Goal: Task Accomplishment & Management: Manage account settings

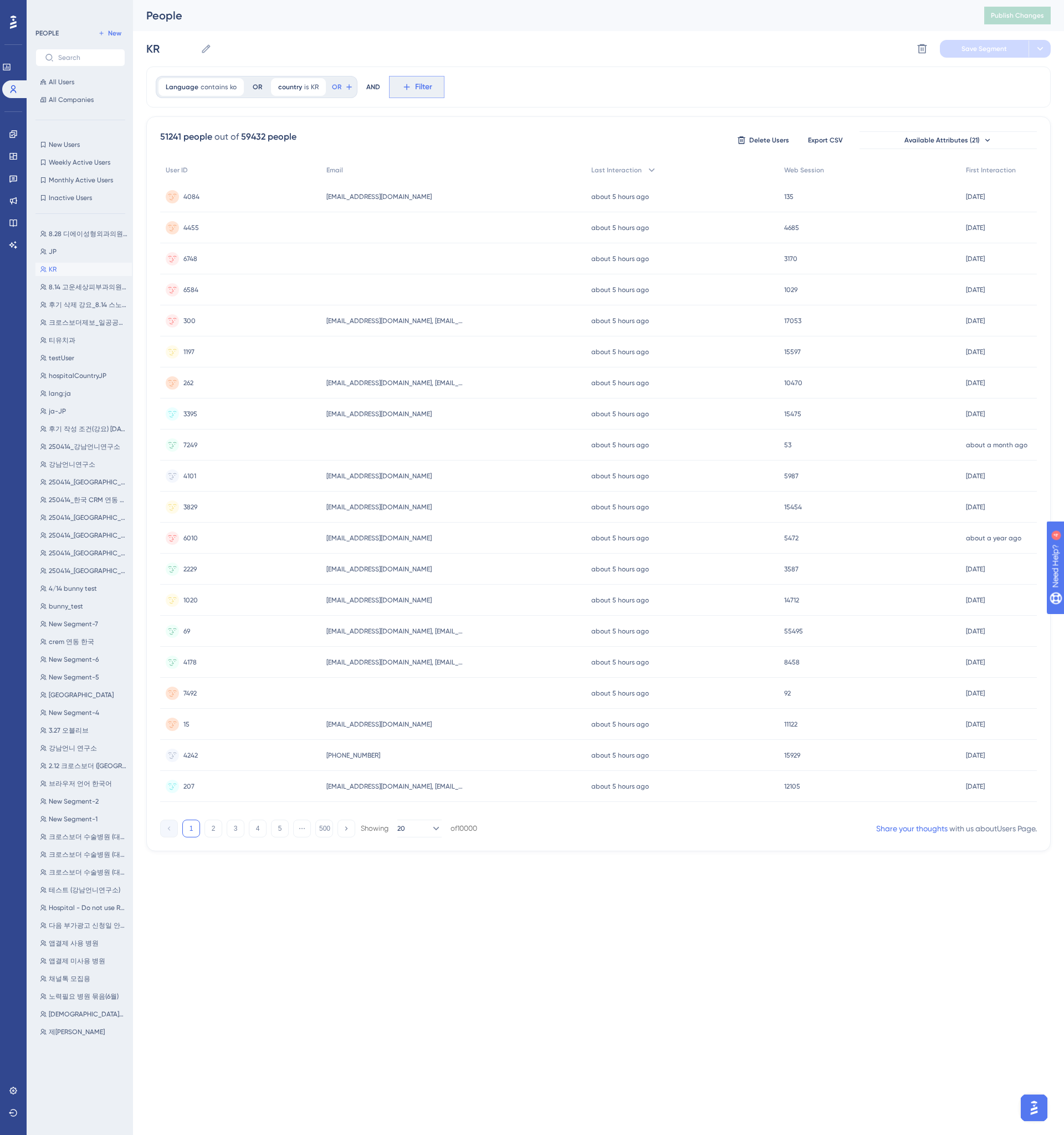
click at [419, 92] on span "Filter" at bounding box center [423, 87] width 17 height 14
type input "user"
click at [439, 168] on button "User ID User ID" at bounding box center [477, 170] width 163 height 22
click at [444, 145] on label at bounding box center [462, 140] width 122 height 20
click at [444, 143] on input "text" at bounding box center [463, 140] width 103 height 8
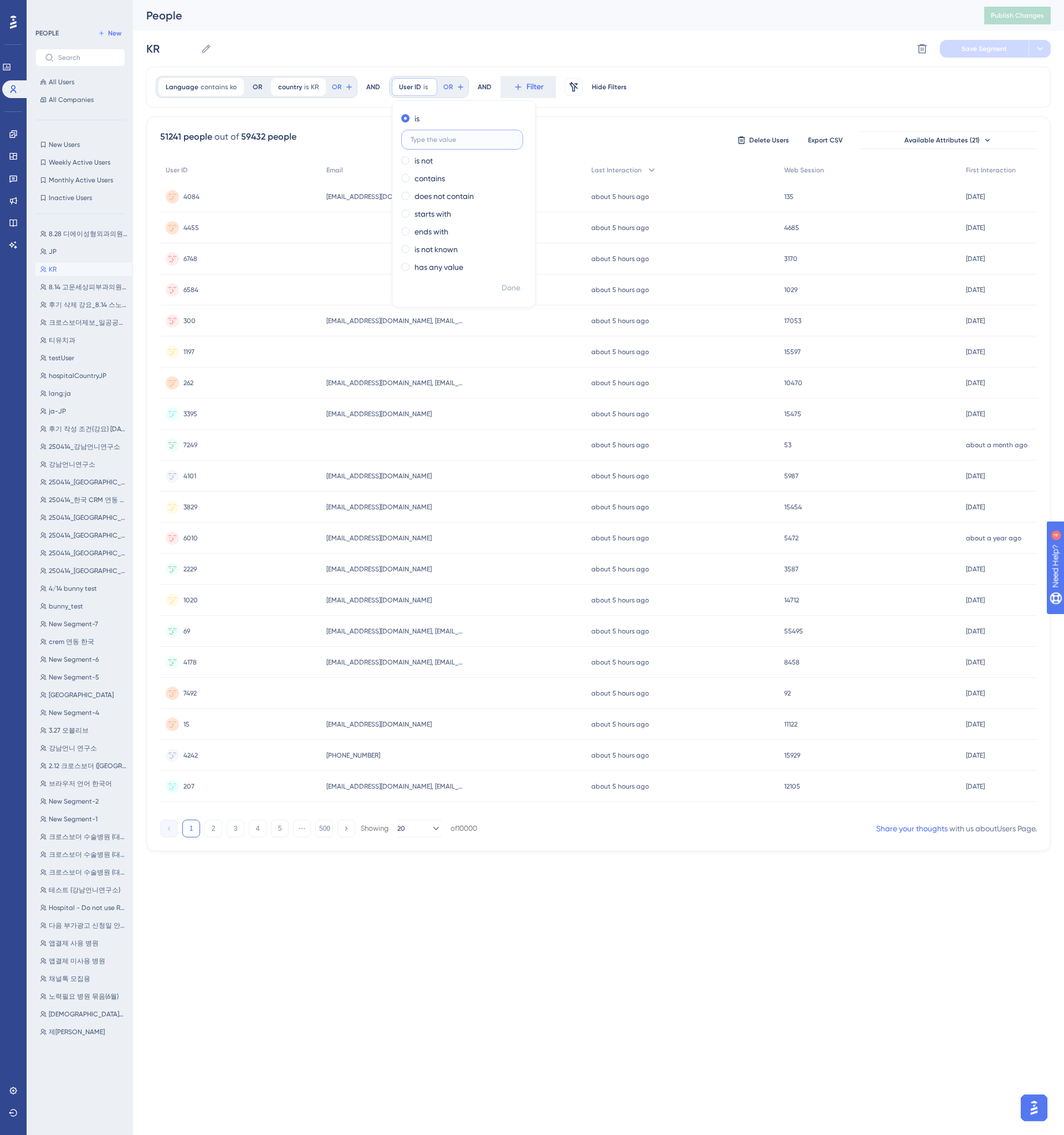
paste input "003d26d5-bd2a-4335-bef9-2d586a420c16"
type input "003d26d5-bd2a-4335-bef9-2d586a420c16"
click at [594, 111] on div "Language contains ko ko Remove OR country is KR KR Remove OR AND User ID is 003…" at bounding box center [598, 459] width 904 height 785
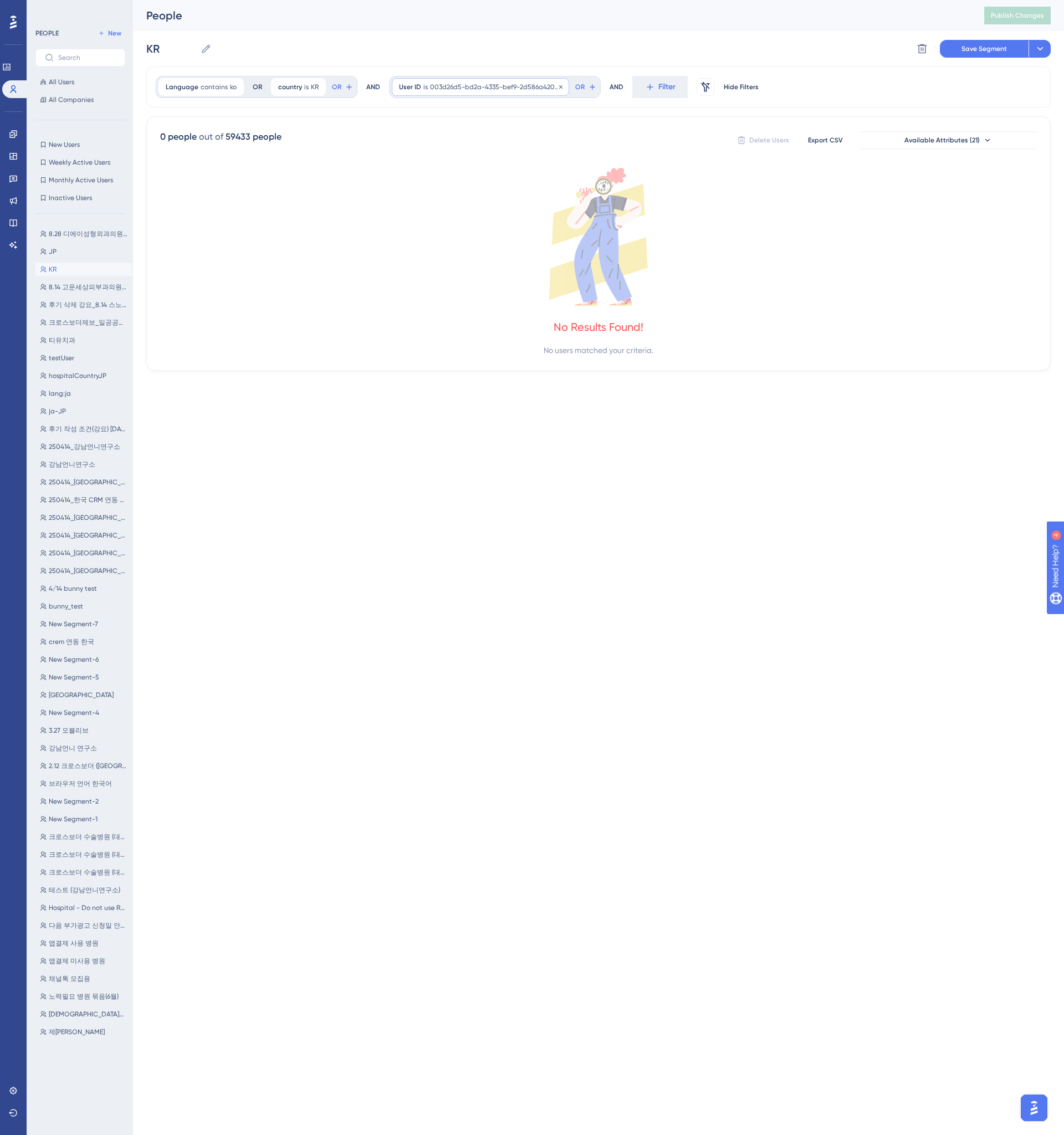
click at [543, 92] on div "User ID is 003d26d5-bd2a-4335-bef9-2d586a420c16 003d26d5-bd2a-4335-bef9-2d586a4…" at bounding box center [480, 87] width 177 height 17
click at [558, 88] on icon at bounding box center [561, 87] width 6 height 6
click at [547, 99] on div "Language contains ko ko Remove OR country is KR KR Remove OR AND Filter" at bounding box center [598, 87] width 904 height 41
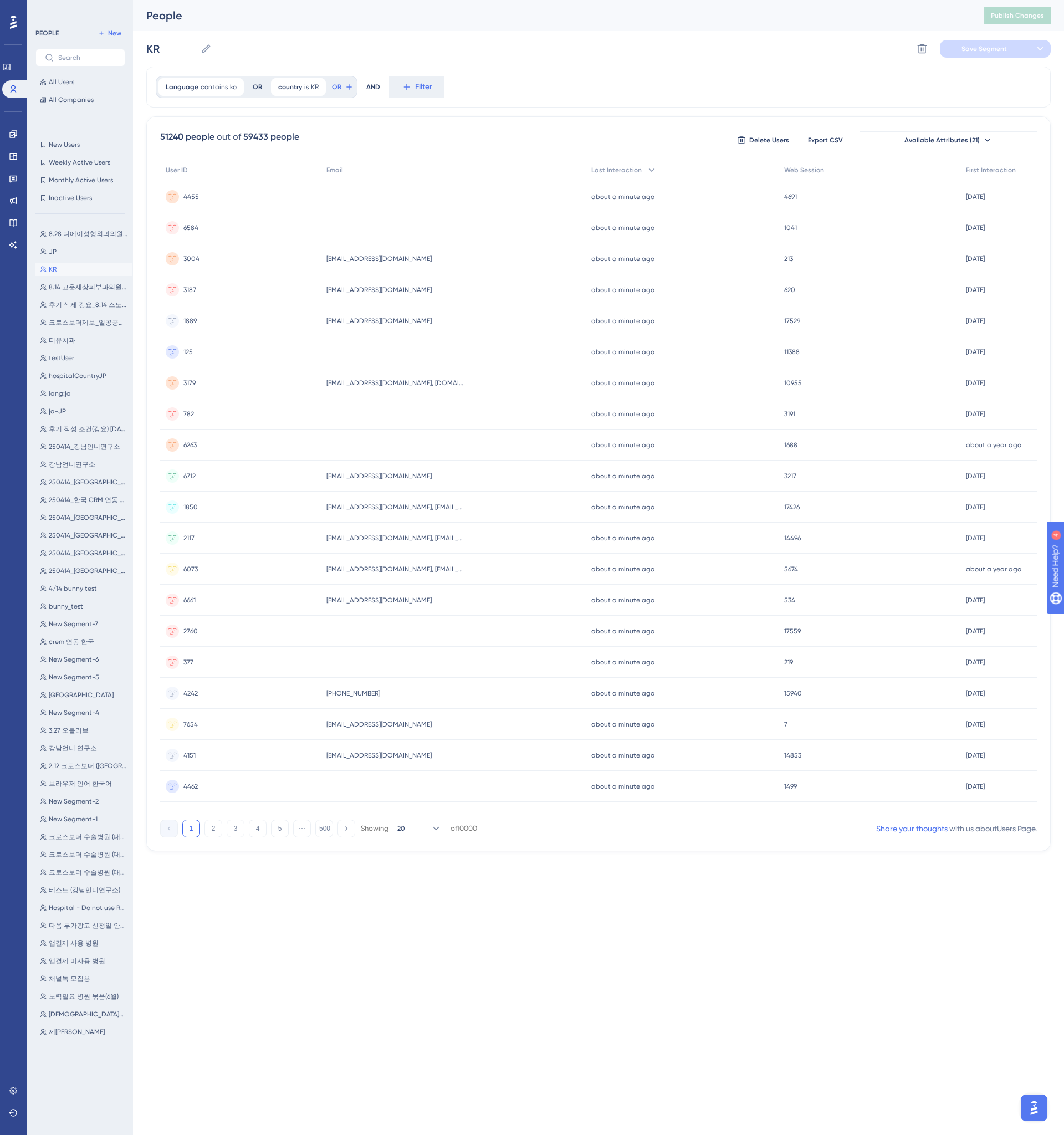
click at [161, 135] on div "51240 people" at bounding box center [187, 137] width 54 height 14
drag, startPoint x: 161, startPoint y: 135, endPoint x: 194, endPoint y: 137, distance: 33.1
click at [194, 137] on div "51240 people" at bounding box center [187, 137] width 54 height 14
click at [522, 115] on div "Language contains ko ko Remove OR country is KR KR Remove OR AND Filter 51240 p…" at bounding box center [598, 459] width 904 height 785
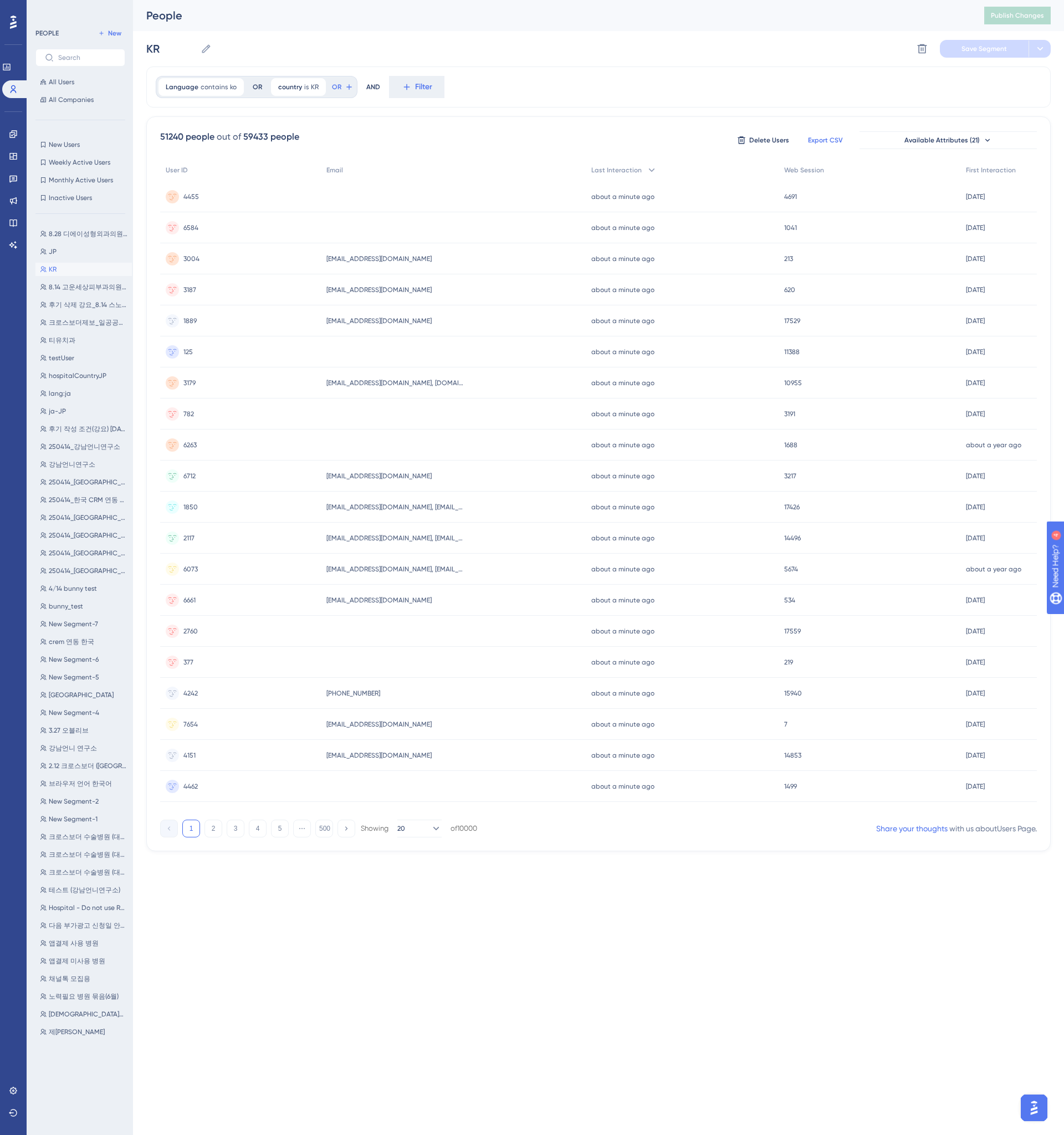
click at [833, 140] on span "Export CSV" at bounding box center [826, 140] width 35 height 9
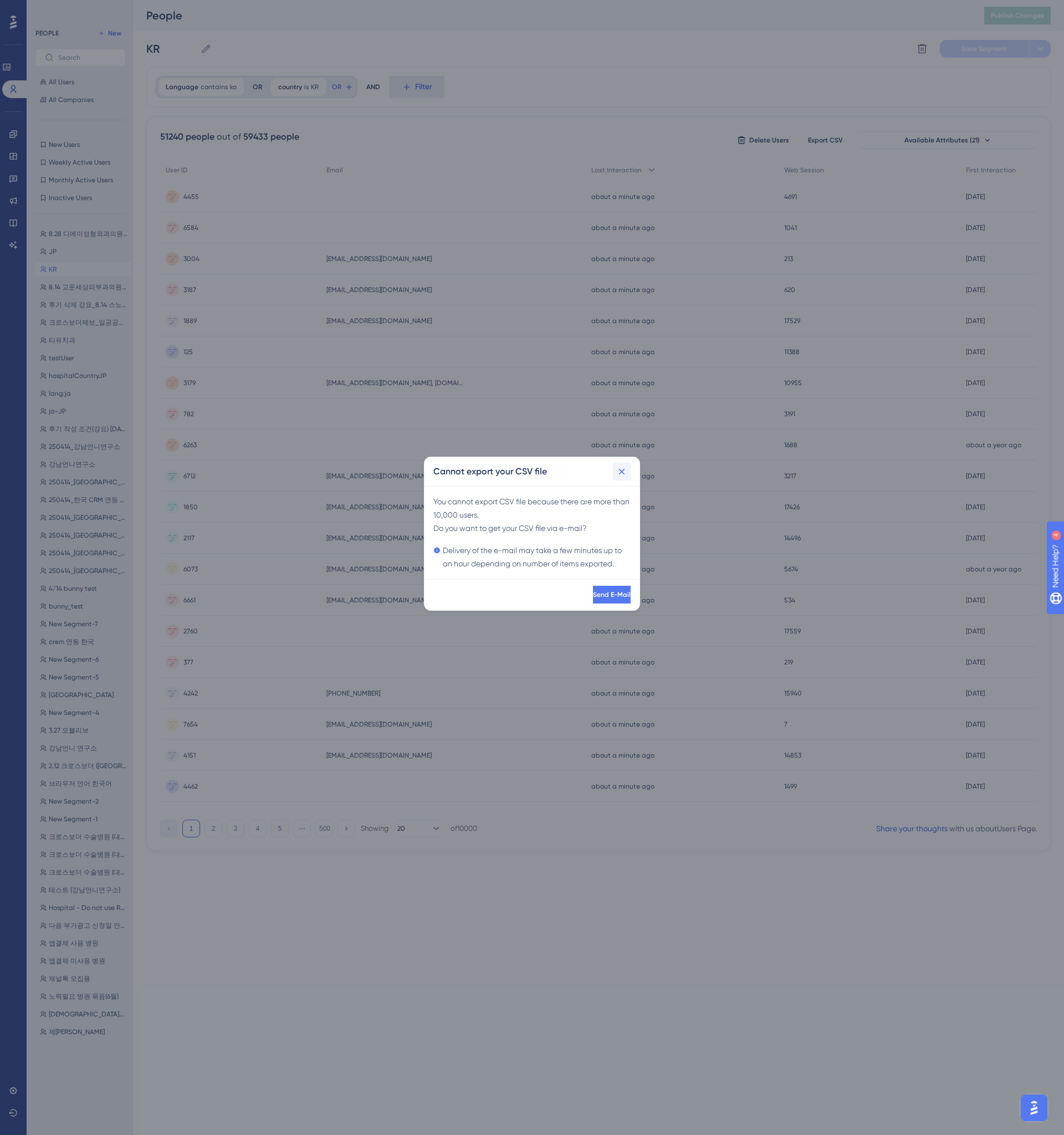
click at [617, 466] on icon at bounding box center [621, 471] width 11 height 11
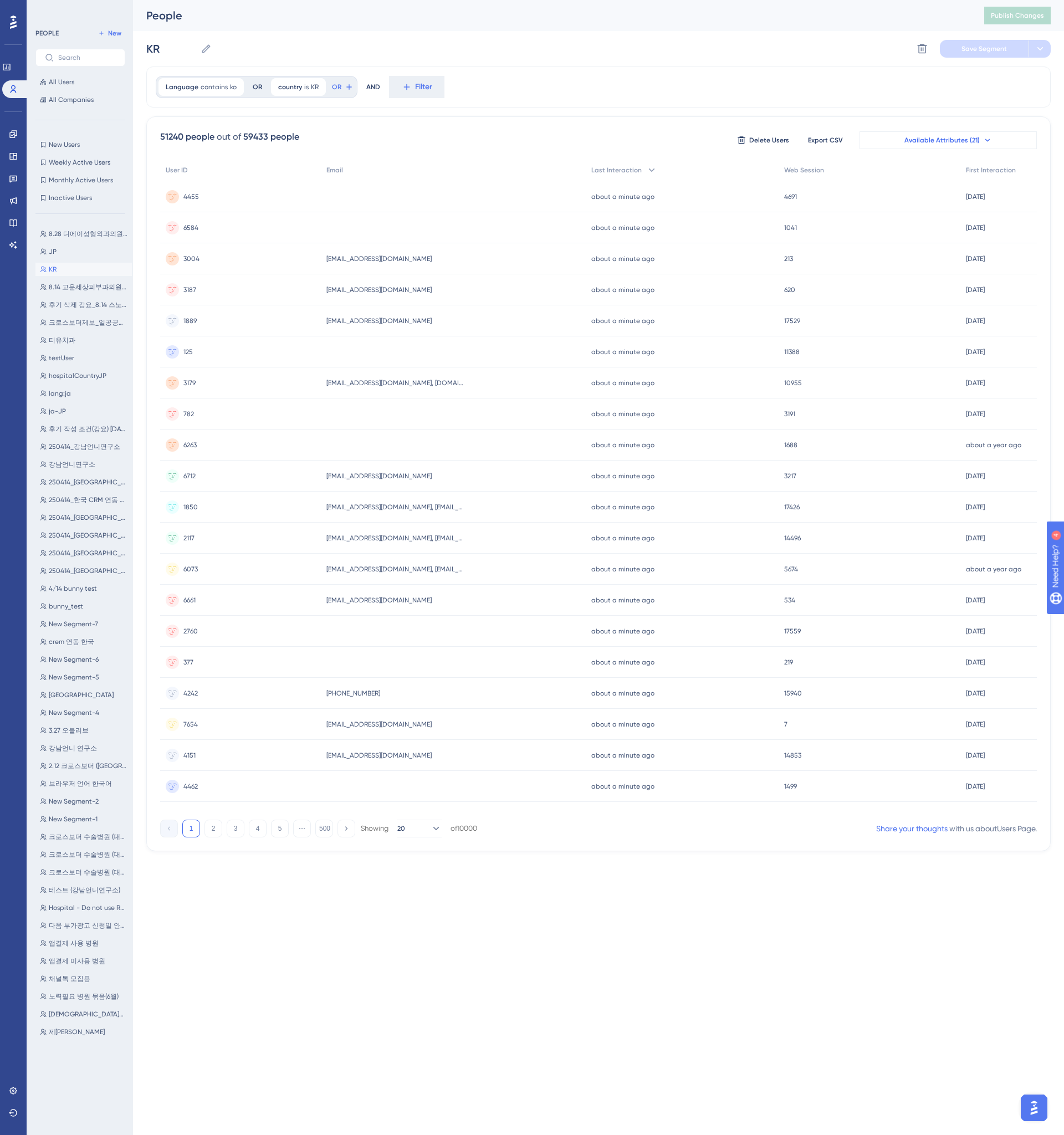
click at [912, 145] on button "Available Attributes (21)" at bounding box center [948, 140] width 177 height 17
type input "coun"
click at [917, 209] on div "country" at bounding box center [955, 205] width 132 height 14
checkbox input "true"
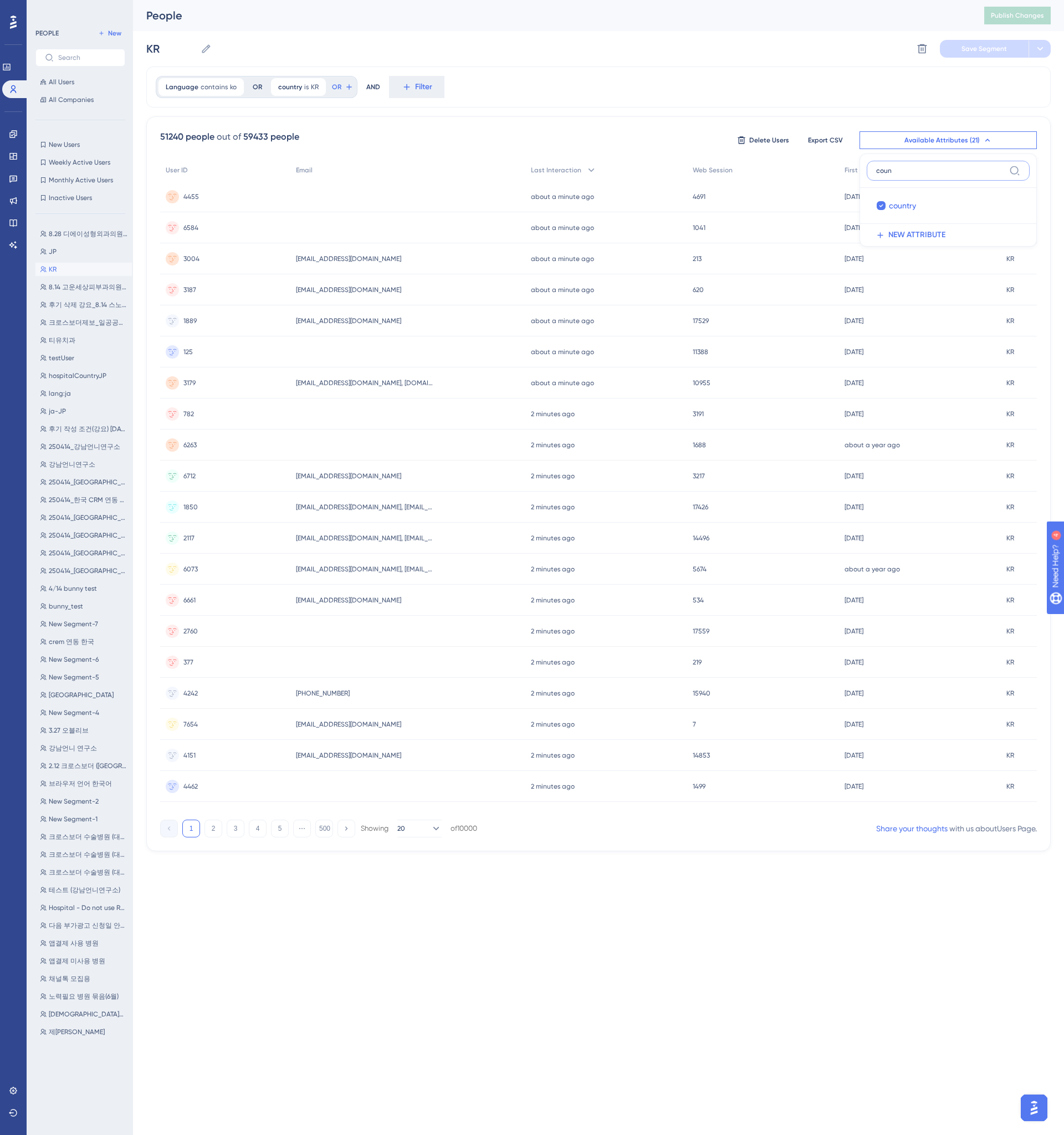
click at [925, 169] on input "coun" at bounding box center [940, 171] width 129 height 9
type input "langu"
click at [938, 203] on div "Language" at bounding box center [955, 205] width 132 height 14
checkbox input "true"
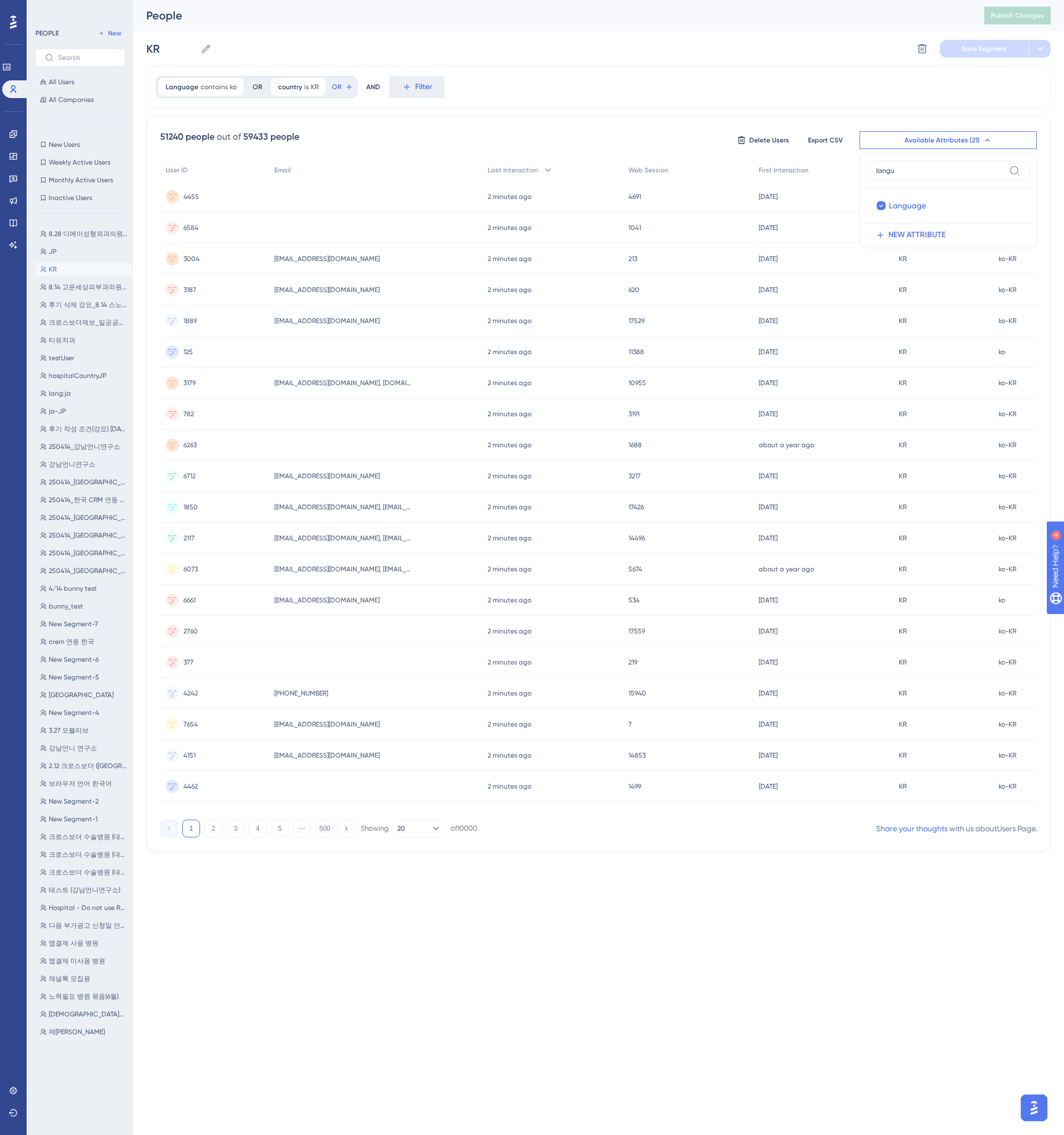
click at [734, 100] on div "Language contains ko ko Remove OR country is KR KR Remove OR AND Filter" at bounding box center [598, 87] width 904 height 41
click at [426, 88] on span "Filter" at bounding box center [423, 87] width 17 height 14
type input "language"
click at [434, 172] on span "Language" at bounding box center [423, 170] width 37 height 14
click at [438, 176] on label "contains" at bounding box center [430, 178] width 30 height 14
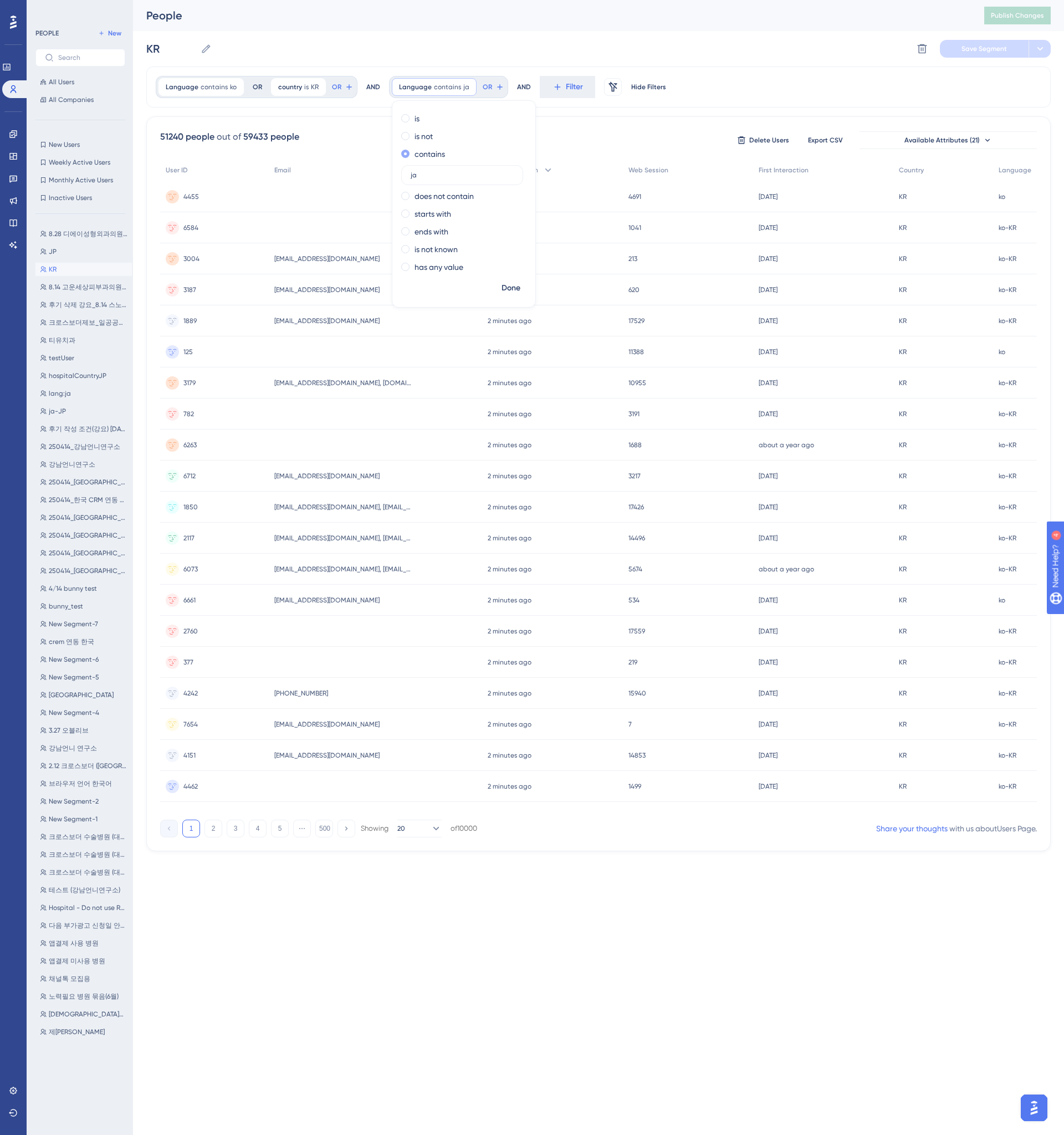
type input "ja"
click at [508, 284] on span "Done" at bounding box center [510, 288] width 19 height 14
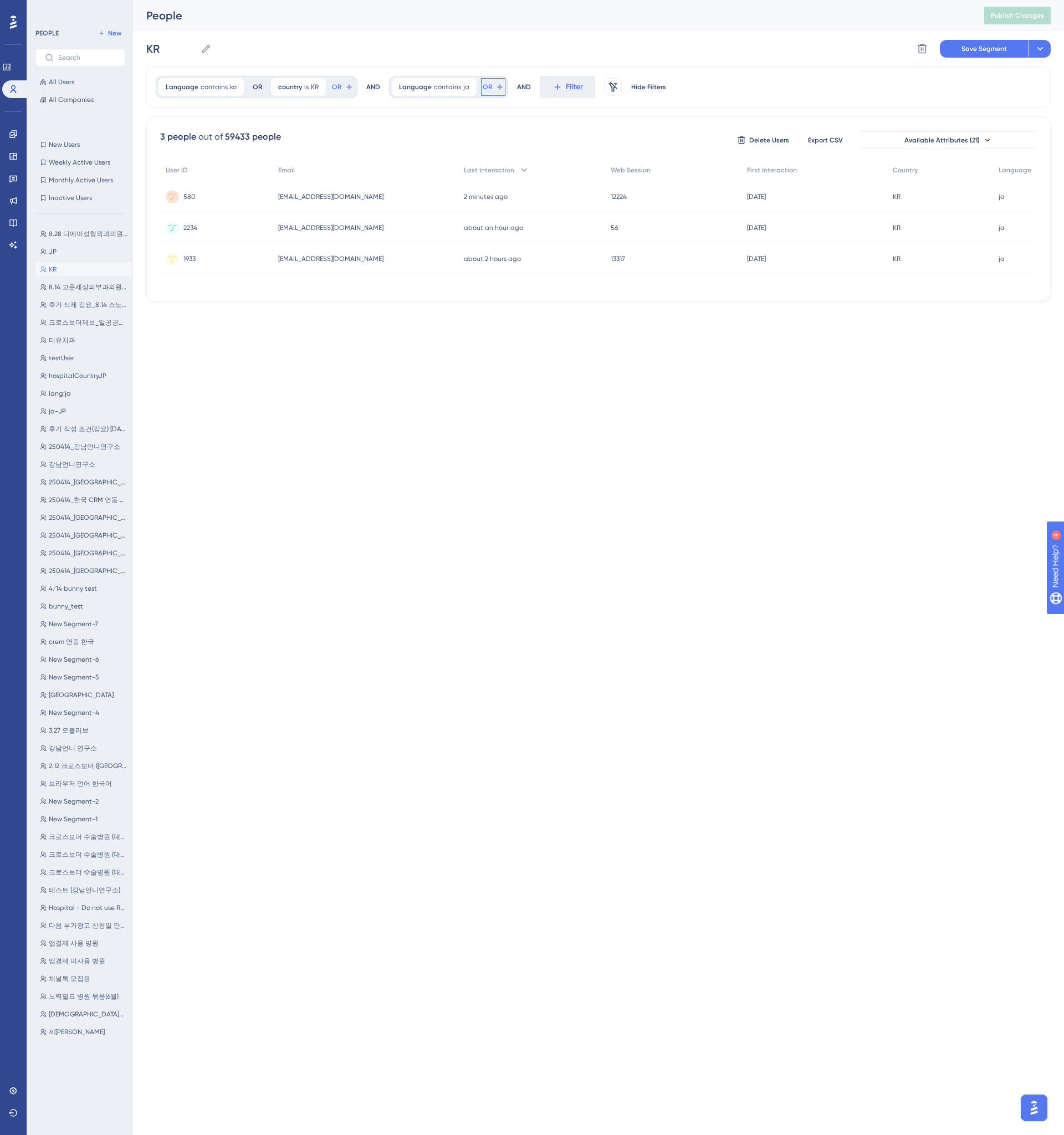
click at [497, 86] on icon at bounding box center [500, 87] width 9 height 9
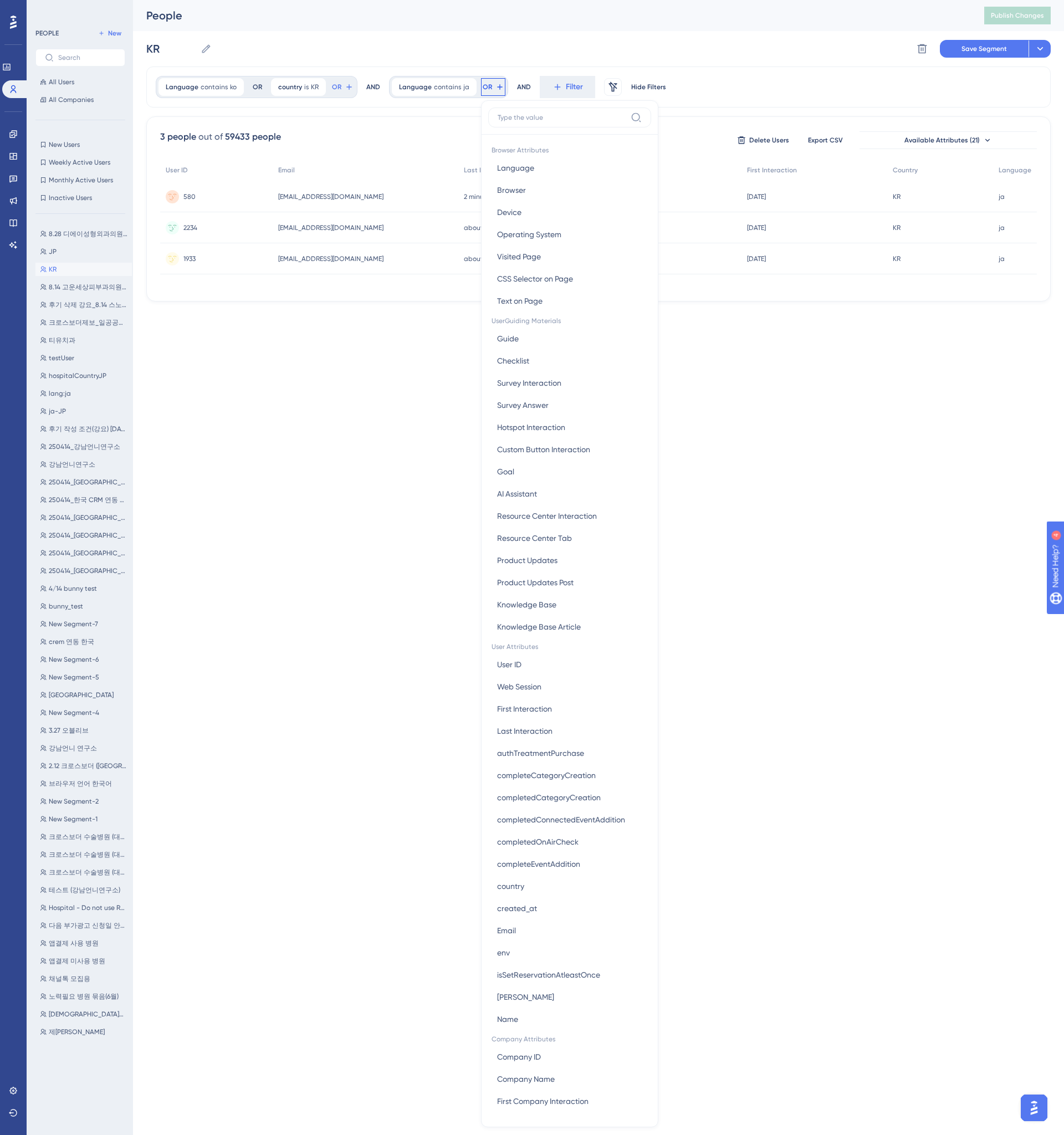
click at [525, 110] on label at bounding box center [570, 117] width 163 height 20
click at [525, 113] on input at bounding box center [561, 118] width 129 height 9
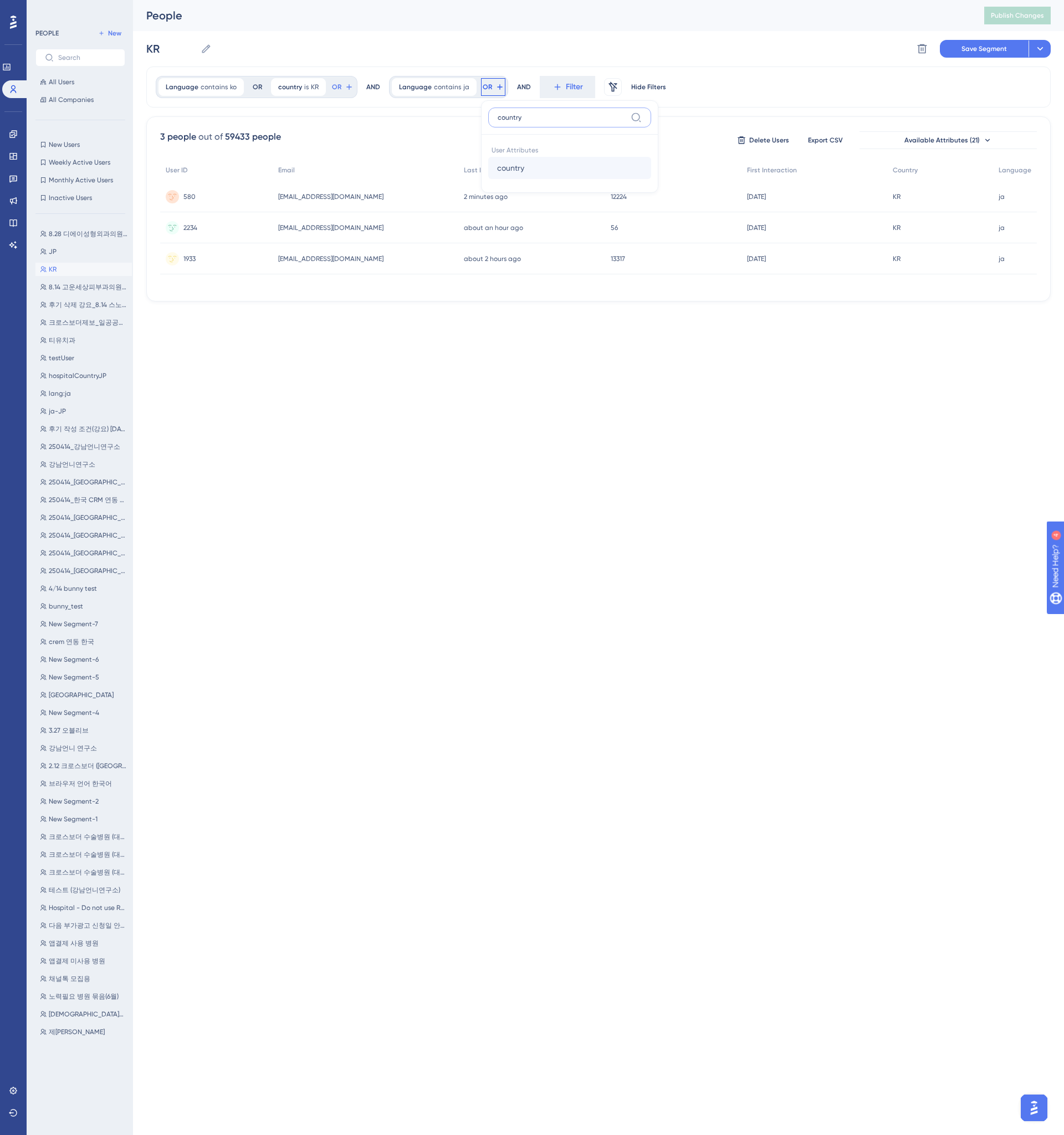
type input "country"
click at [543, 169] on button "country country" at bounding box center [570, 168] width 163 height 22
type input "JP"
click at [616, 286] on span "Done" at bounding box center [623, 288] width 19 height 14
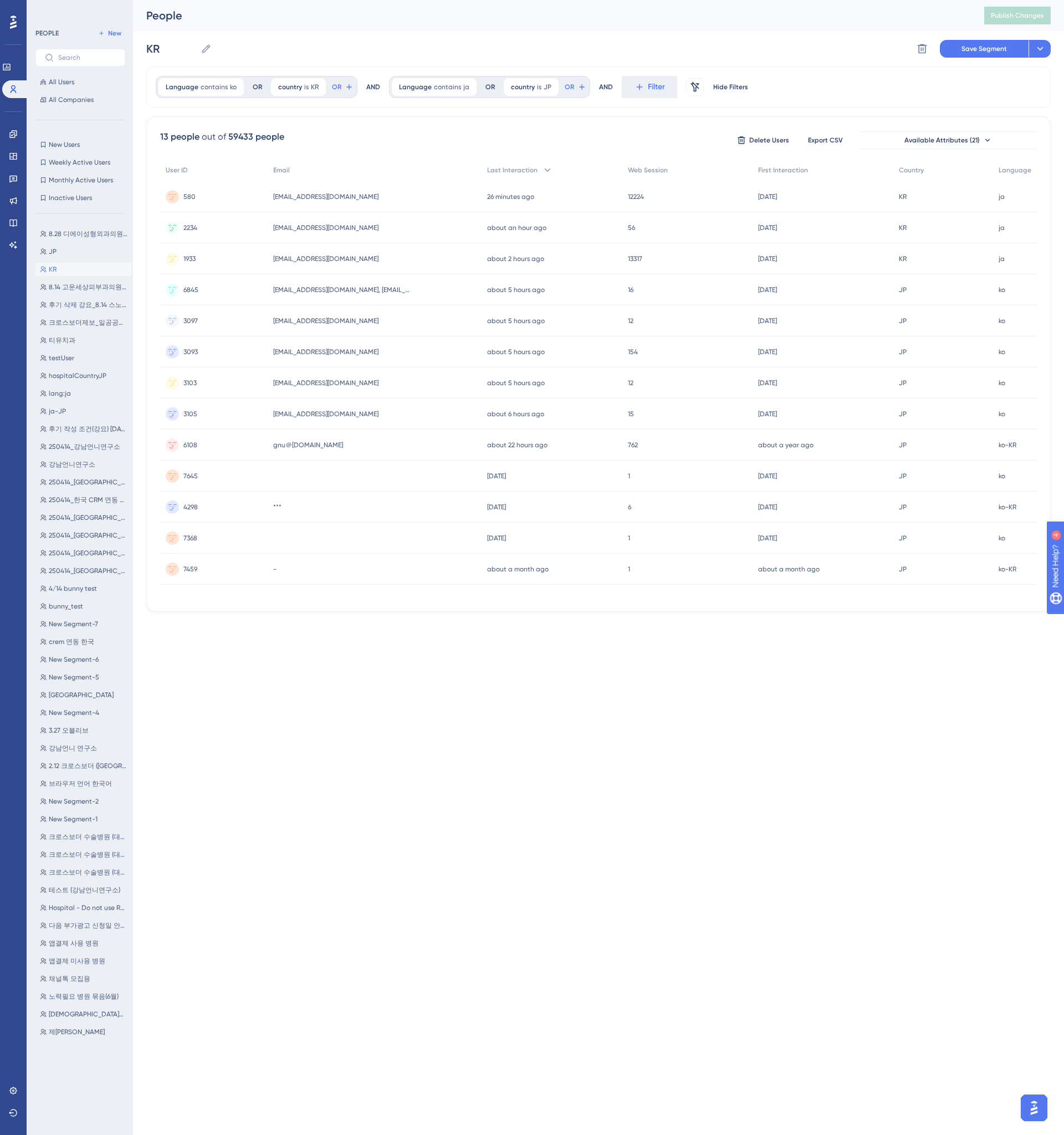
click at [435, 0] on html "Performance Users Engagement Widgets Feedback Product Updates Knowledge Base AI…" at bounding box center [532, 0] width 1064 height 0
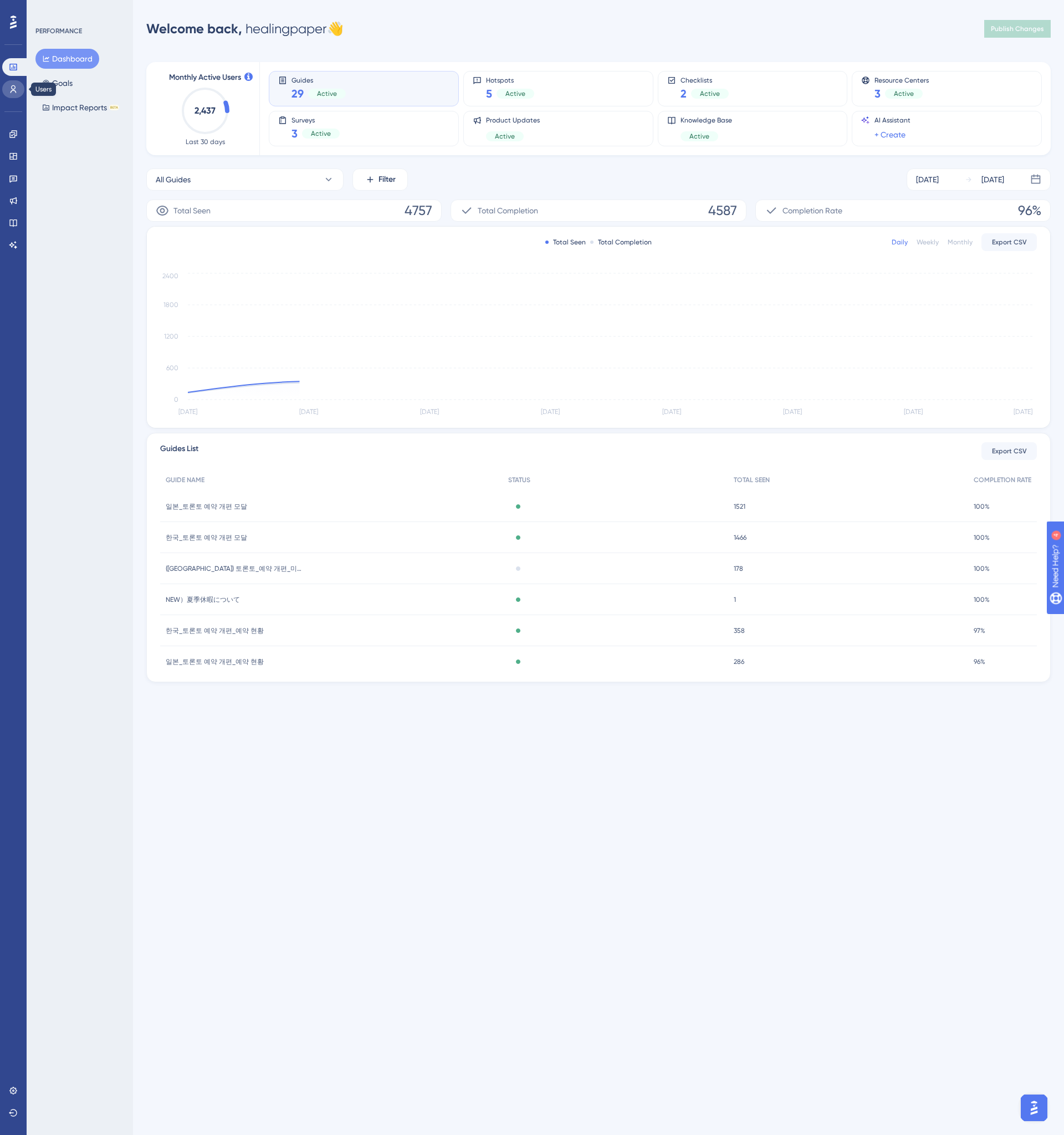
click at [17, 97] on link at bounding box center [13, 89] width 22 height 17
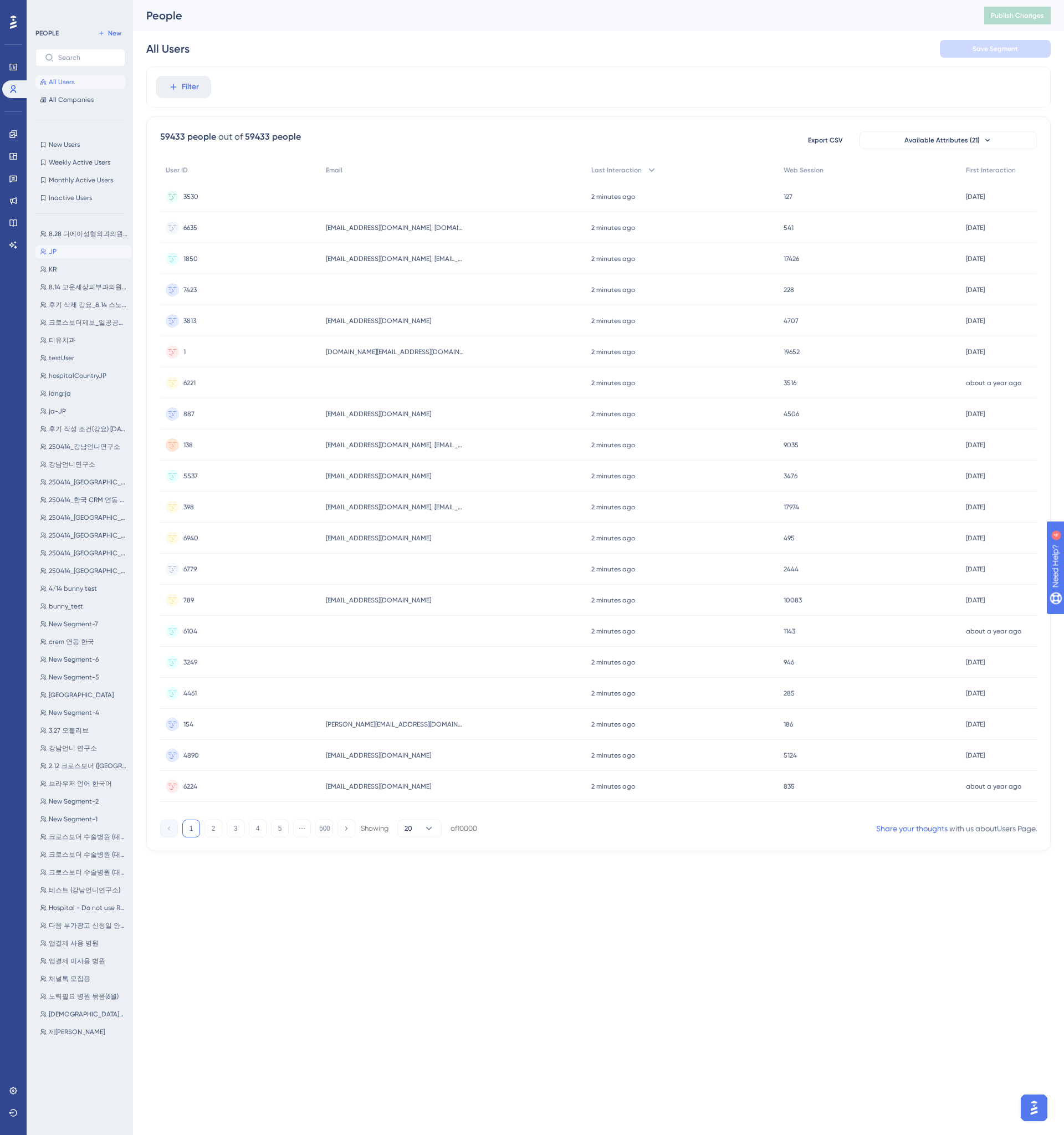
click at [91, 246] on button "JP JP" at bounding box center [83, 251] width 96 height 14
click at [405, 80] on button "Filter" at bounding box center [416, 87] width 56 height 22
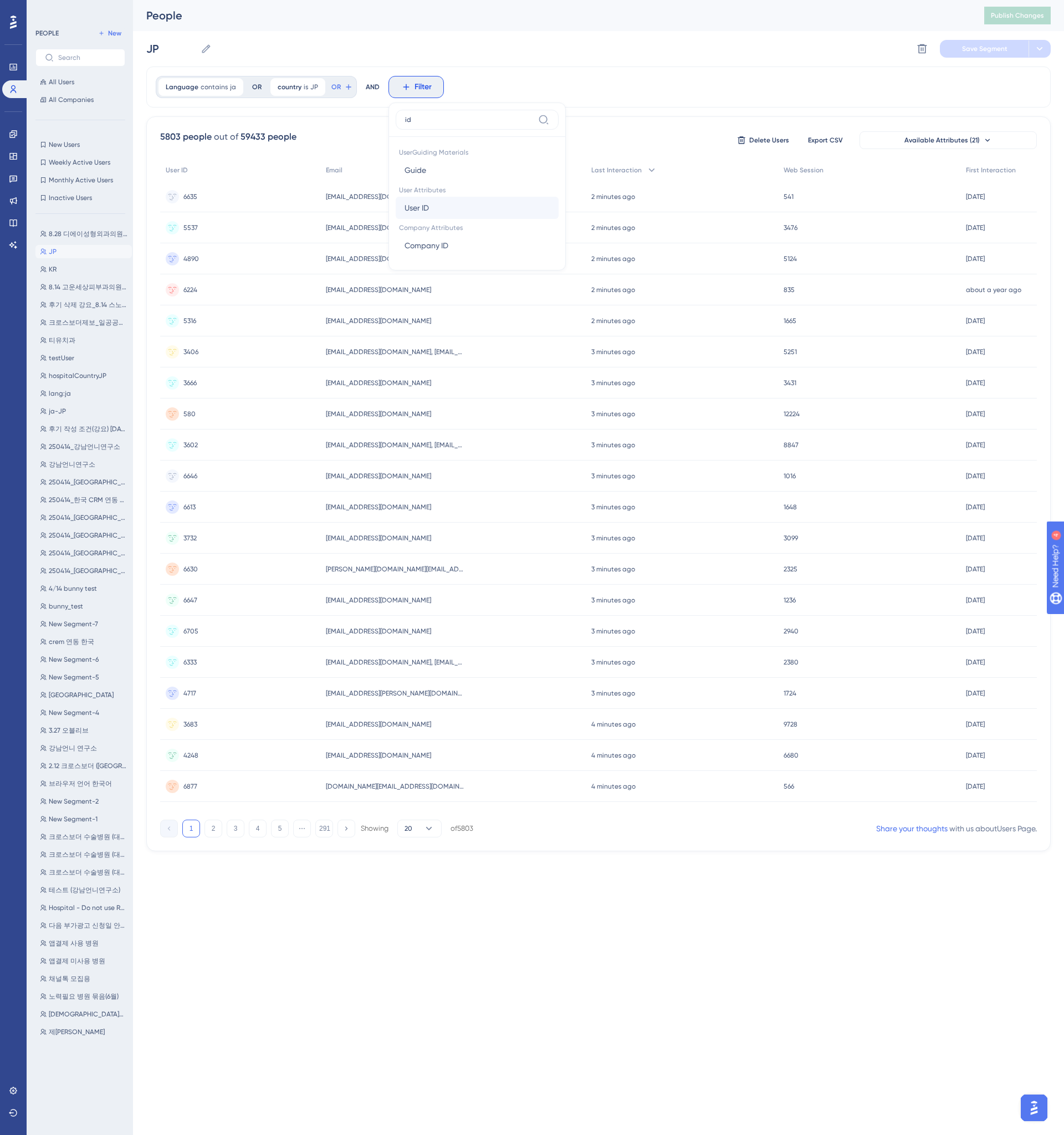
type input "id"
click at [463, 200] on button "User ID User ID" at bounding box center [477, 207] width 163 height 22
type input "0033fcf4-ec8d-422f-b5cf-e76096dcd2ab"
click at [587, 113] on div "Language contains ja ja Remove OR country is JP JP Remove OR AND User ID is 003…" at bounding box center [598, 459] width 904 height 785
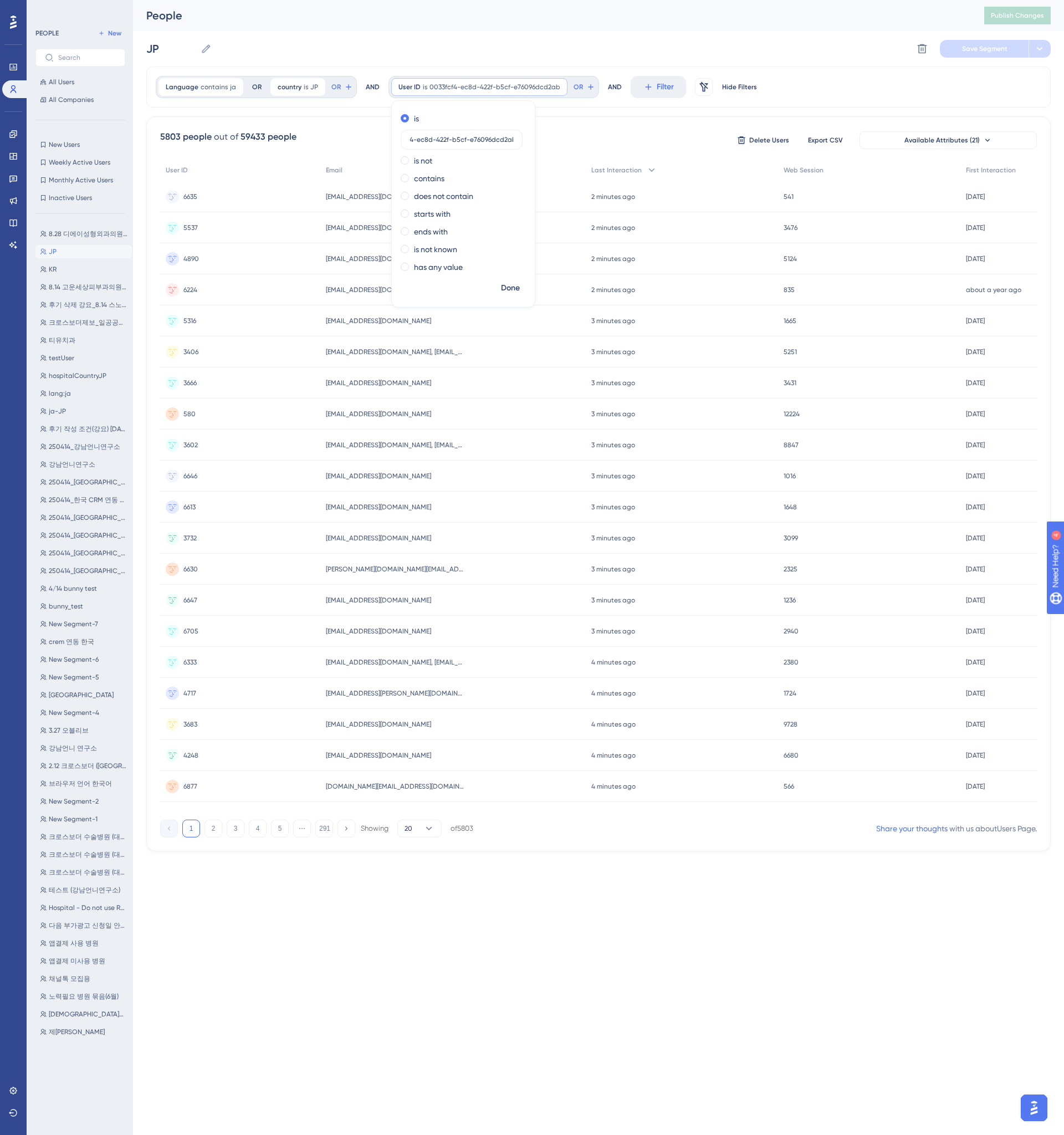
scroll to position [0, 0]
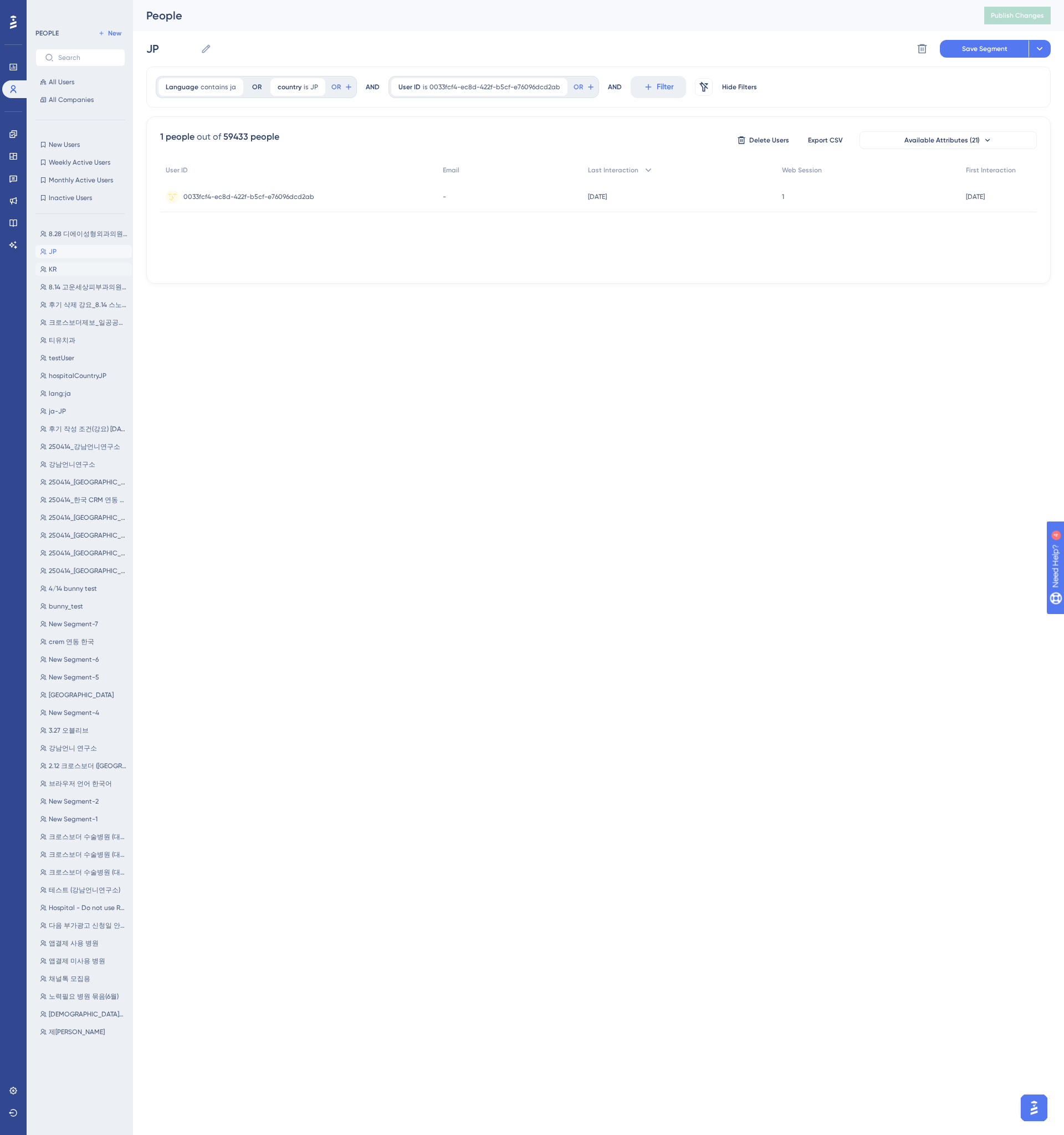
click at [66, 269] on button "KR KR" at bounding box center [83, 269] width 96 height 14
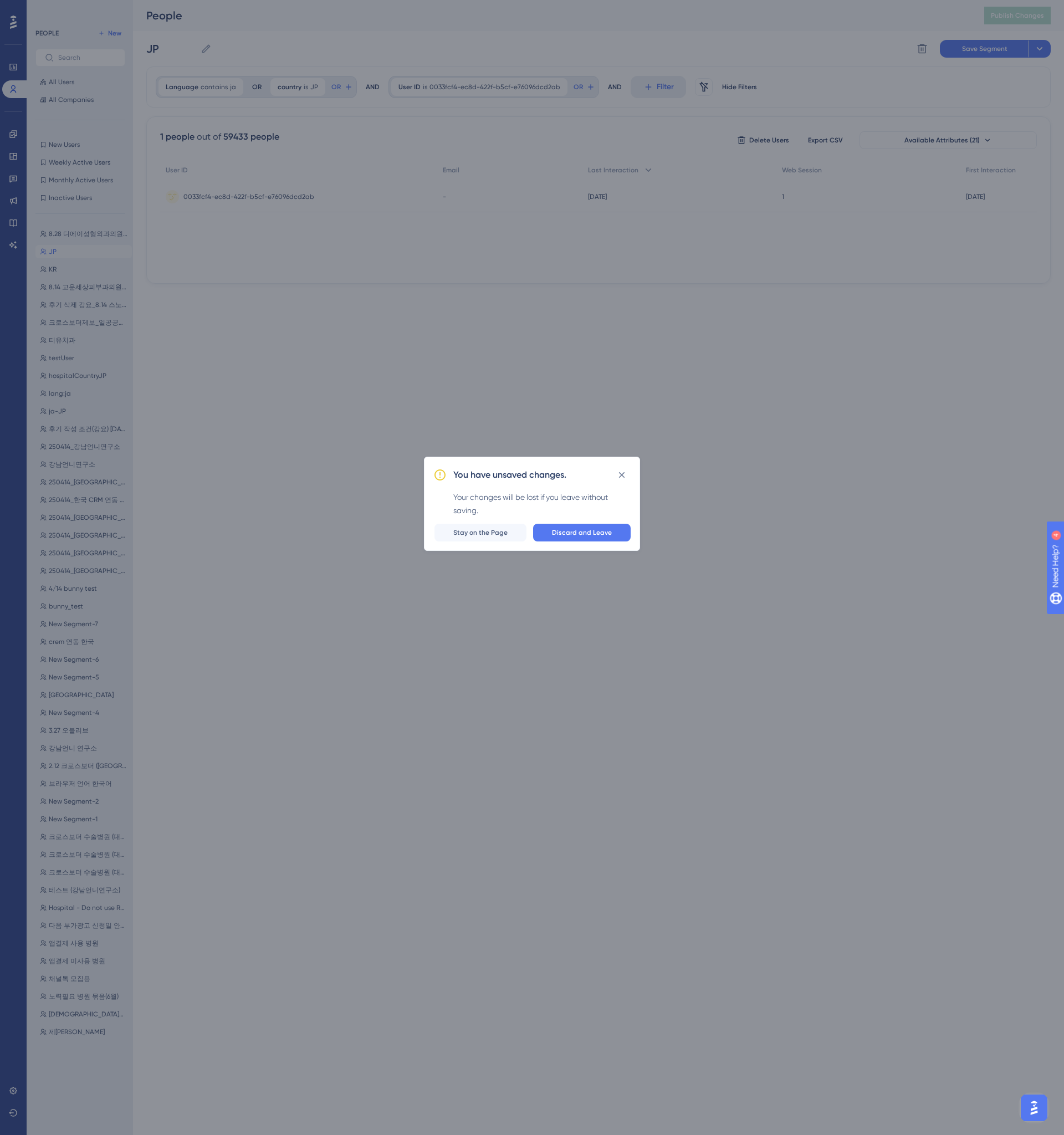
click at [624, 280] on div "You have unsaved changes. Your changes will be lost if you leave without saving…" at bounding box center [532, 567] width 1064 height 1135
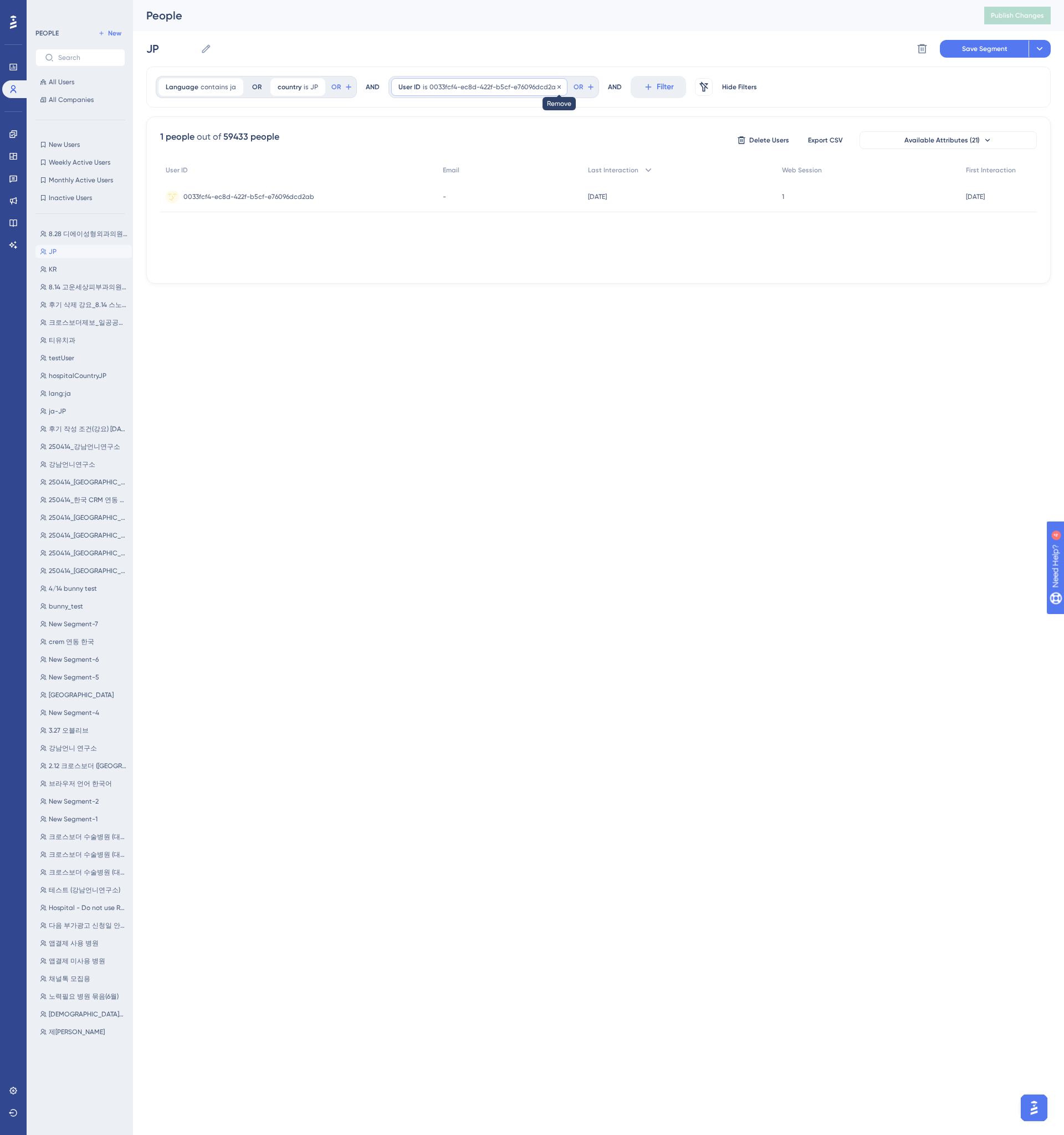
click at [556, 85] on icon at bounding box center [559, 87] width 6 height 6
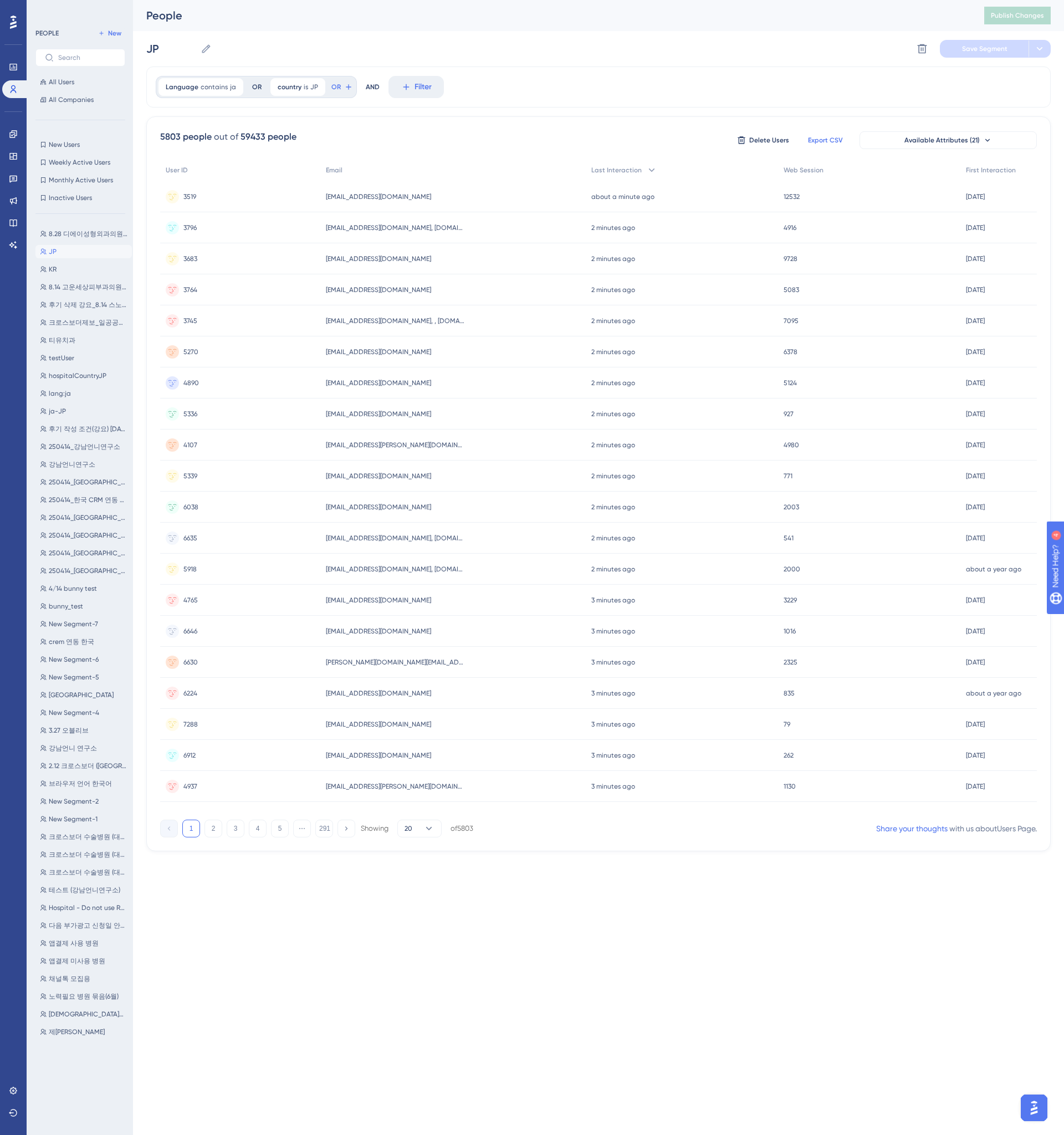
click at [828, 141] on span "Export CSV" at bounding box center [826, 140] width 35 height 9
click at [824, 110] on div "Language contains ja ja Remove OR country is JP JP Remove OR AND Filter 5803 pe…" at bounding box center [598, 459] width 904 height 785
click at [415, 87] on span "Filter" at bounding box center [423, 87] width 17 height 14
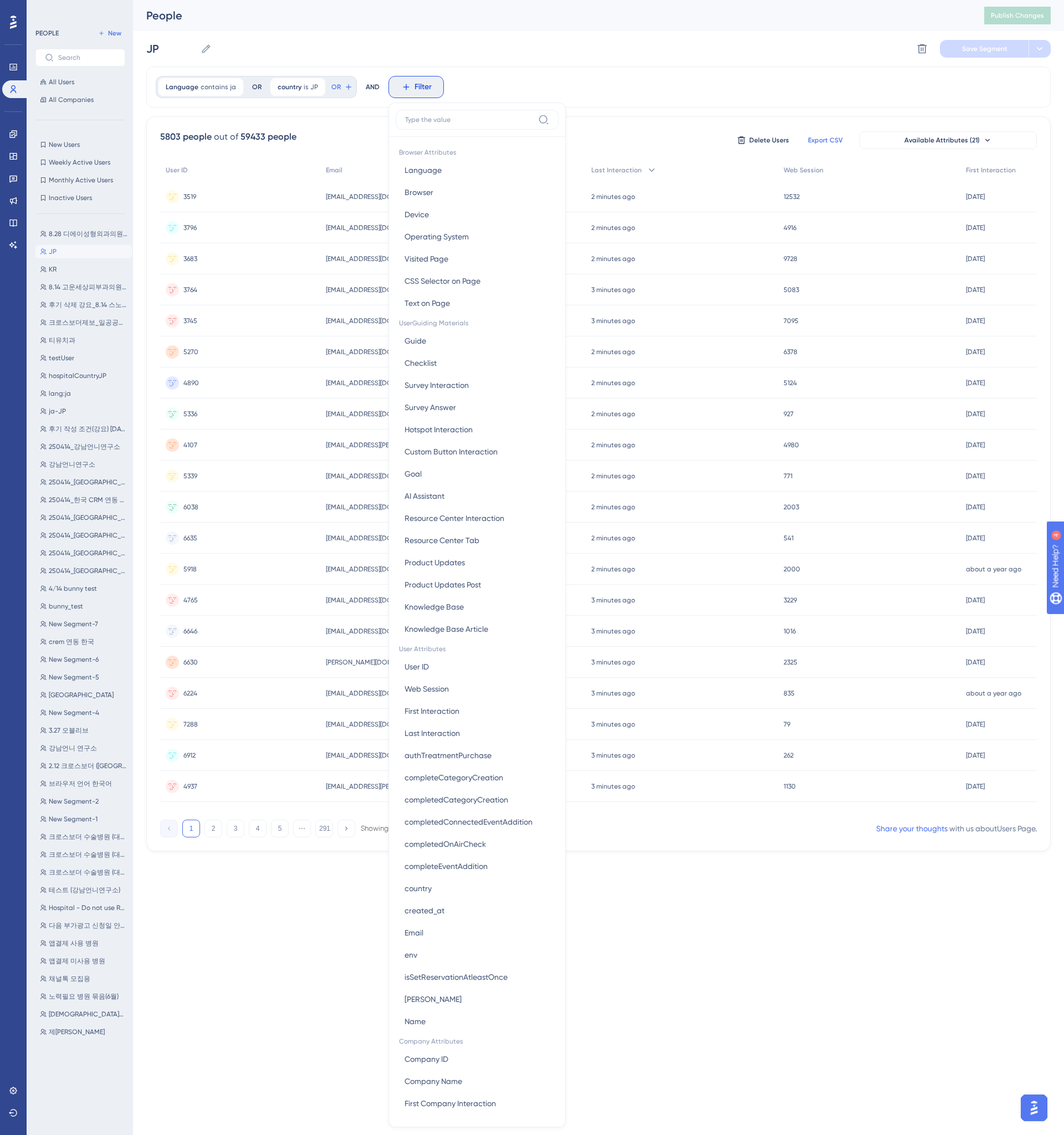
click at [437, 117] on input at bounding box center [469, 120] width 129 height 9
type input "003d26d5-bd2a-4335-bef9-2d586a420c16"
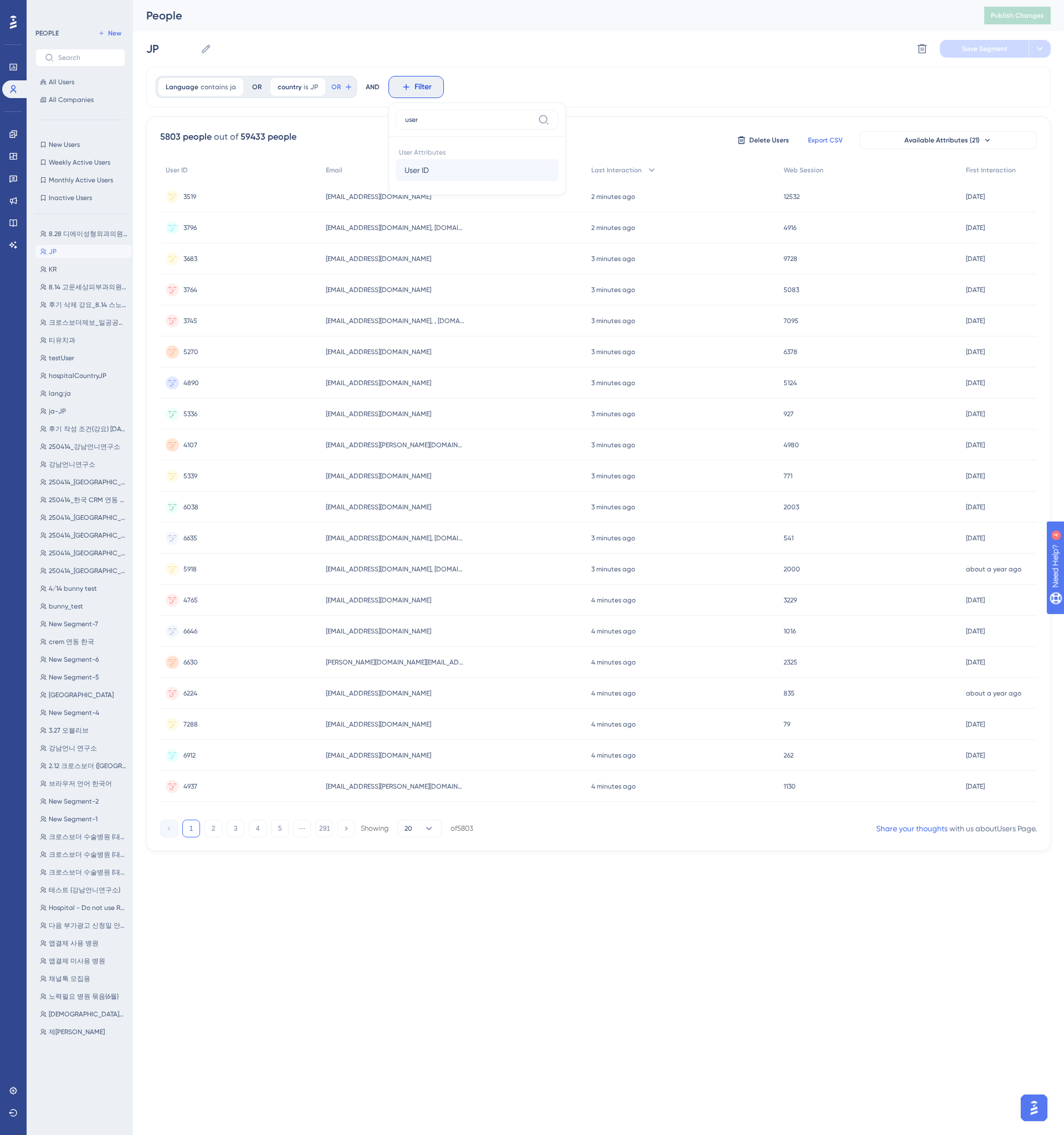
type input "user"
click at [451, 172] on button "User ID User ID" at bounding box center [477, 170] width 163 height 22
type input "003d26d5-bd2a-4335-bef9-2d586a420c16"
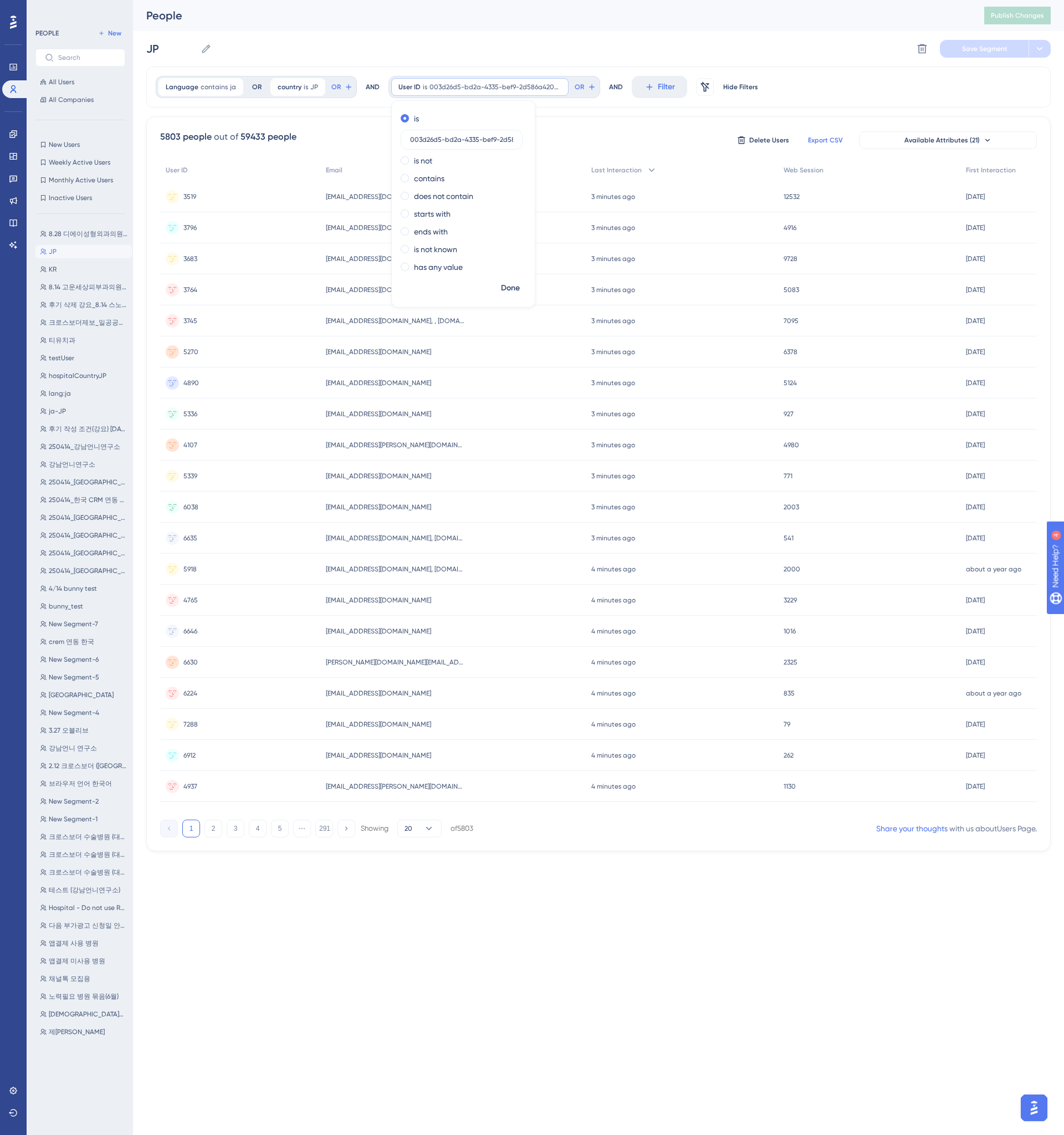
click at [591, 104] on div "Language contains ja ja Remove OR country is JP JP Remove OR AND User ID is 003…" at bounding box center [598, 87] width 904 height 41
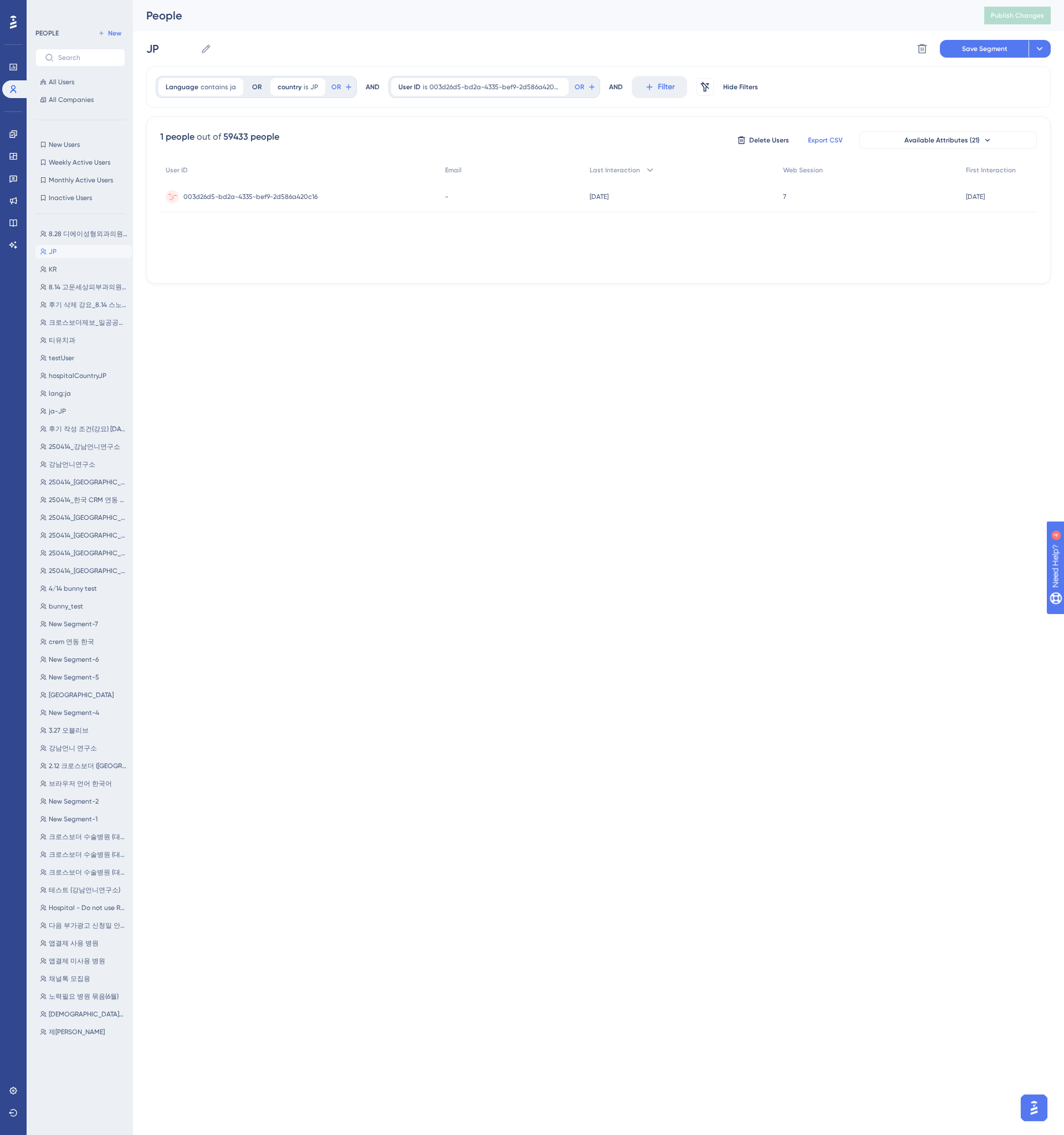
click at [299, 193] on span "003d26d5-bd2a-4335-bef9-2d586a420c16" at bounding box center [251, 197] width 134 height 9
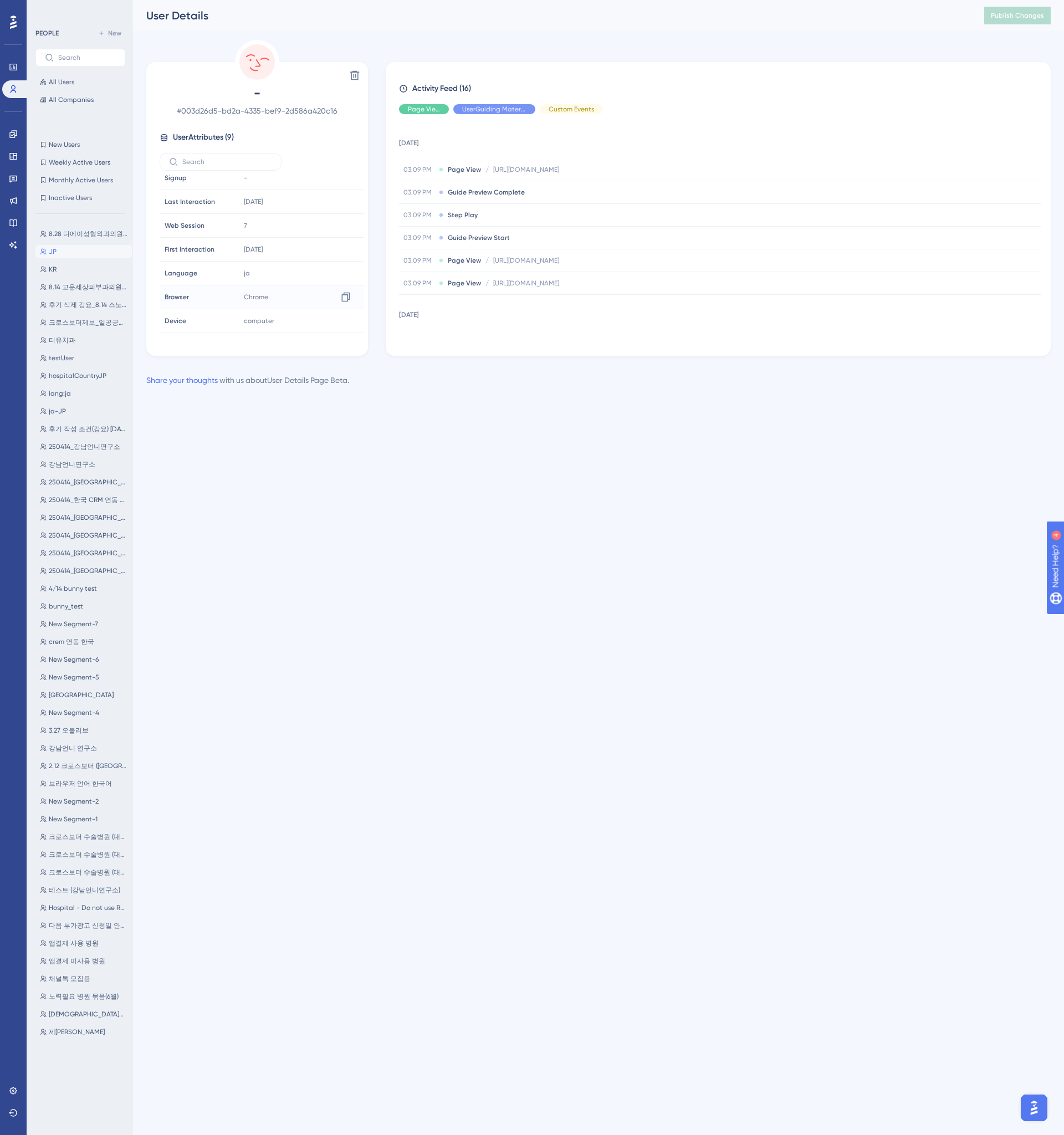
scroll to position [52, 0]
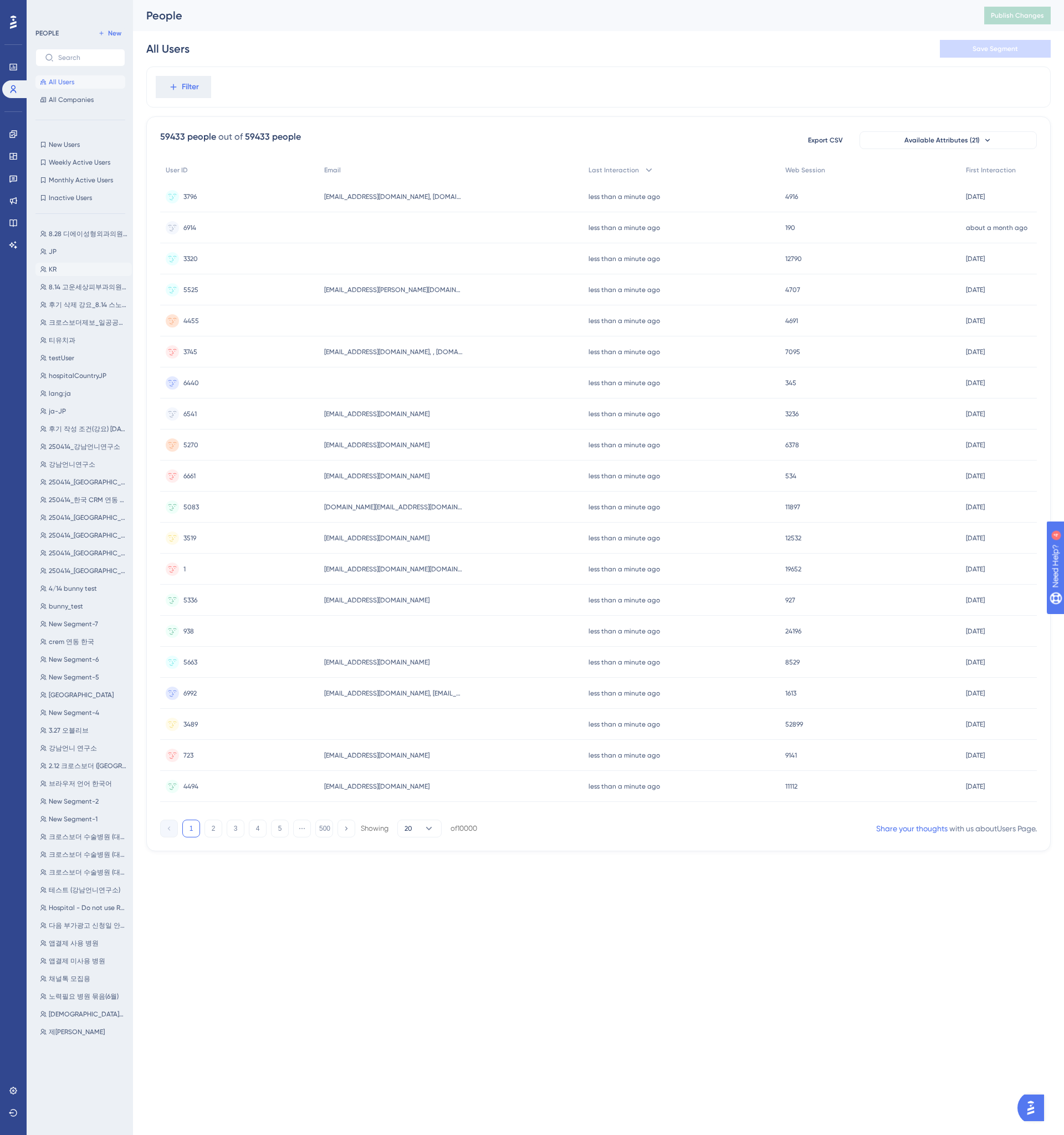
click at [79, 271] on button "KR KR" at bounding box center [83, 269] width 96 height 14
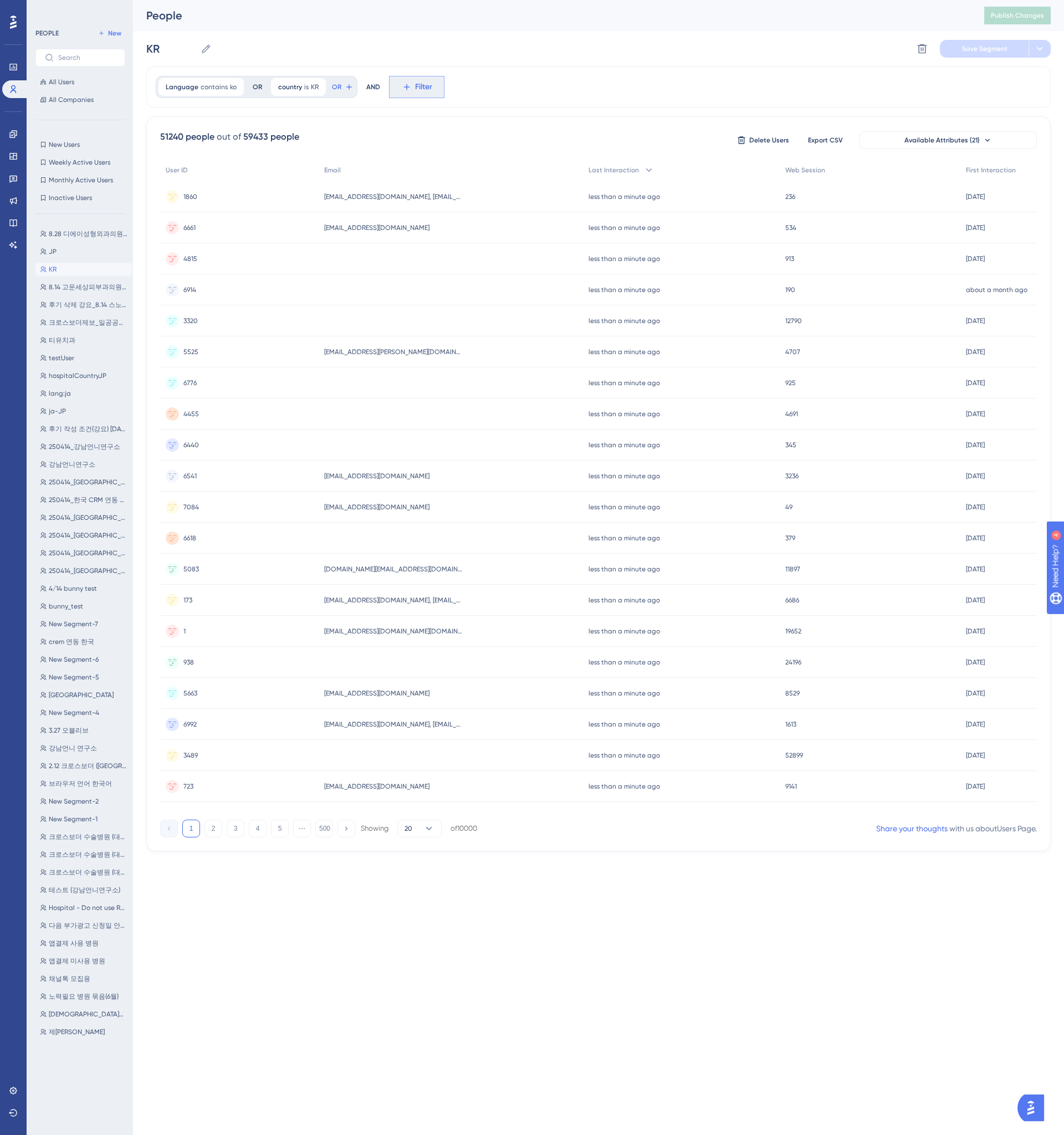
click at [0, 0] on button "Filter" at bounding box center [0, 0] width 0 height 0
type input "user"
click at [440, 173] on button "User ID User ID" at bounding box center [477, 170] width 163 height 22
type input "0033fcf4-ec8d-422f-b5cf-e76096dcd2ab"
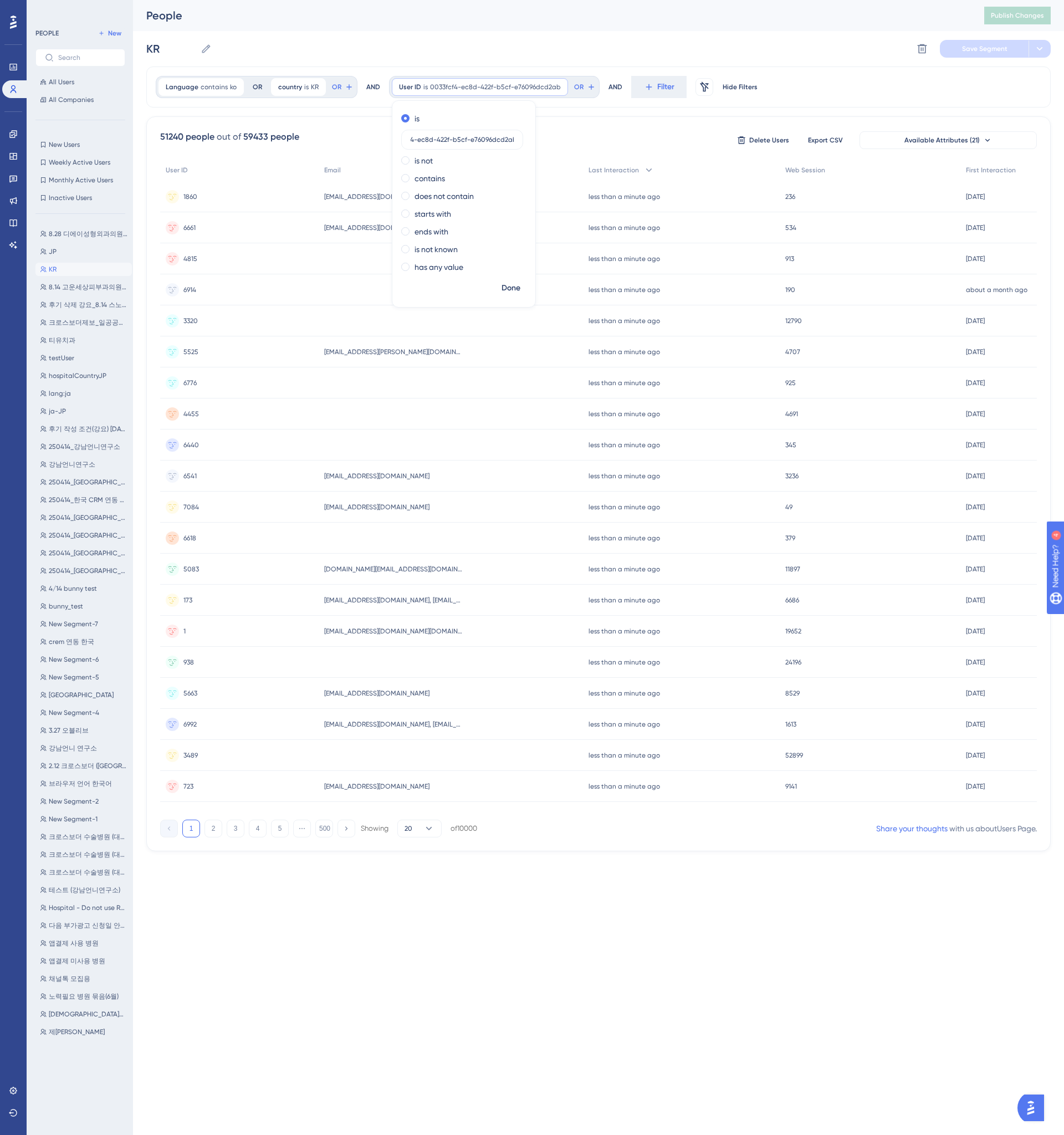
scroll to position [0, 0]
click at [0, 0] on div "KR KR Delete Segment Save Segment" at bounding box center [0, 0] width 0 height 0
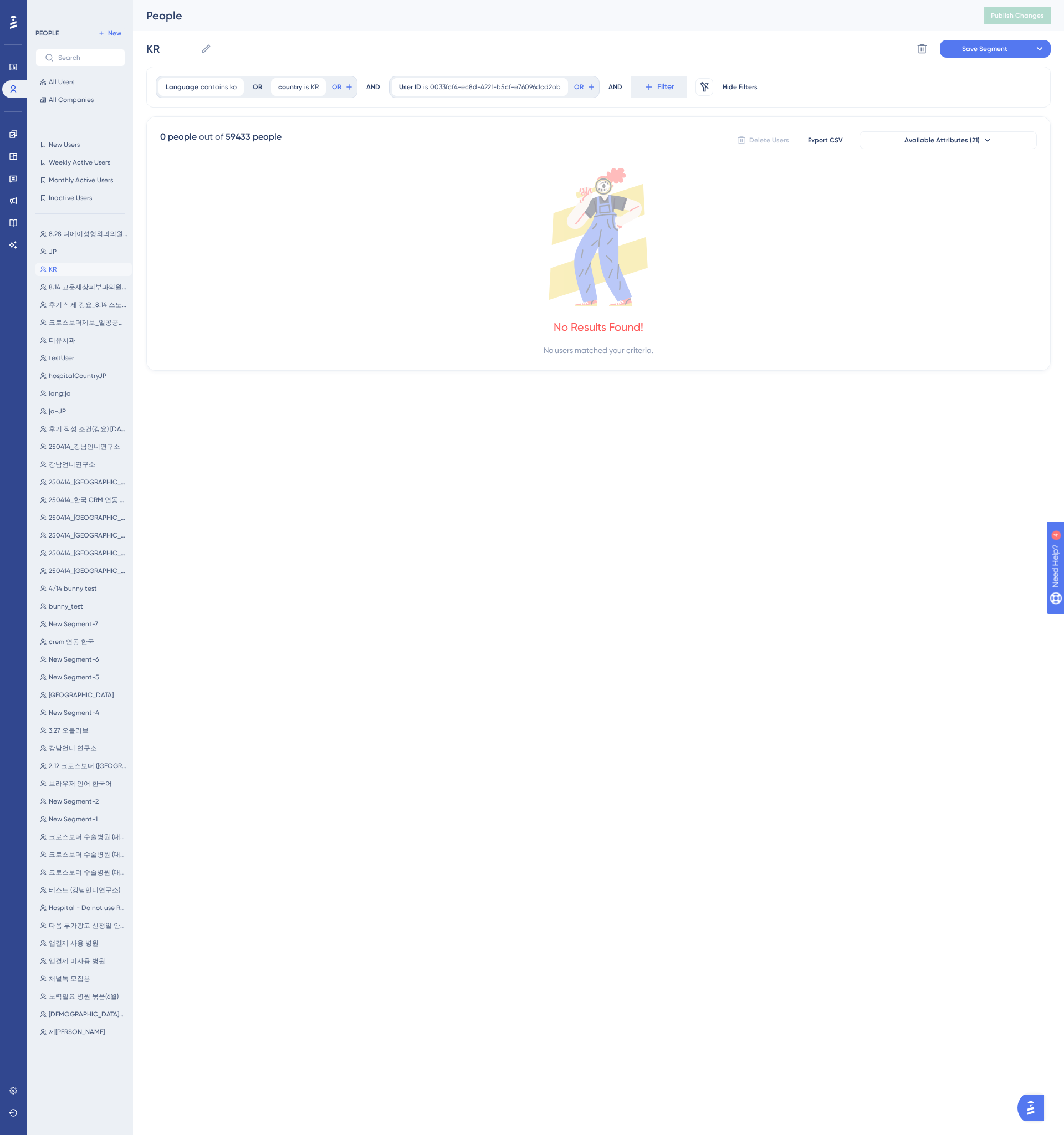
click at [480, 0] on html "Performance Users Engagement Widgets Feedback Product Updates Knowledge Base AI…" at bounding box center [532, 0] width 1064 height 0
click at [631, 180] on icon at bounding box center [598, 237] width 877 height 138
click at [624, 345] on div "No users matched your criteria." at bounding box center [598, 350] width 110 height 14
click at [618, 351] on div "No users matched your criteria." at bounding box center [598, 350] width 110 height 14
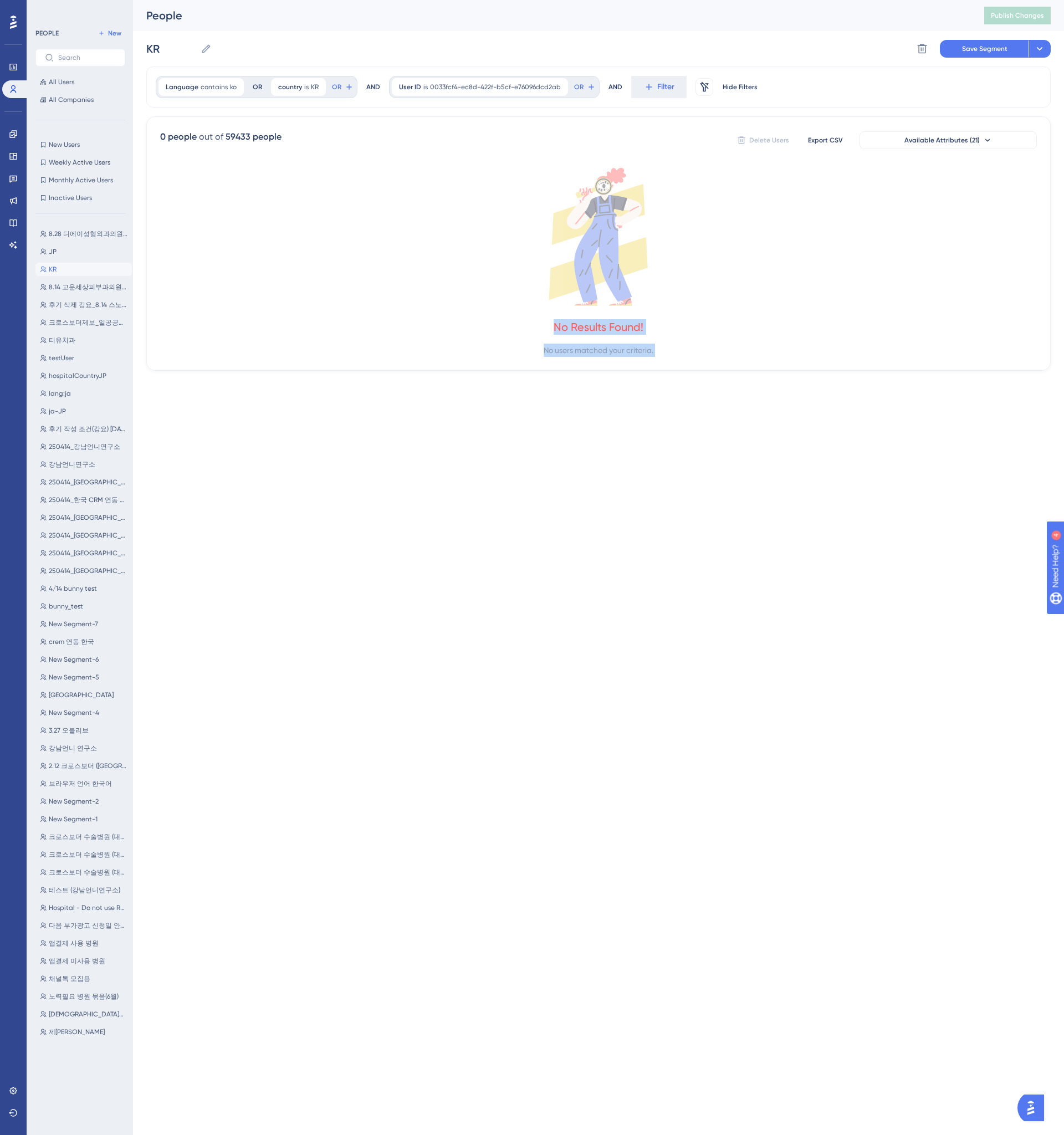
drag, startPoint x: 618, startPoint y: 351, endPoint x: 616, endPoint y: 333, distance: 18.1
click at [616, 333] on div "No Results Found! No users matched your criteria." at bounding box center [598, 262] width 877 height 189
click at [616, 333] on div "No Results Found!" at bounding box center [598, 327] width 90 height 16
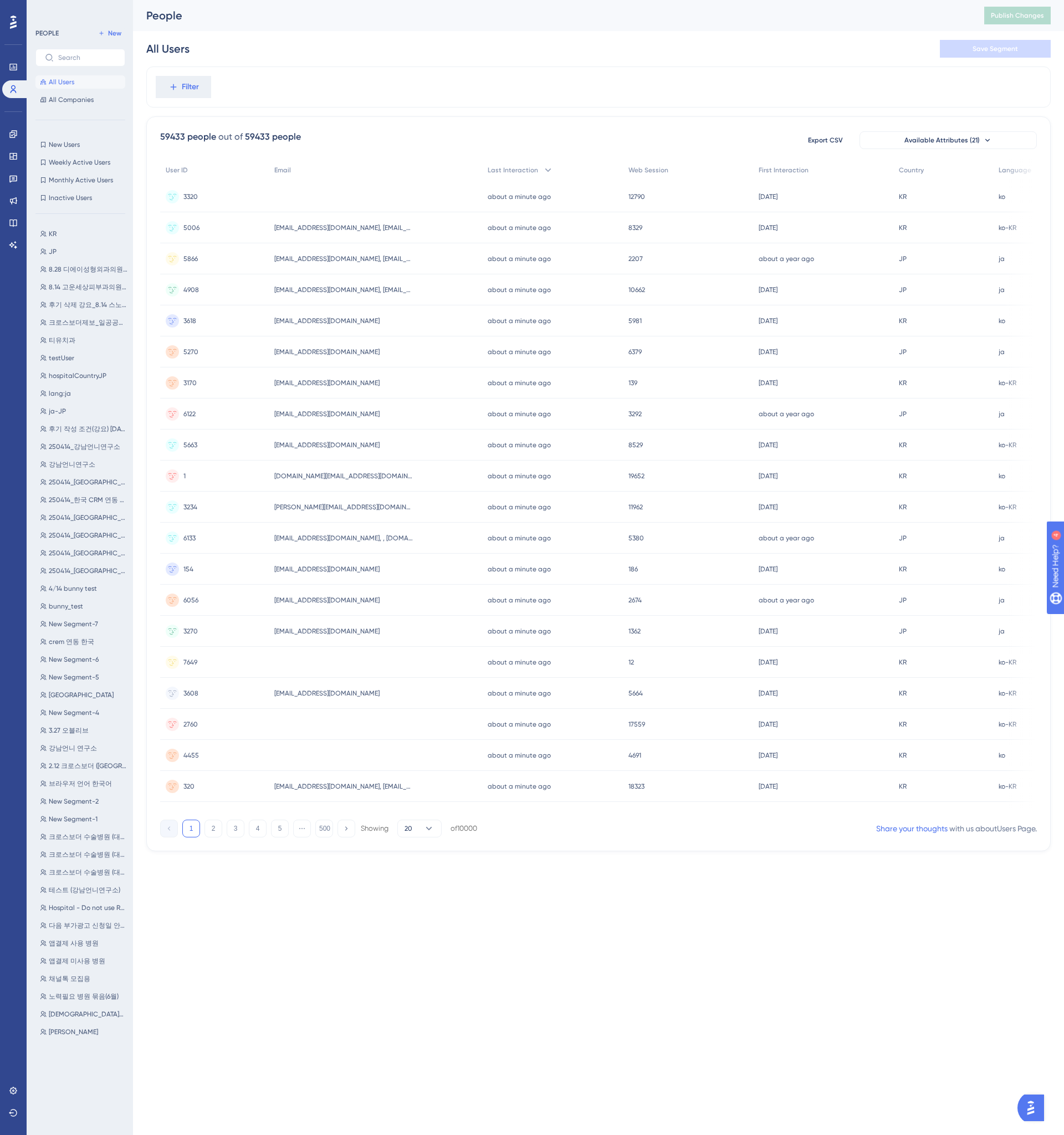
click at [537, 0] on html "Performance Users Engagement Widgets Feedback Product Updates Knowledge Base AI…" at bounding box center [532, 0] width 1064 height 0
click at [94, 231] on button "KR KR" at bounding box center [83, 234] width 96 height 14
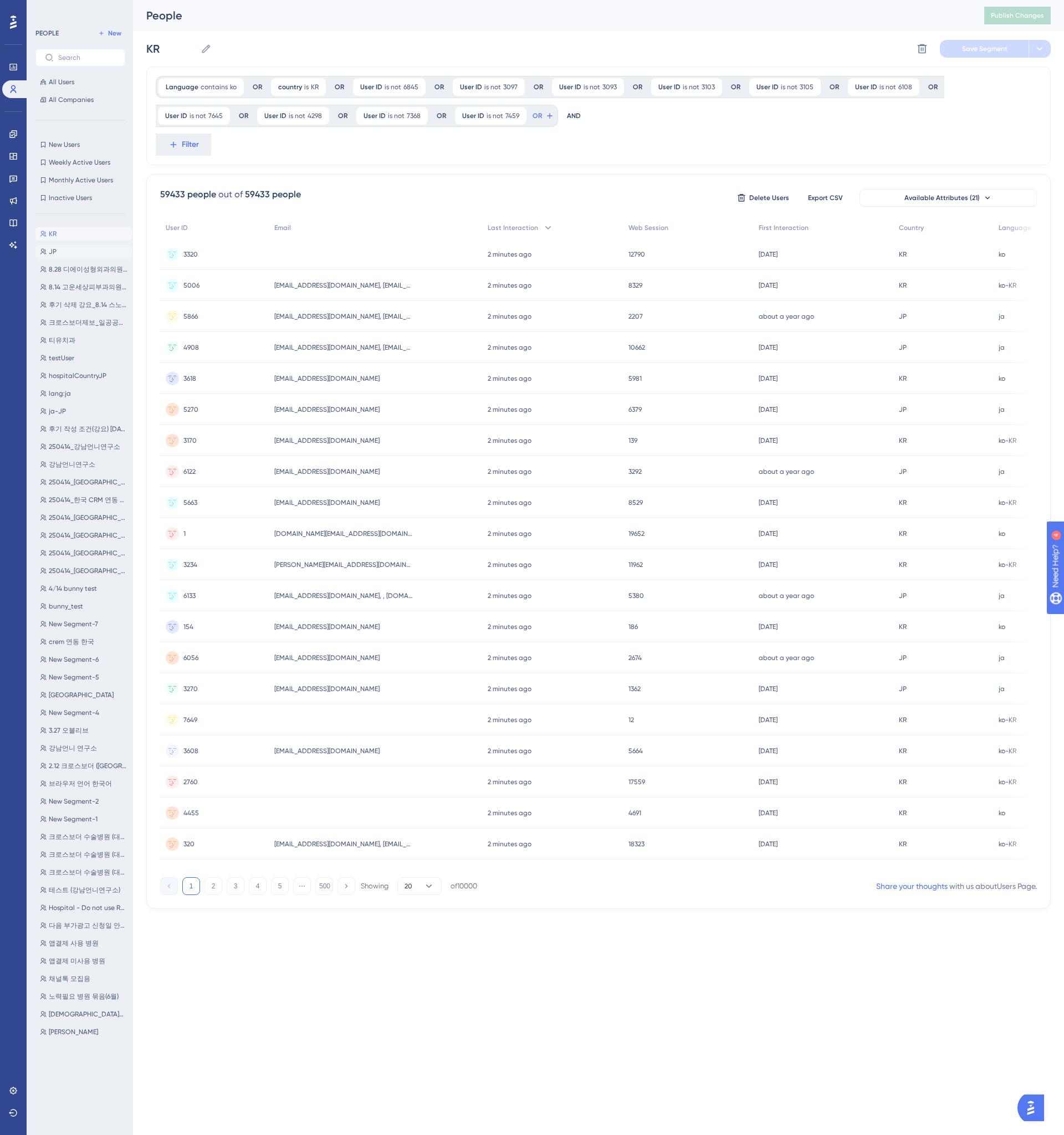
click at [67, 256] on button "JP JP" at bounding box center [83, 251] width 96 height 14
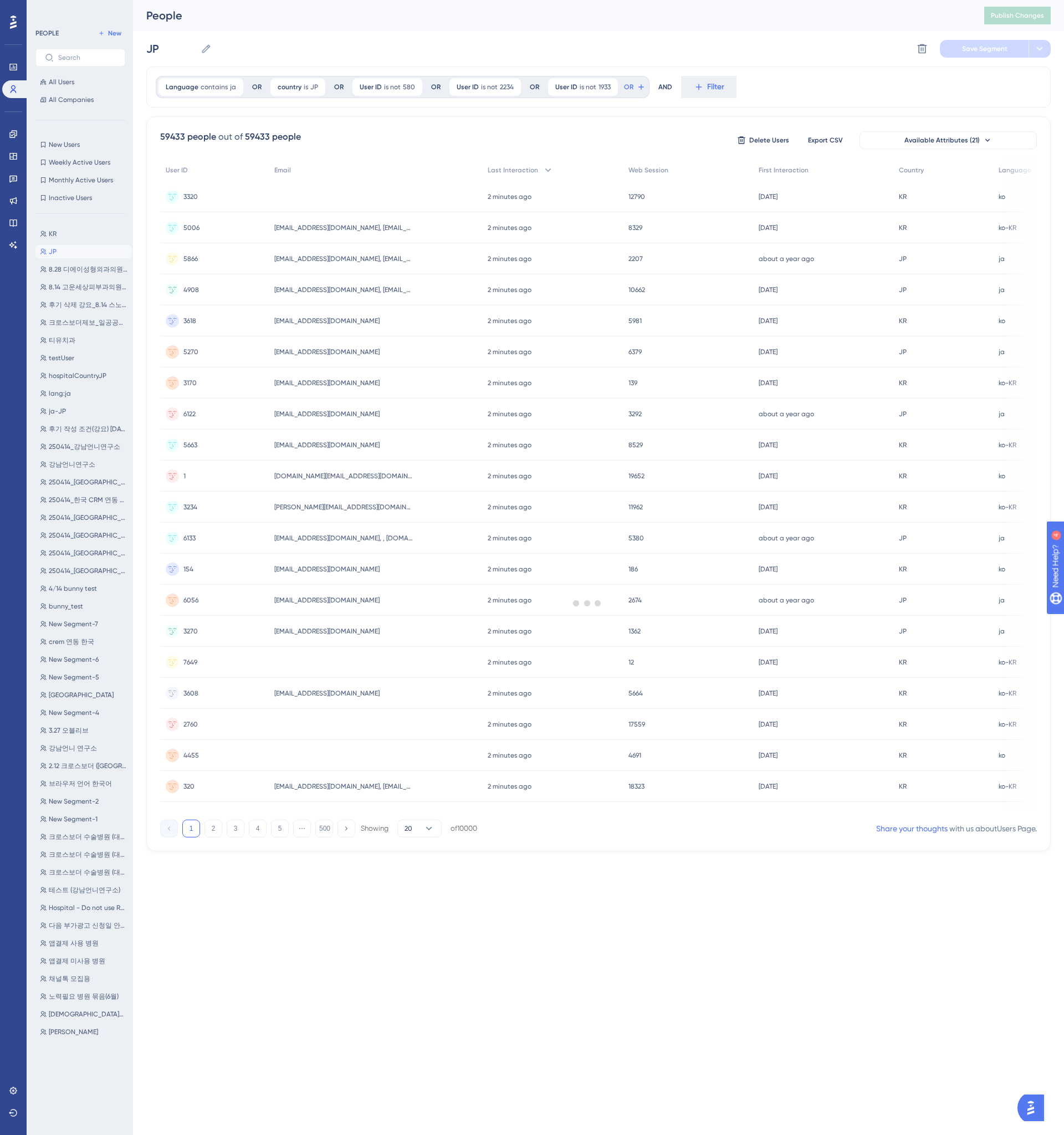
click at [583, 126] on div at bounding box center [587, 603] width 953 height 1055
click at [99, 230] on button "KR KR" at bounding box center [83, 234] width 96 height 14
type input "KR"
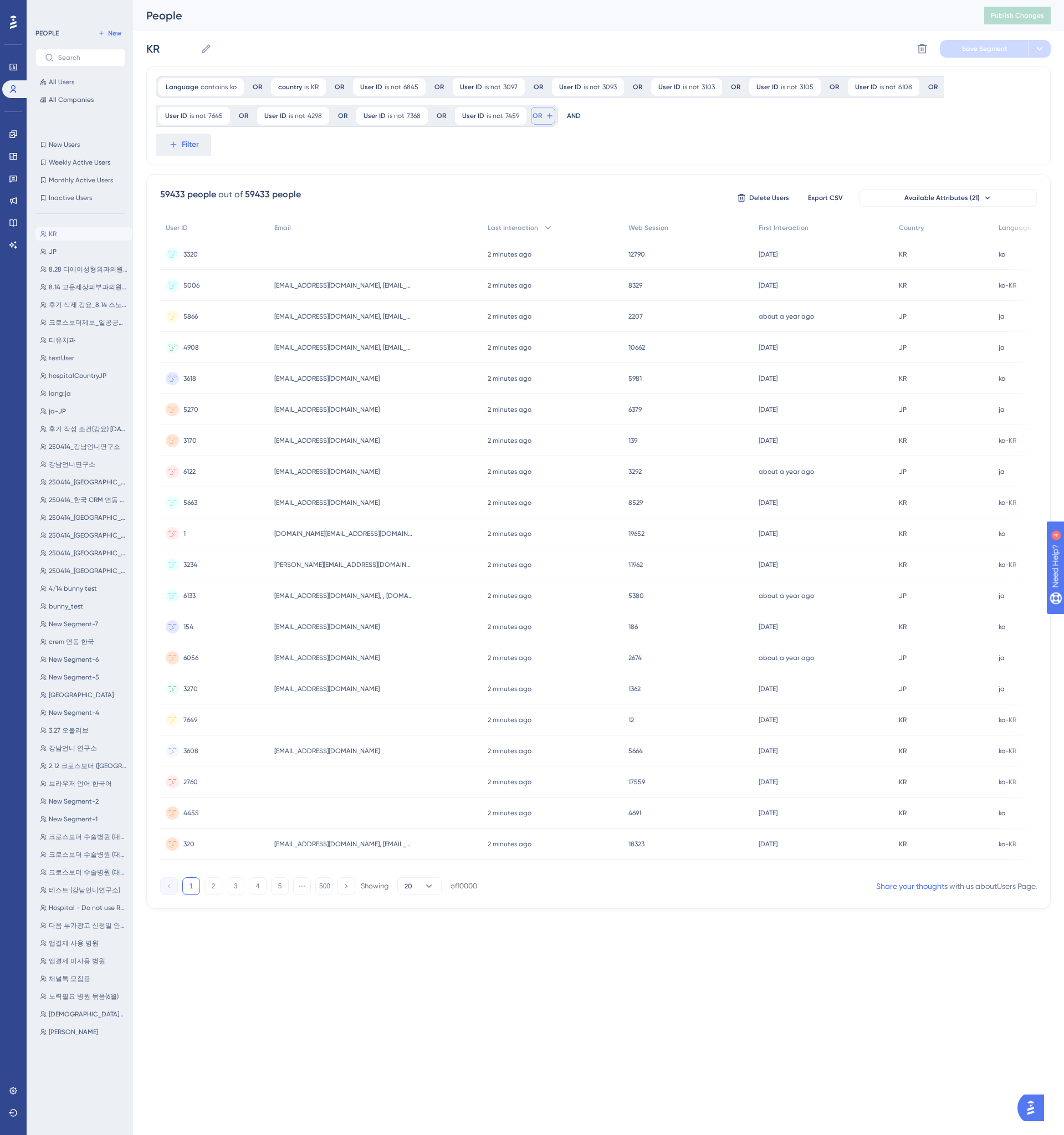
click at [547, 113] on icon at bounding box center [550, 116] width 5 height 5
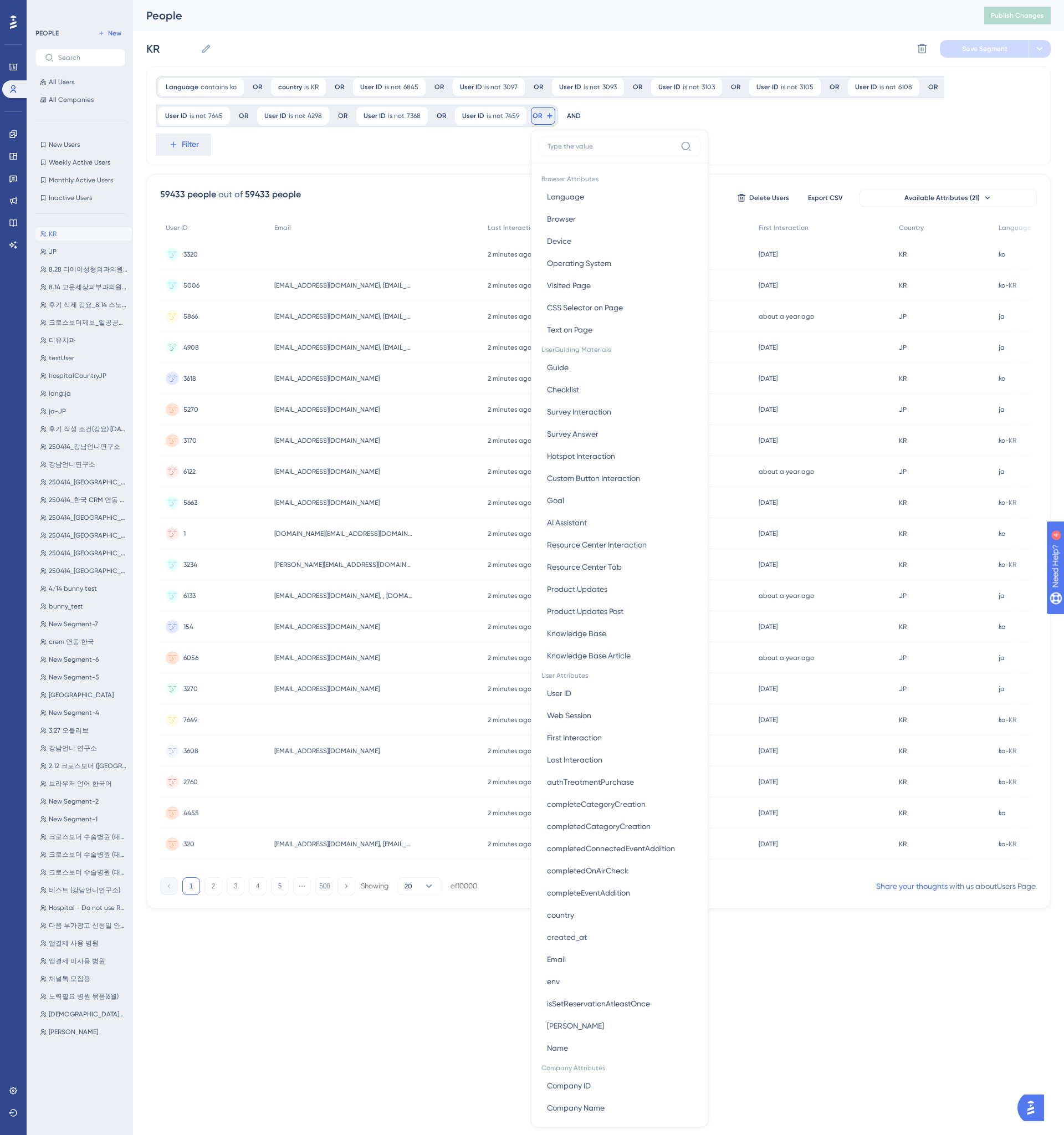
scroll to position [17, 0]
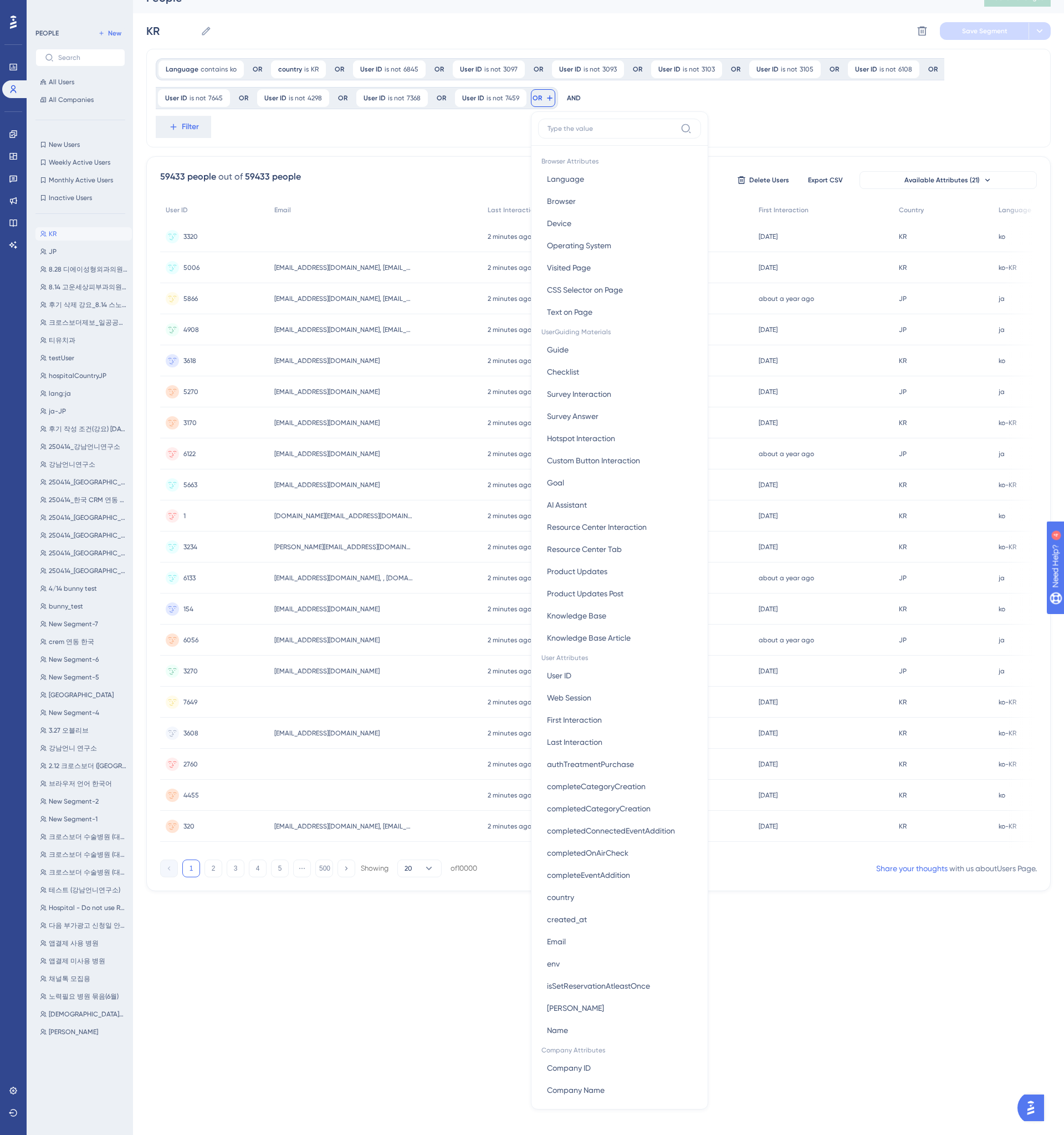
click at [580, 129] on input at bounding box center [611, 129] width 129 height 9
click at [596, 101] on div "Language contains ko ko Remove OR country is KR KR Remove OR User ID is not 684…" at bounding box center [594, 83] width 877 height 51
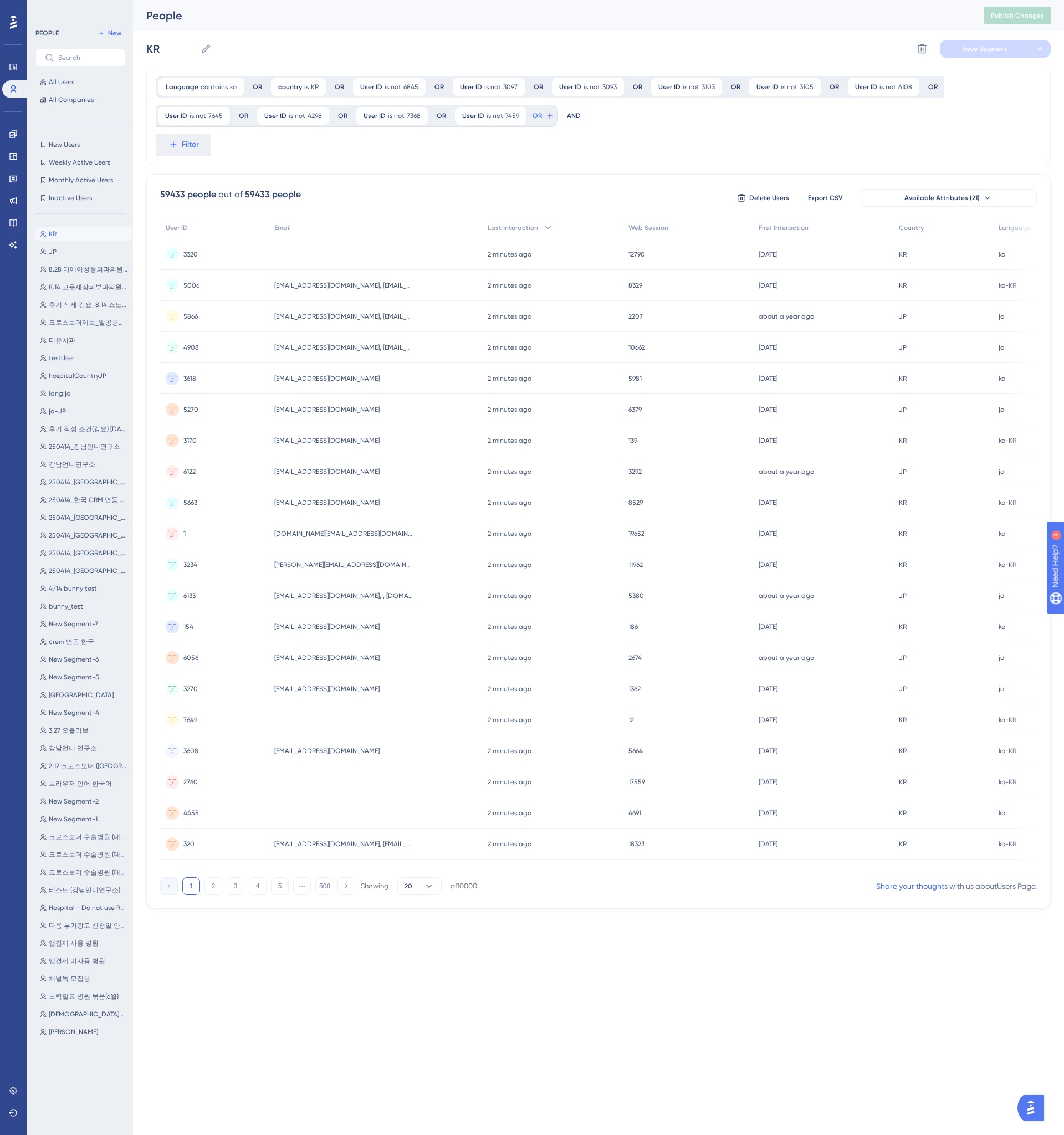
scroll to position [0, 0]
click at [0, 0] on span "Filter" at bounding box center [0, 0] width 0 height 0
type input "ㅕ"
type input "user id"
click at [256, 222] on button "User ID User ID" at bounding box center [244, 227] width 163 height 22
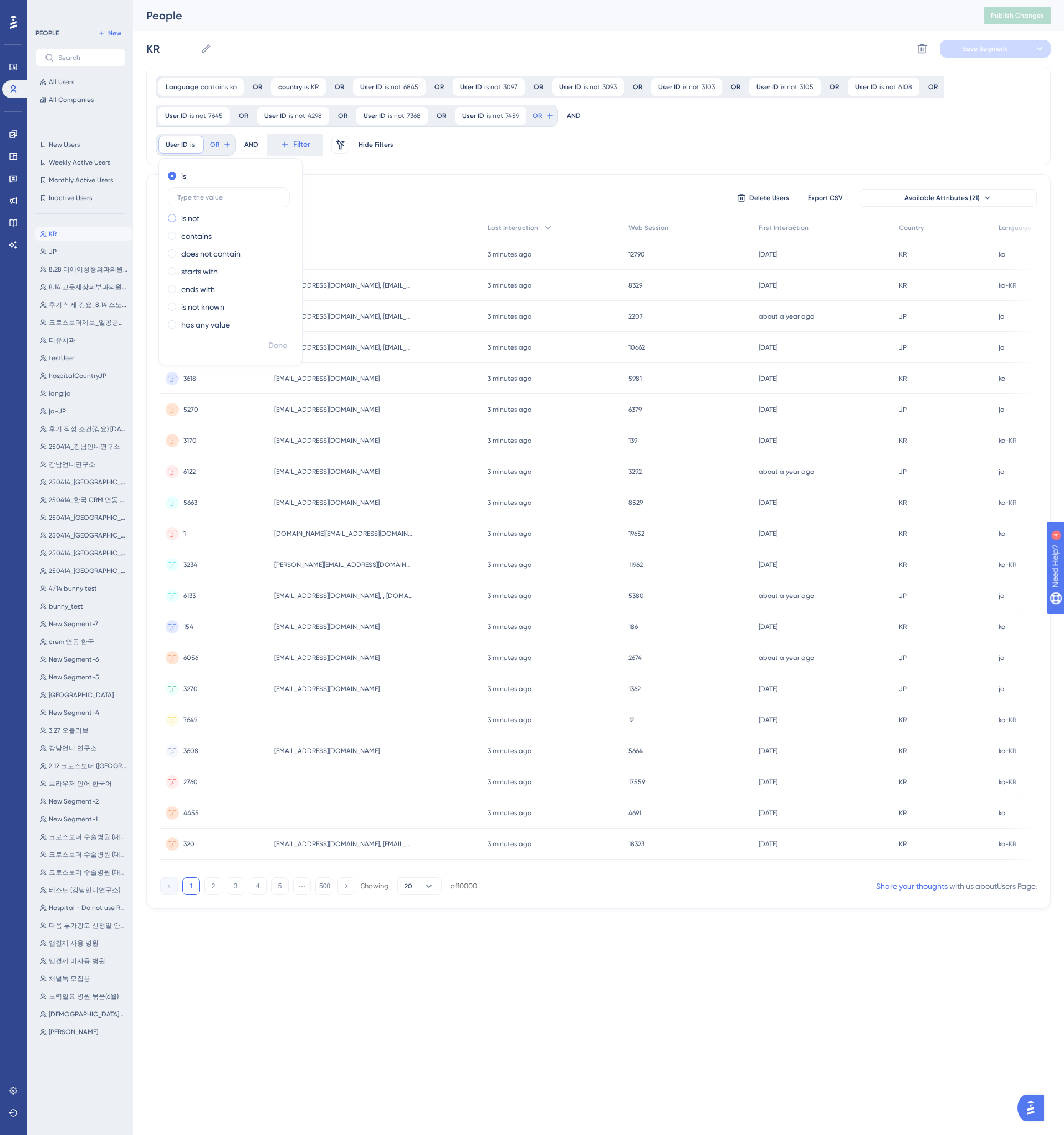
click at [238, 218] on div "is not" at bounding box center [228, 218] width 121 height 14
type input "6845"
click at [286, 346] on span "Done" at bounding box center [277, 346] width 19 height 14
click at [406, 83] on div at bounding box center [587, 603] width 953 height 1055
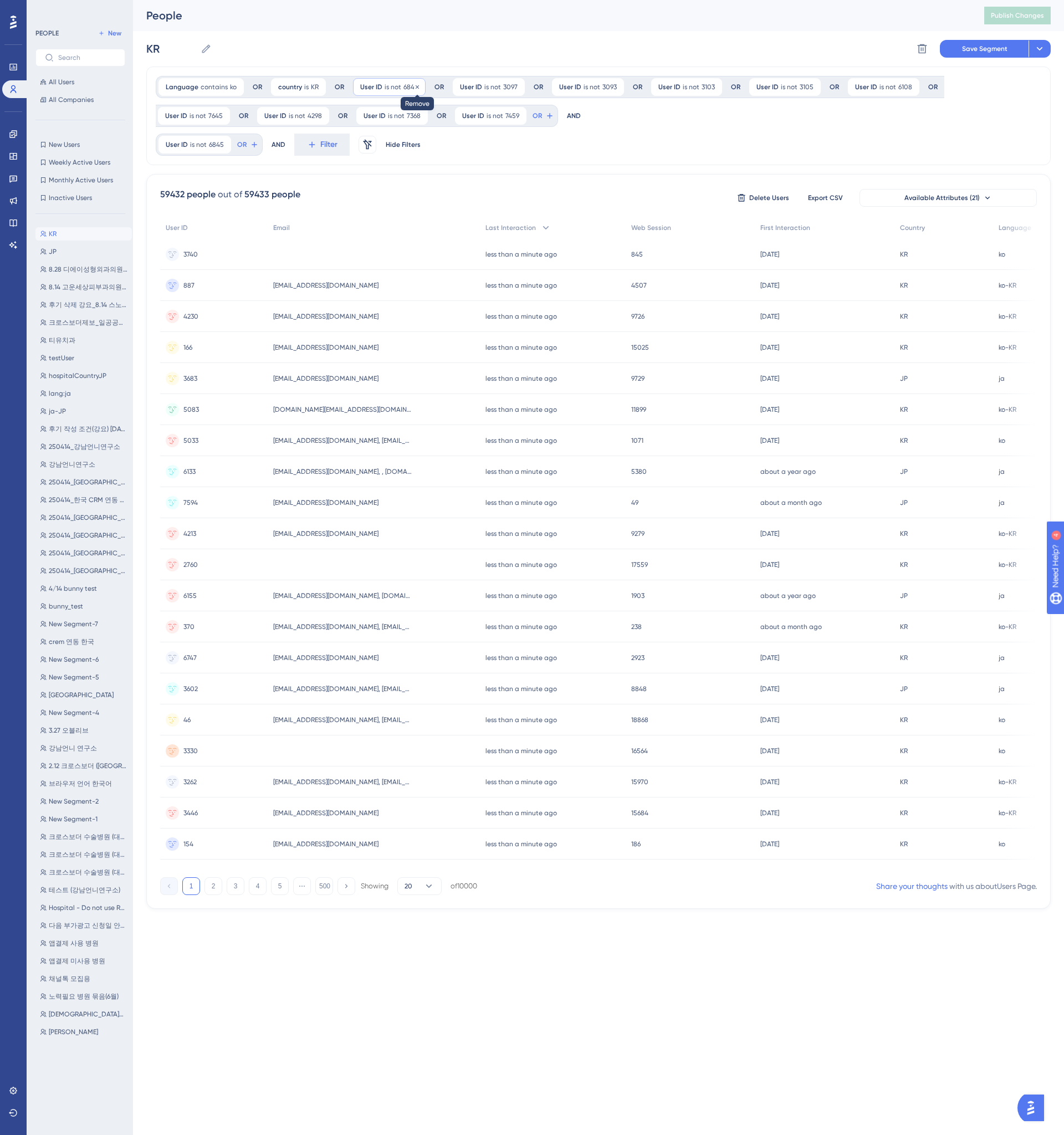
click at [416, 87] on icon at bounding box center [417, 87] width 6 height 6
click at [262, 145] on div at bounding box center [587, 603] width 953 height 1055
click at [251, 145] on icon at bounding box center [254, 145] width 5 height 5
type input "user"
click at [290, 216] on button "User ID User ID" at bounding box center [324, 225] width 163 height 22
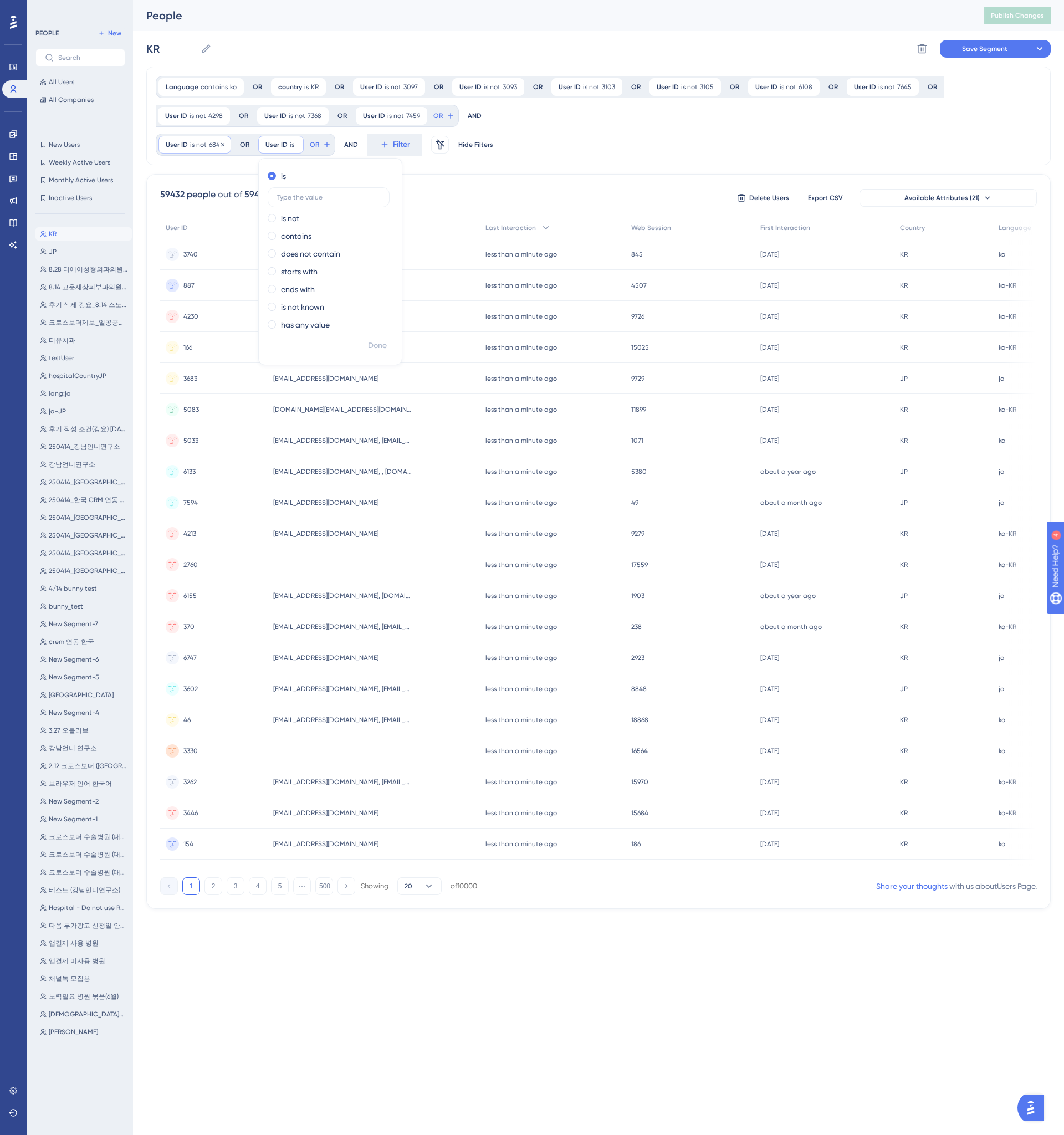
click at [229, 142] on div "User ID is not 6845 6845 Remove" at bounding box center [194, 144] width 72 height 17
click at [207, 140] on div "User ID is not 6845 6845 Remove" at bounding box center [194, 144] width 72 height 17
click at [220, 147] on icon at bounding box center [223, 145] width 6 height 6
click at [189, 146] on div at bounding box center [587, 603] width 953 height 1055
click at [183, 146] on div at bounding box center [587, 603] width 953 height 1055
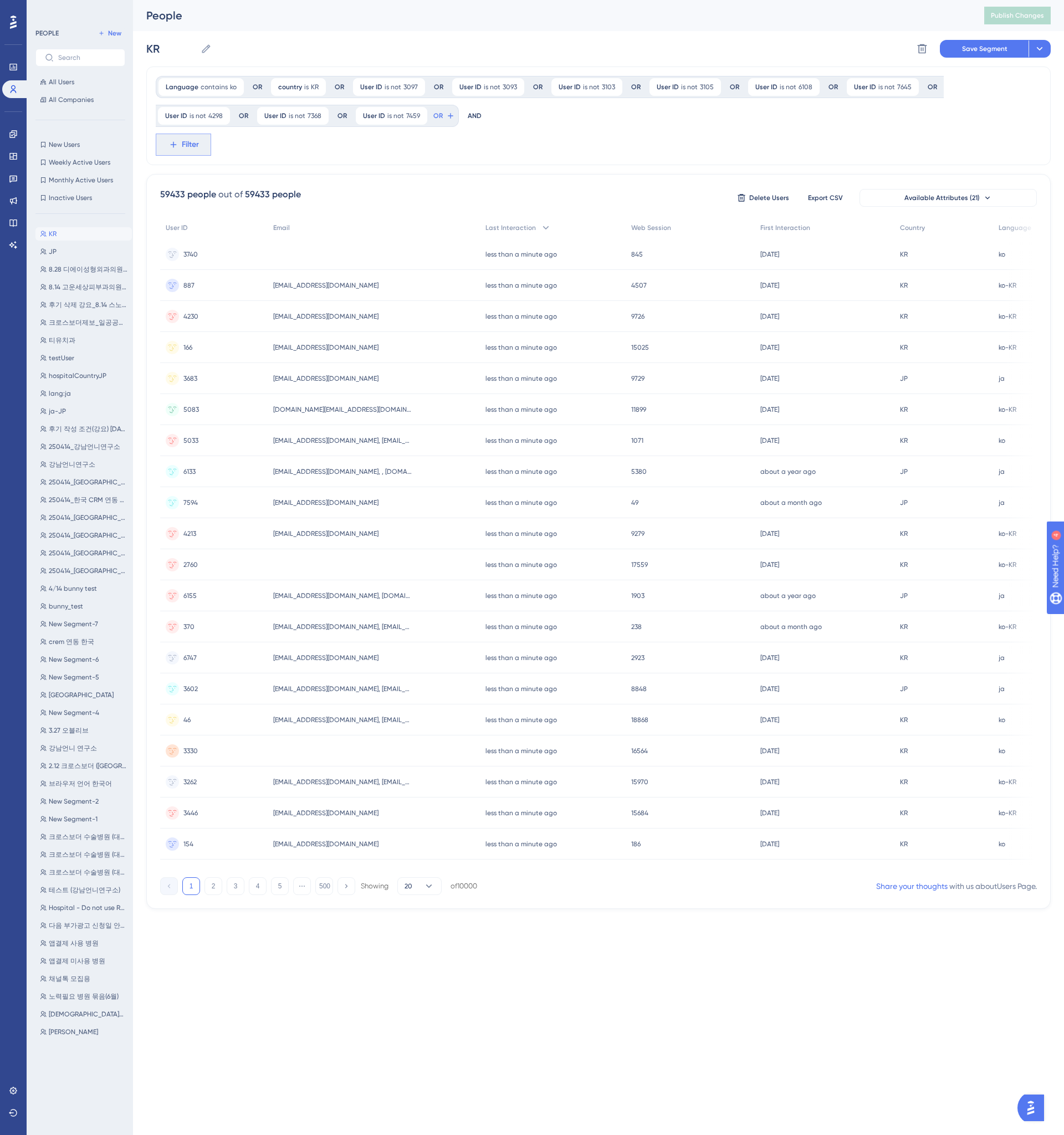
click at [0, 0] on span "Filter" at bounding box center [0, 0] width 0 height 0
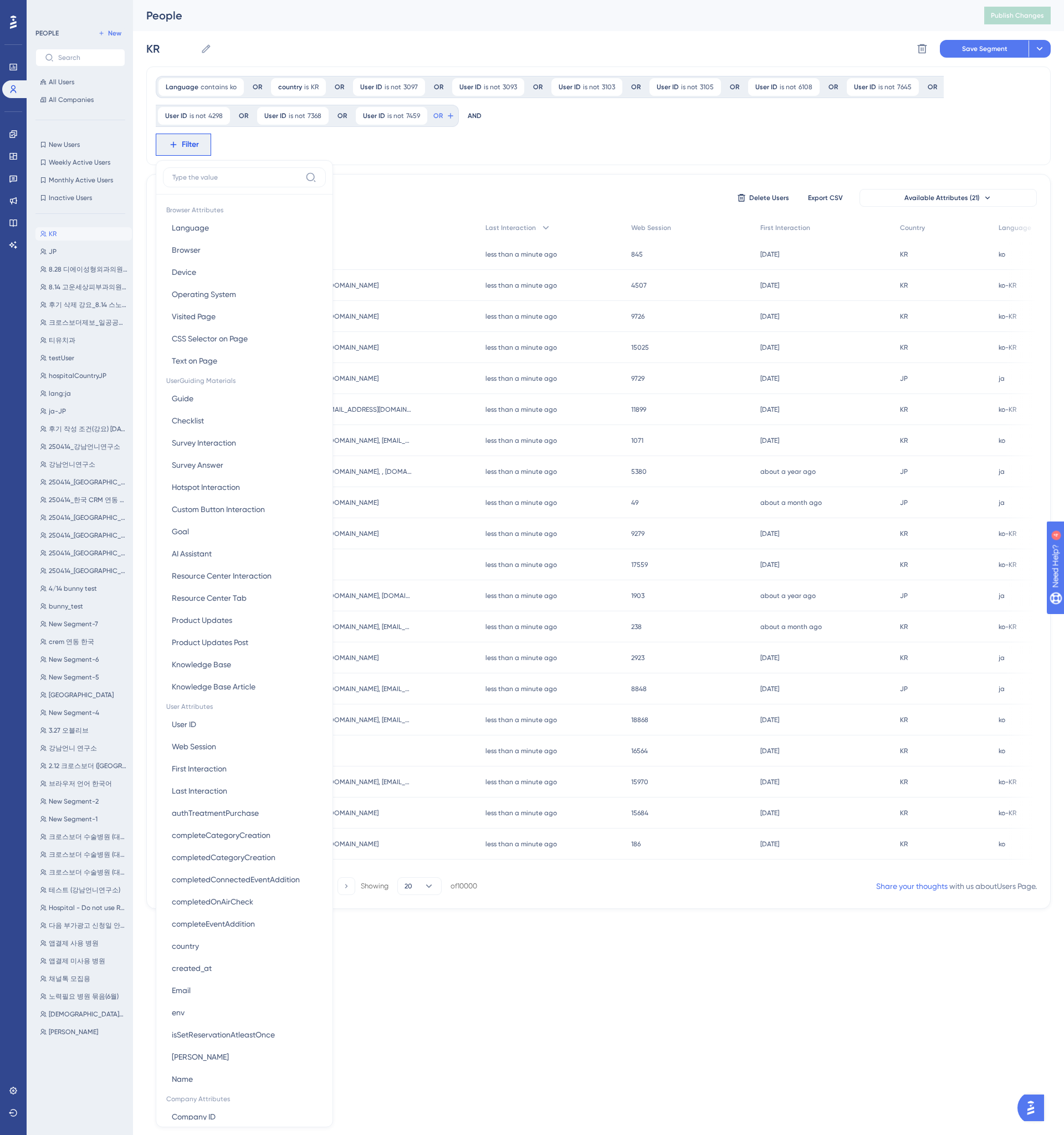
scroll to position [48, 0]
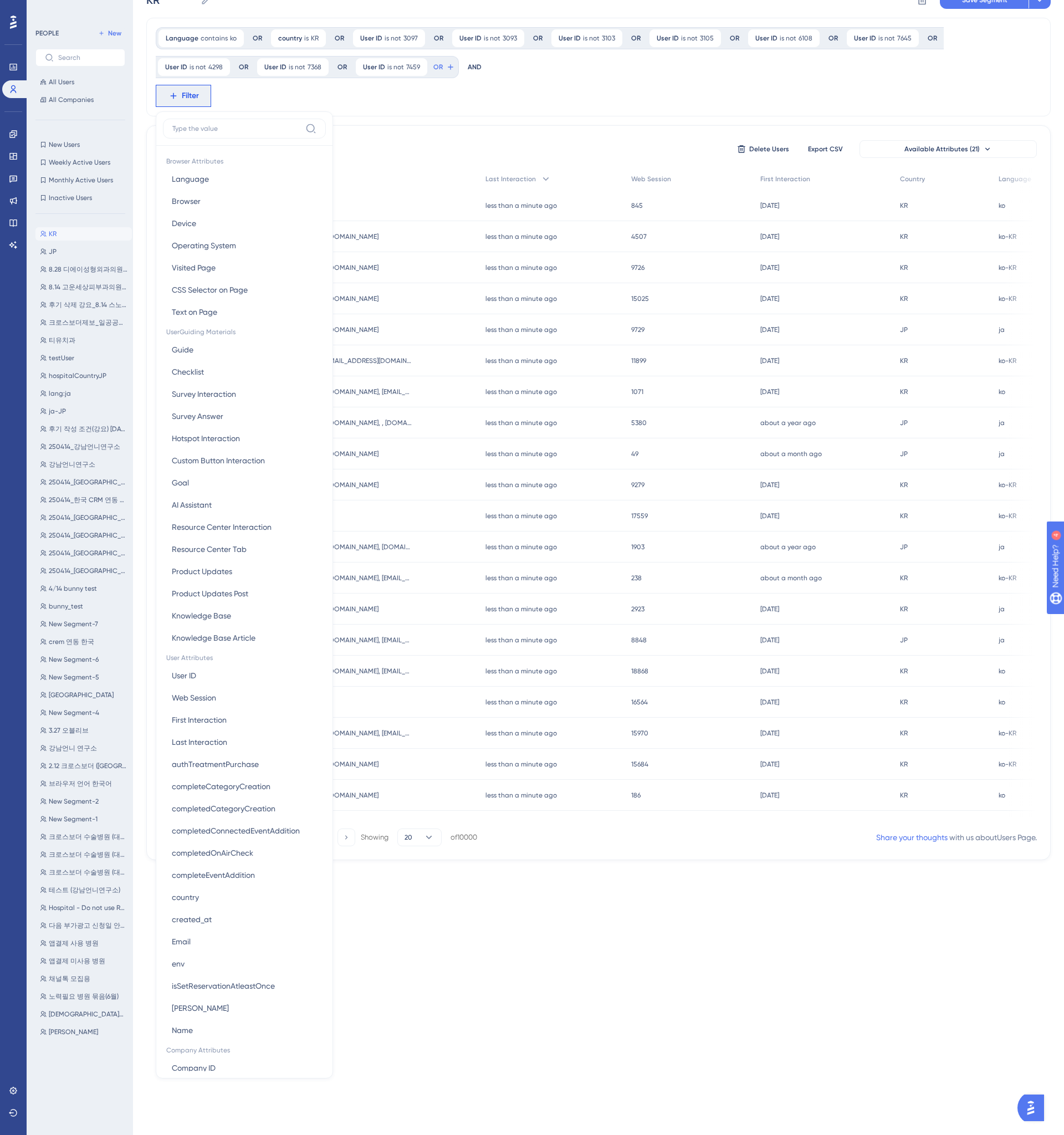
type input "ㅊ"
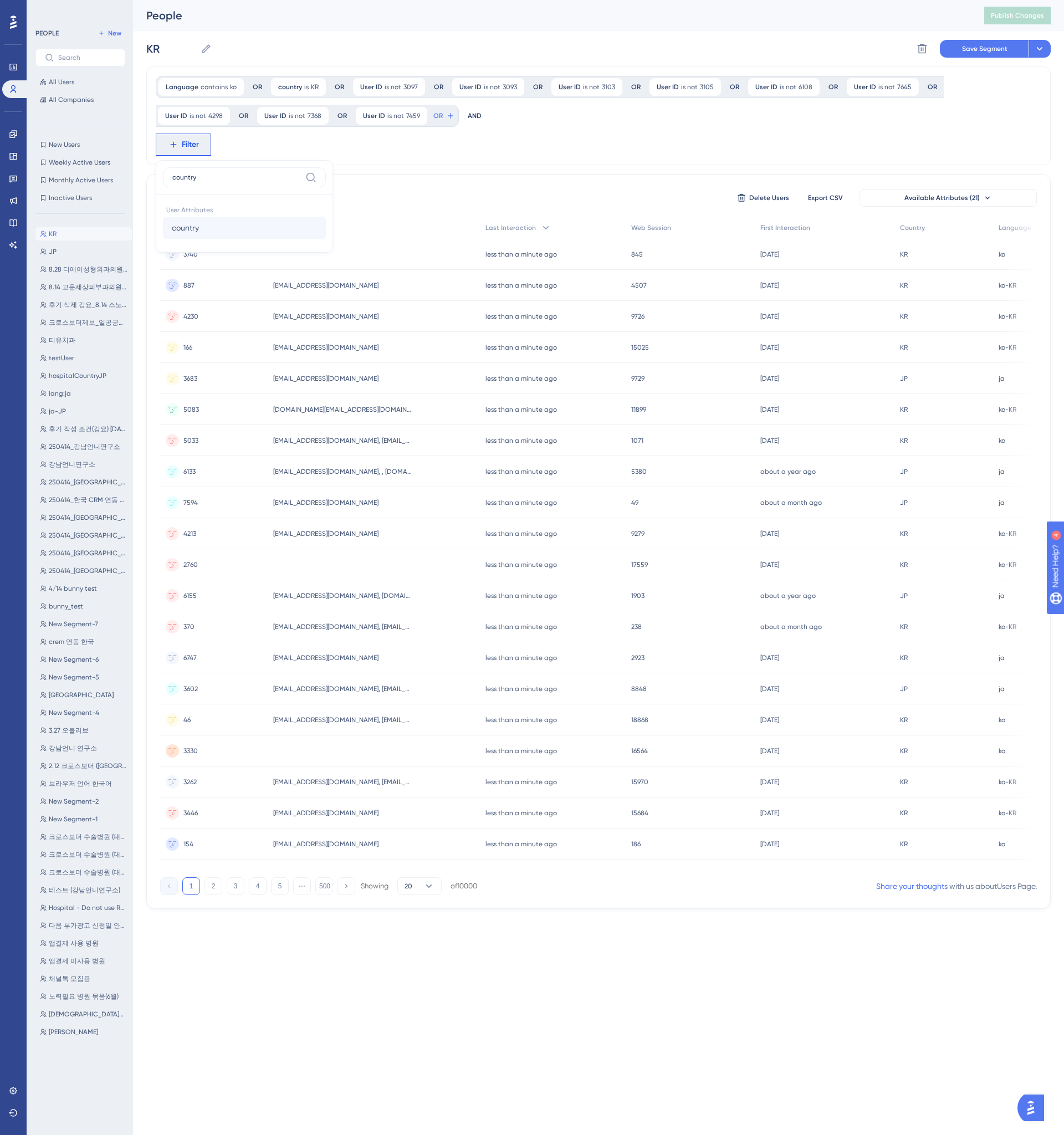
type input "country"
click at [185, 234] on button "country country" at bounding box center [244, 227] width 163 height 22
click at [213, 222] on div "is not" at bounding box center [228, 218] width 121 height 14
type input "JP"
click at [0, 0] on div "Language contains ko ko Remove OR country is KR KR Remove OR User ID is not 309…" at bounding box center [0, 0] width 0 height 0
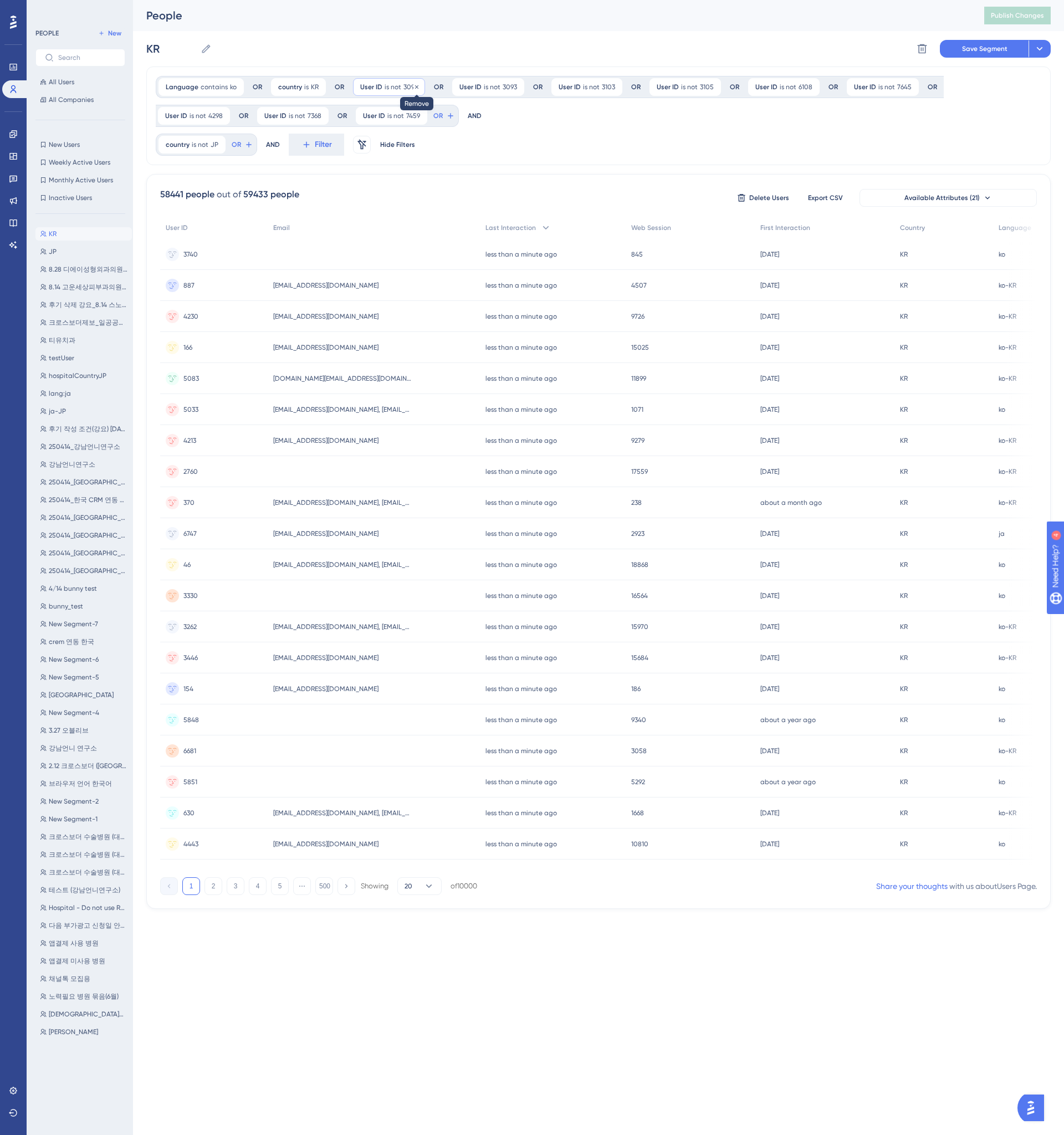
click at [415, 84] on icon at bounding box center [417, 87] width 6 height 6
click at [415, 87] on icon at bounding box center [417, 87] width 6 height 6
click at [413, 87] on div at bounding box center [587, 603] width 953 height 1055
click at [413, 87] on icon at bounding box center [415, 87] width 6 height 6
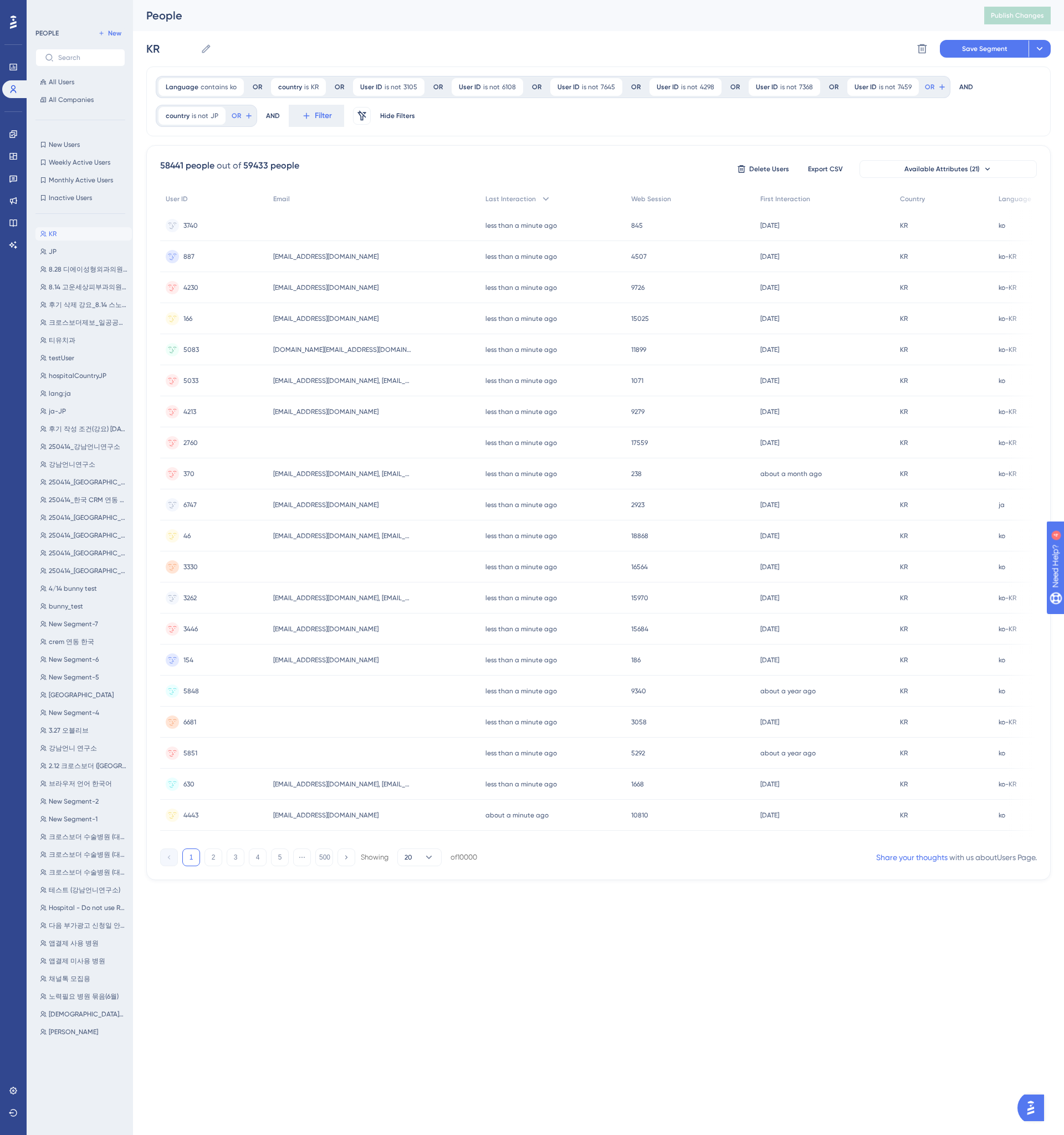
click at [413, 87] on icon at bounding box center [416, 87] width 6 height 6
click at [415, 87] on icon at bounding box center [416, 86] width 3 height 3
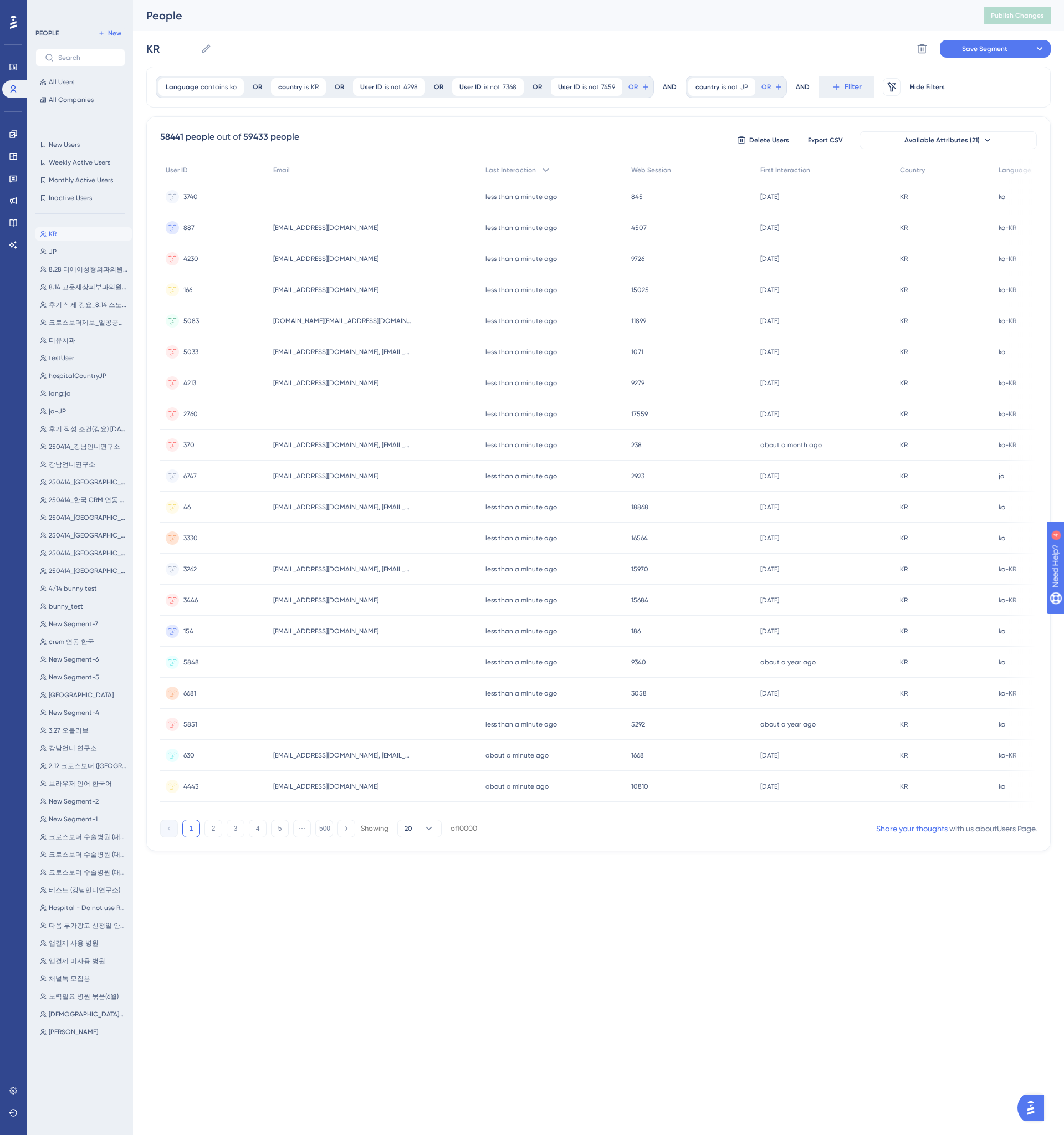
click at [415, 87] on icon at bounding box center [416, 86] width 3 height 3
click at [414, 87] on div at bounding box center [587, 603] width 953 height 1055
click at [412, 85] on div at bounding box center [587, 603] width 953 height 1055
click at [413, 87] on icon at bounding box center [416, 87] width 6 height 6
click at [411, 85] on div "User ID is not 7459 7459 Remove" at bounding box center [388, 87] width 72 height 17
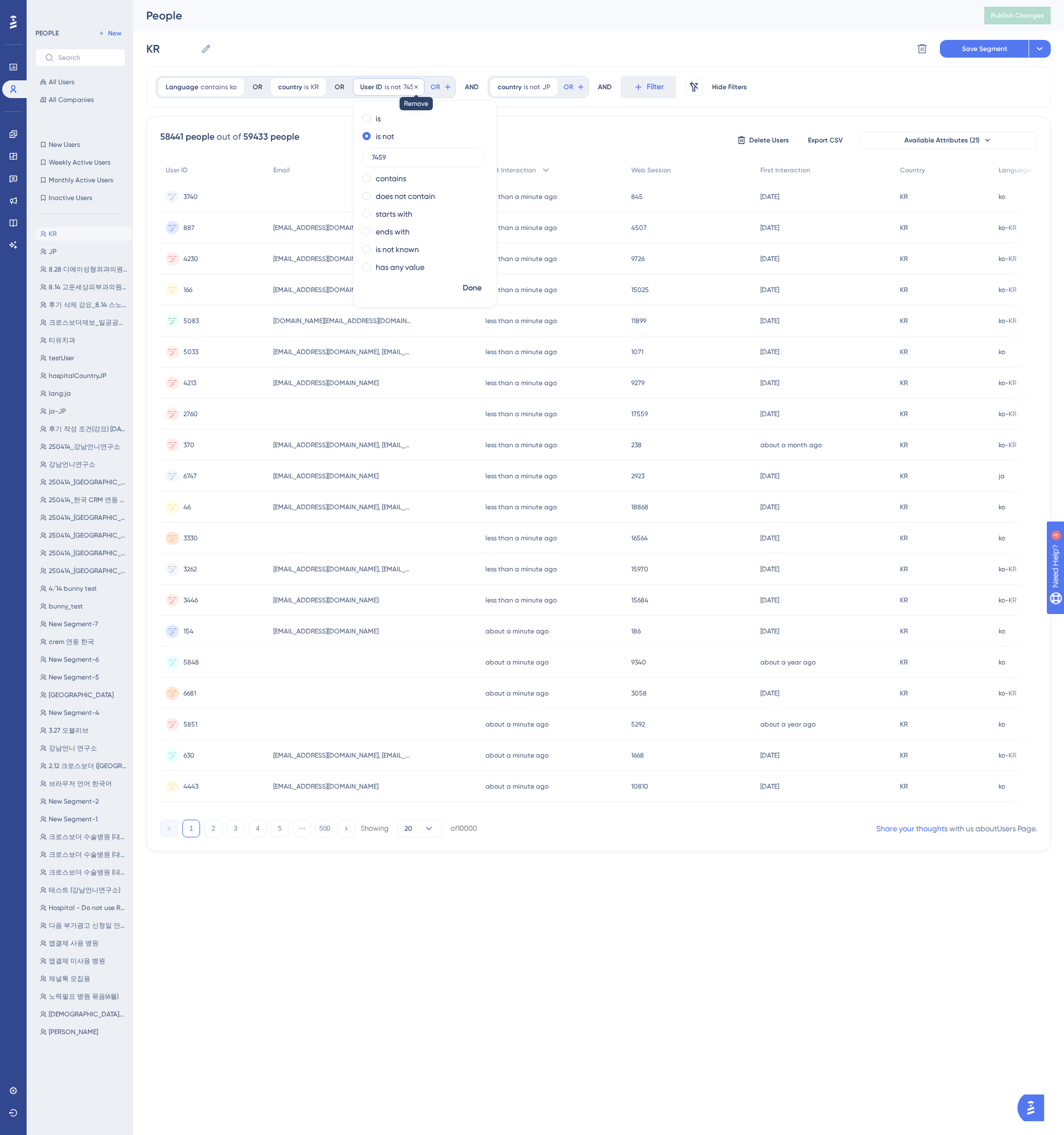
click at [413, 86] on icon at bounding box center [416, 87] width 6 height 6
click at [0, 0] on div "Language contains ko ko Remove OR country is KR KR Remove OR AND country is not…" at bounding box center [0, 0] width 0 height 0
click at [397, 131] on div "51230 people out of 59433 people Delete Users Export CSV Available Attributes (…" at bounding box center [598, 140] width 877 height 20
click at [988, 55] on button "Save Segment" at bounding box center [984, 48] width 89 height 17
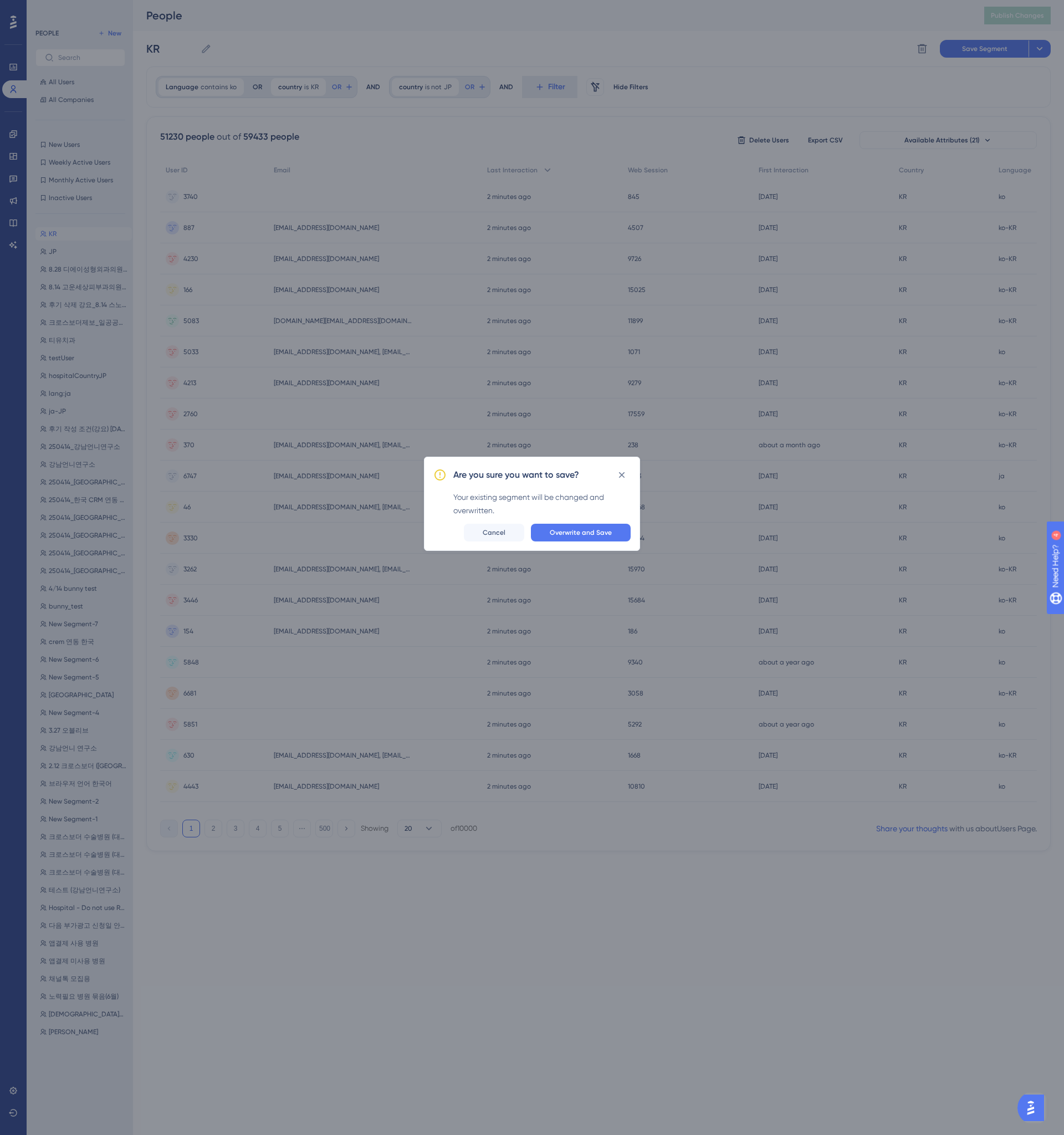
click at [582, 541] on div "Are you sure you want to save? Your existing segment will be changed and overwr…" at bounding box center [532, 504] width 216 height 94
click at [583, 539] on button "Overwrite and Save" at bounding box center [581, 532] width 99 height 17
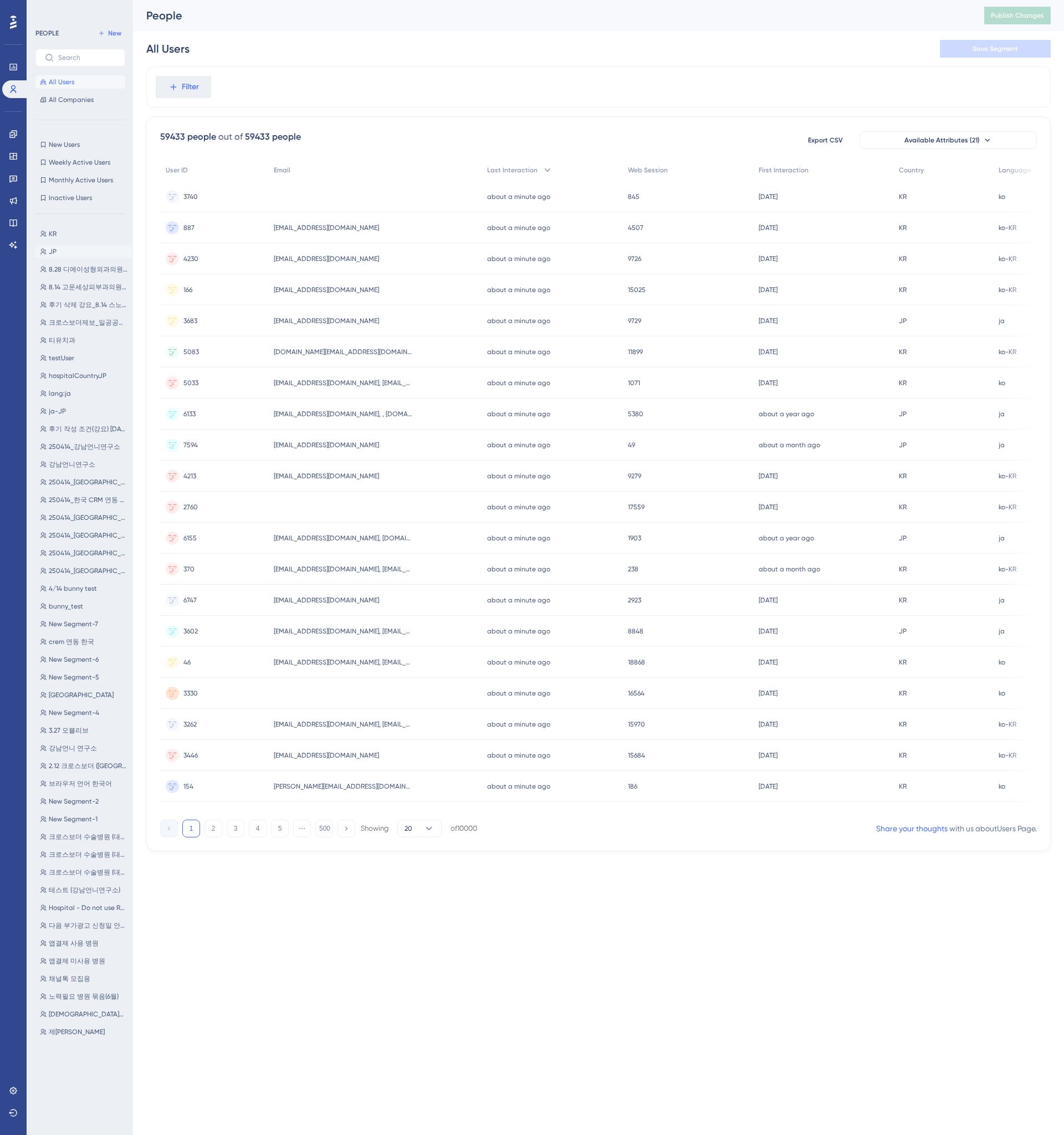
click at [78, 247] on button "JP JP" at bounding box center [83, 251] width 96 height 14
click at [719, 88] on button "Filter" at bounding box center [709, 87] width 56 height 22
type input "country"
click at [741, 161] on button "country country" at bounding box center [769, 170] width 163 height 22
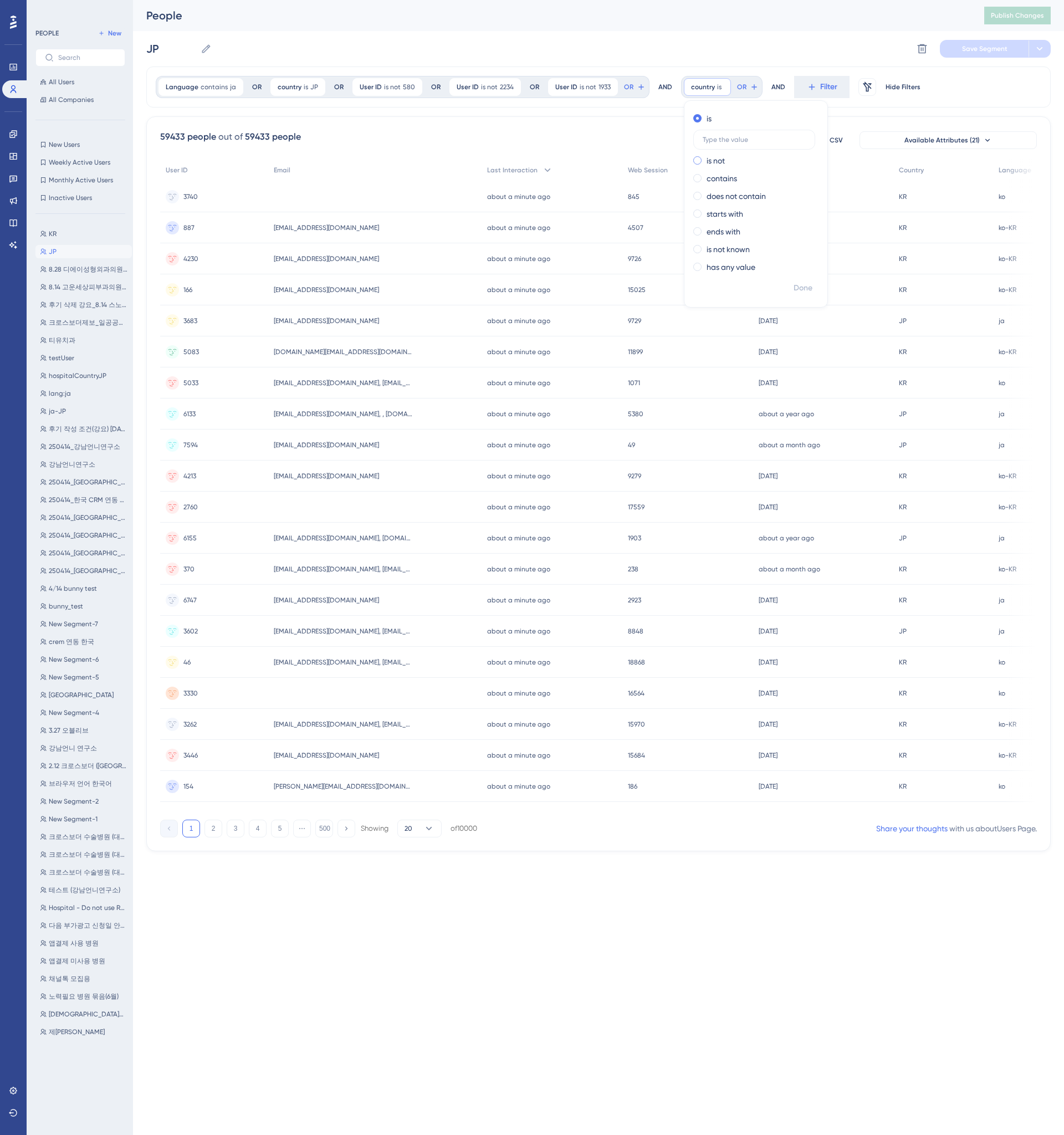
click at [740, 159] on div "is not" at bounding box center [753, 160] width 121 height 14
type input "JP"
click at [865, 104] on div "Language contains ja ja Remove OR country is JP JP Remove OR User ID is not 580…" at bounding box center [598, 87] width 904 height 41
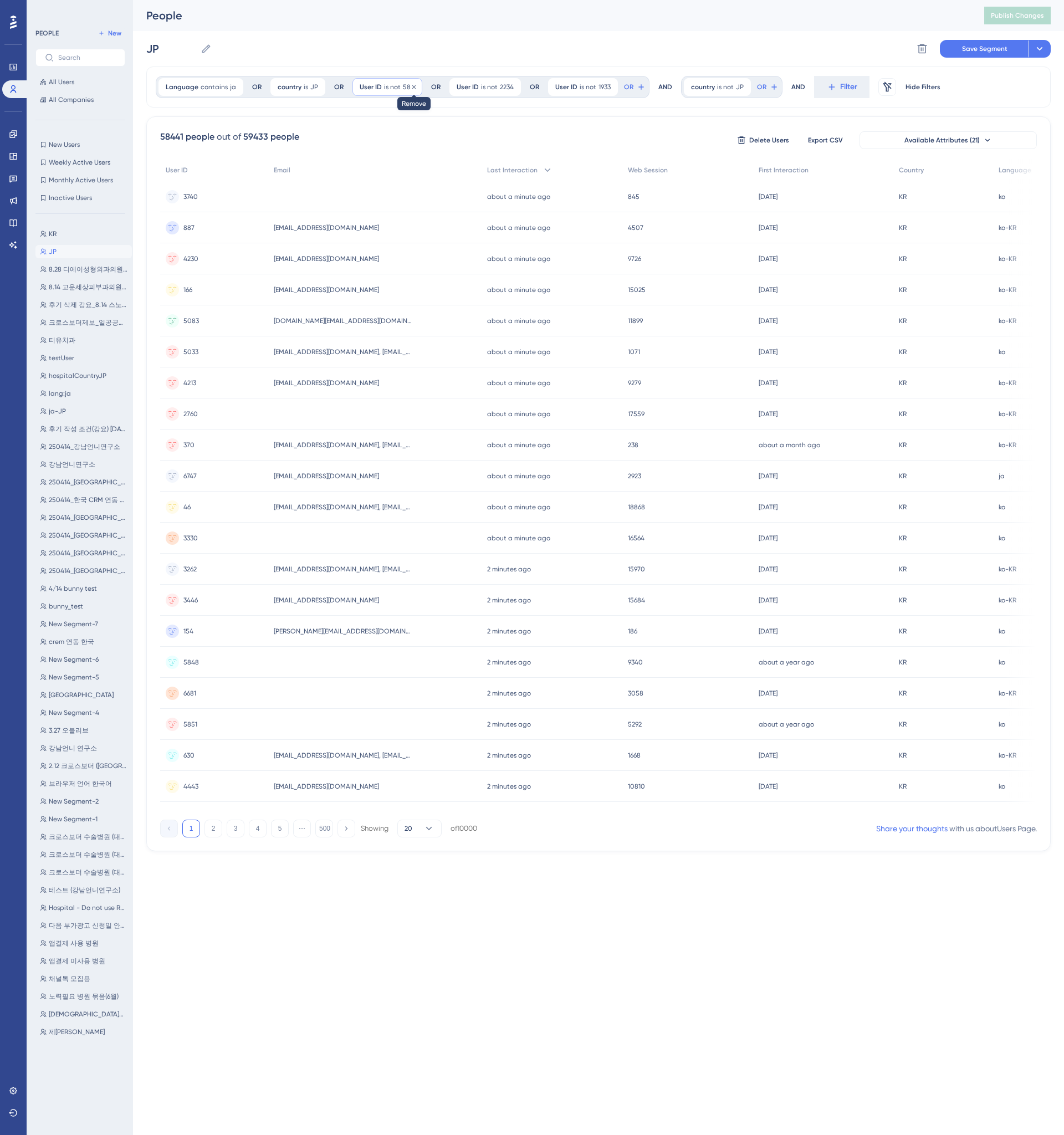
click at [412, 87] on icon at bounding box center [413, 86] width 3 height 3
click at [412, 87] on icon at bounding box center [415, 87] width 6 height 6
click at [411, 87] on icon at bounding box center [414, 87] width 6 height 6
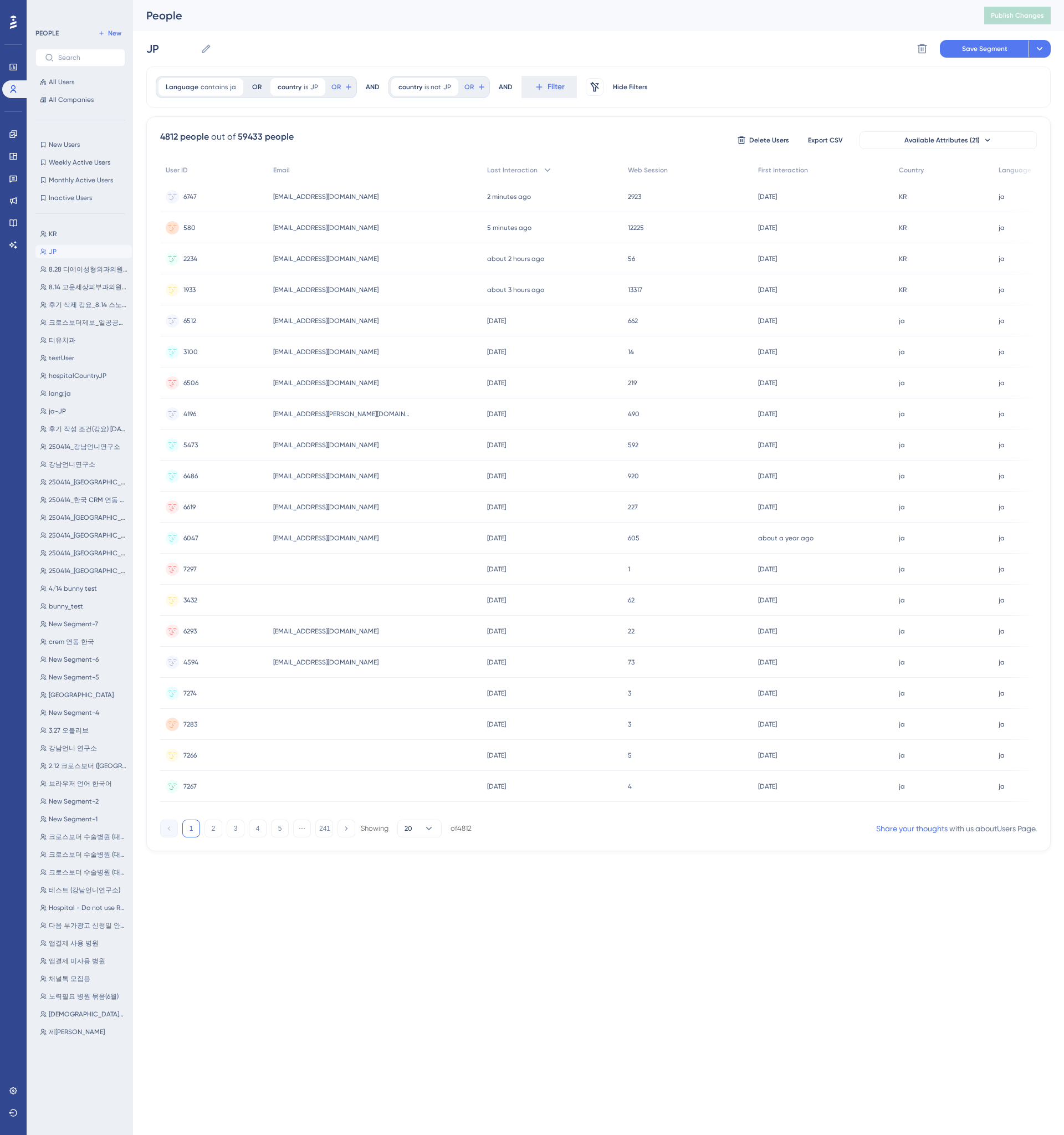
click at [556, 108] on div "Language contains ja ja Remove OR country is JP JP Remove OR AND country is not…" at bounding box center [598, 459] width 904 height 785
click at [966, 53] on button "Save Segment" at bounding box center [984, 48] width 89 height 17
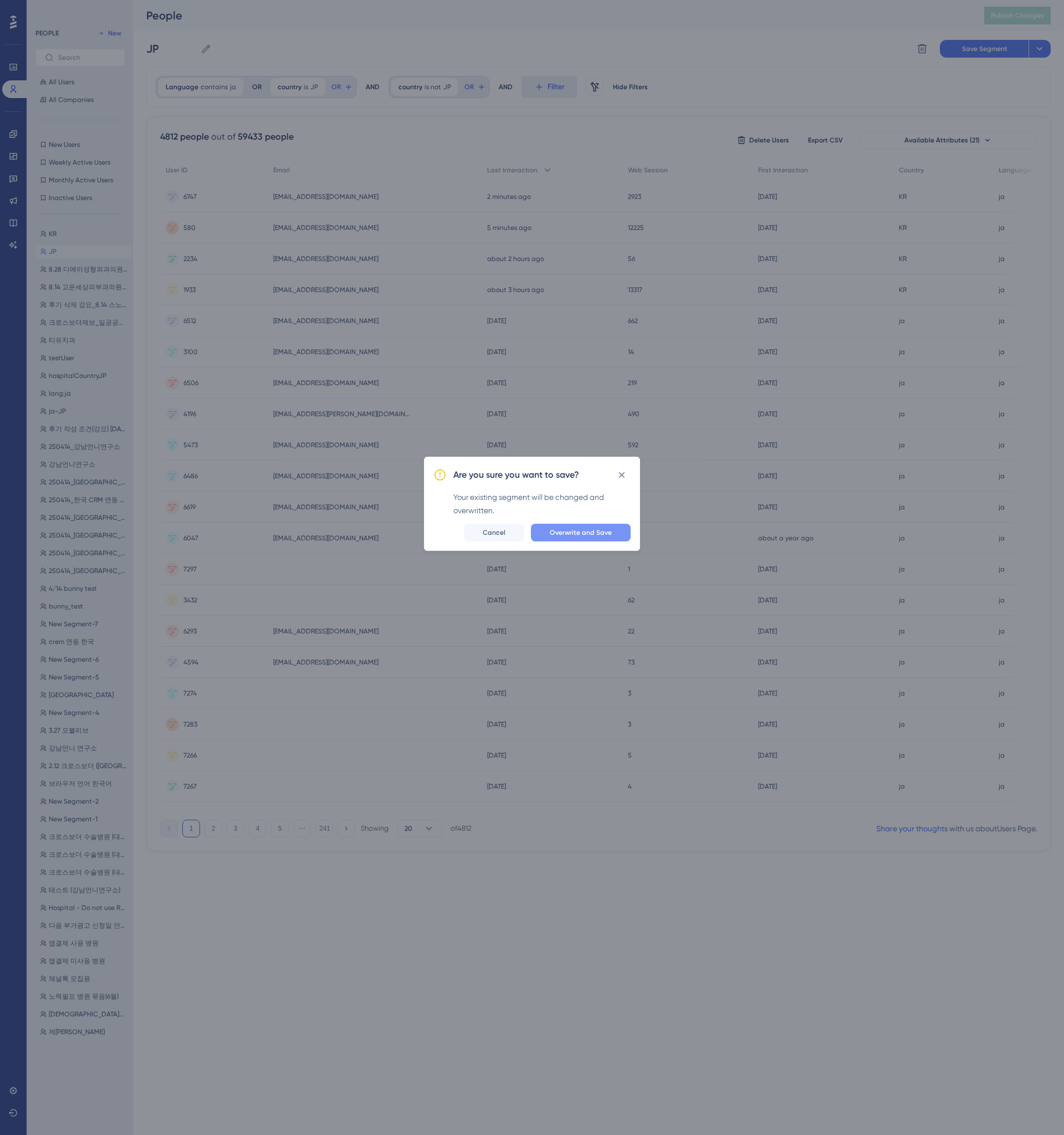
click at [603, 526] on button "Overwrite and Save" at bounding box center [581, 532] width 99 height 17
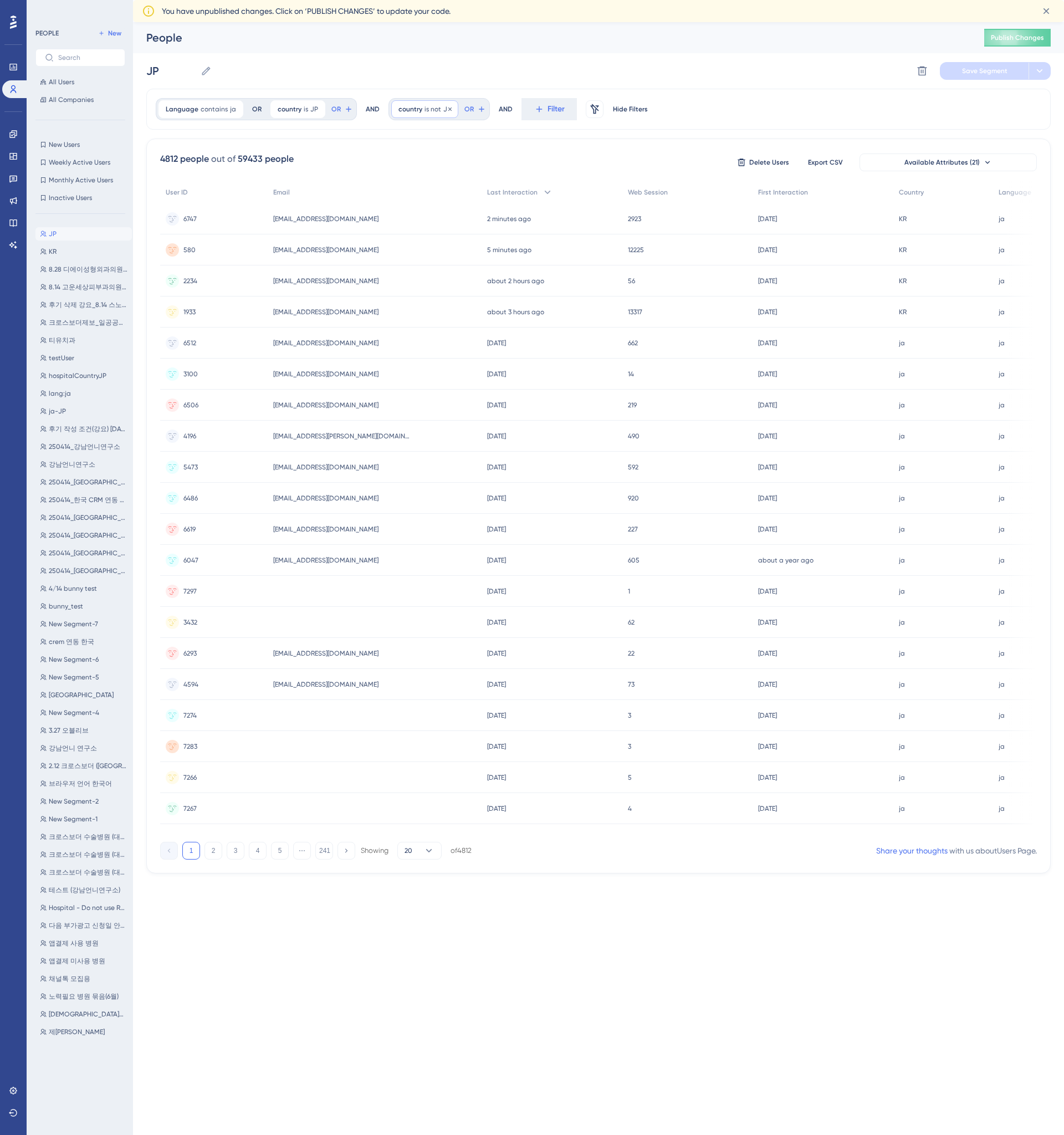
click at [433, 108] on span "is not" at bounding box center [433, 109] width 17 height 9
type input "J"
type input "KR"
click at [504, 313] on span "Done" at bounding box center [510, 310] width 19 height 14
click at [737, 102] on div at bounding box center [587, 625] width 953 height 1055
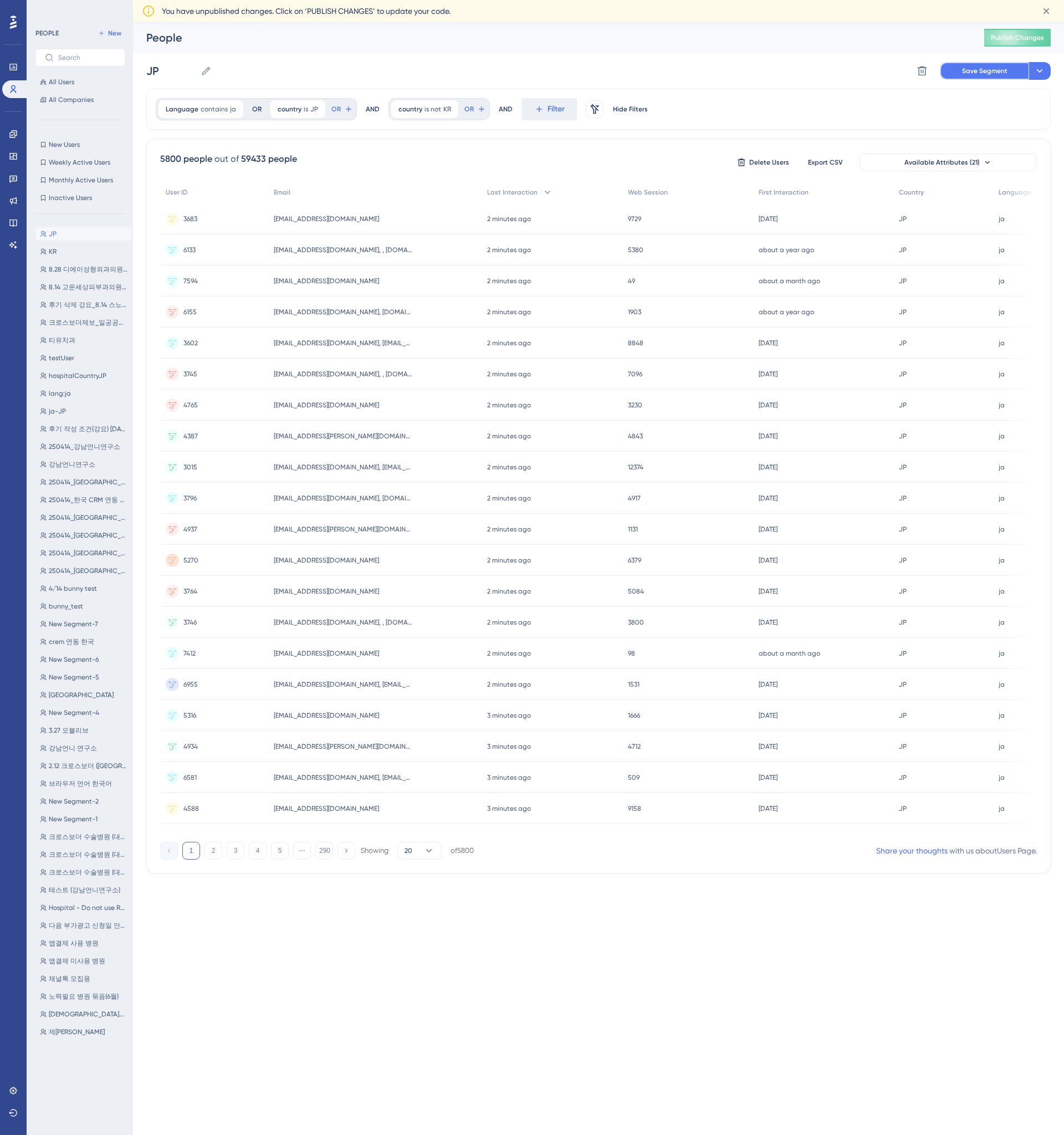
click at [965, 74] on span "Save Segment" at bounding box center [985, 71] width 45 height 9
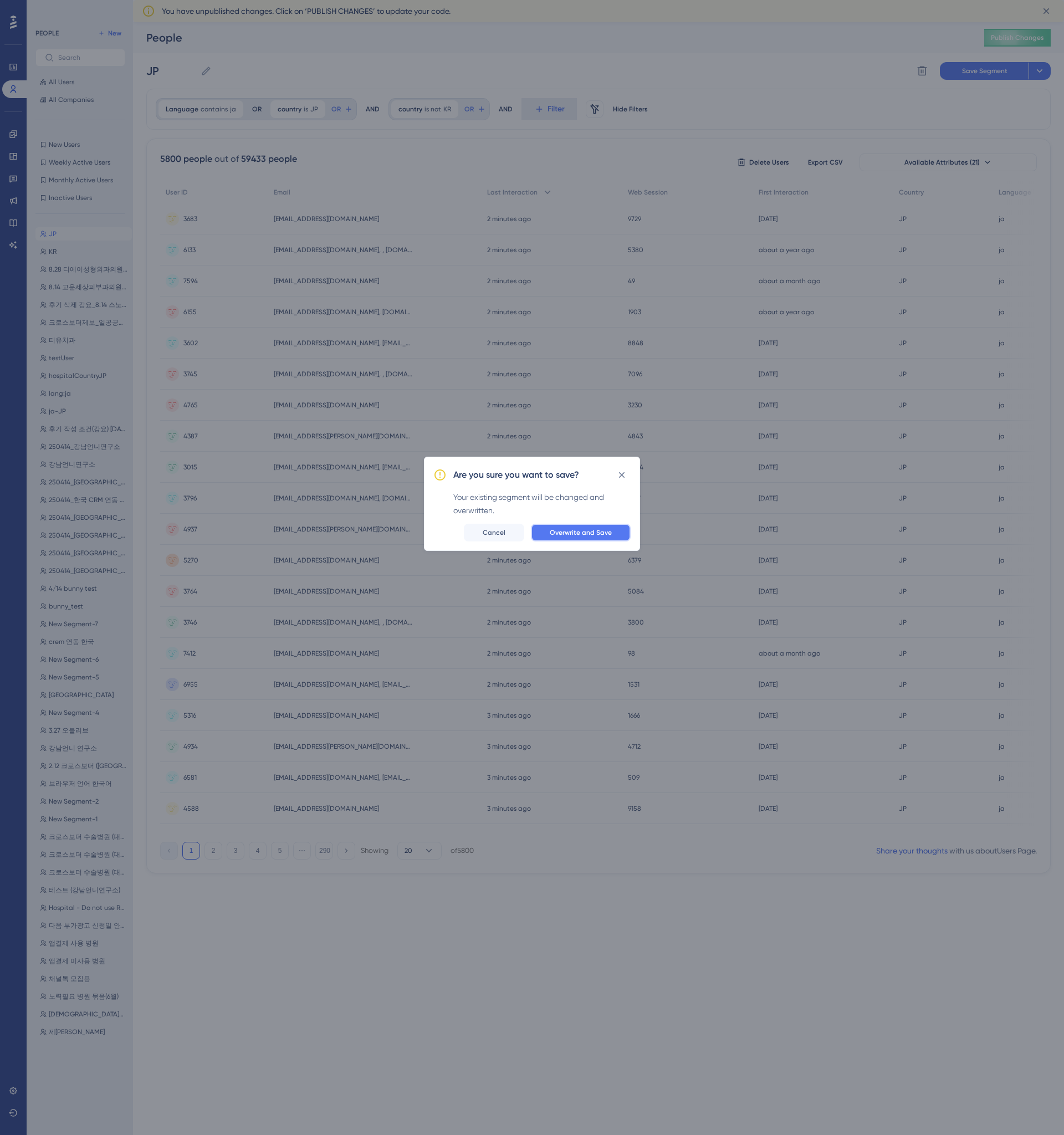
click at [587, 535] on span "Overwrite and Save" at bounding box center [581, 532] width 62 height 9
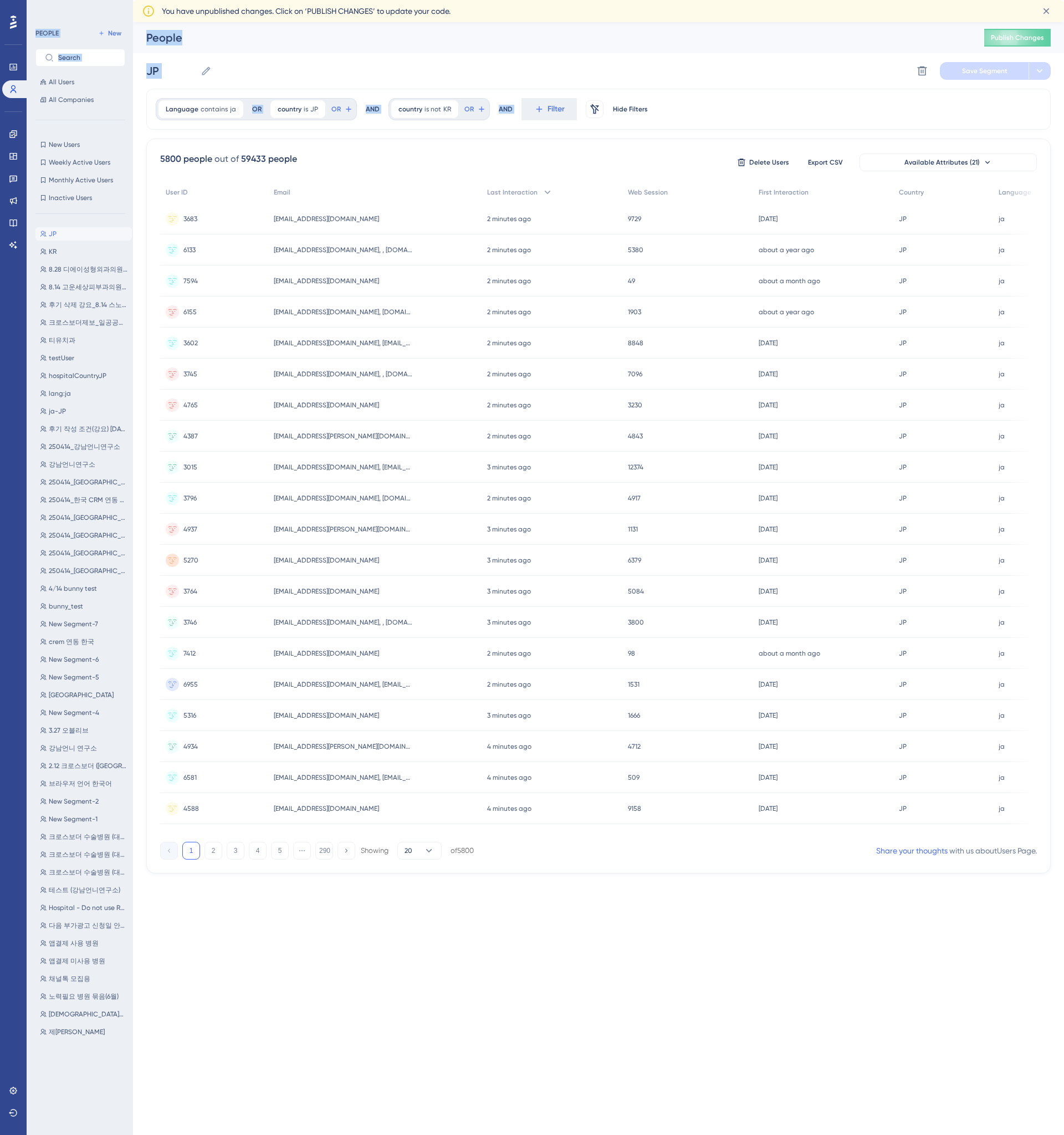
drag, startPoint x: 721, startPoint y: 128, endPoint x: 923, endPoint y: 991, distance: 886.3
click at [921, 0] on html "Performance Users Engagement Widgets Feedback Product Updates Knowledge Base AI…" at bounding box center [532, 0] width 1064 height 0
click at [924, 0] on html "Performance Users Engagement Widgets Feedback Product Updates Knowledge Base AI…" at bounding box center [532, 0] width 1064 height 0
click at [1035, 39] on button "Publish Changes" at bounding box center [1017, 37] width 67 height 17
